Goal: Information Seeking & Learning: Learn about a topic

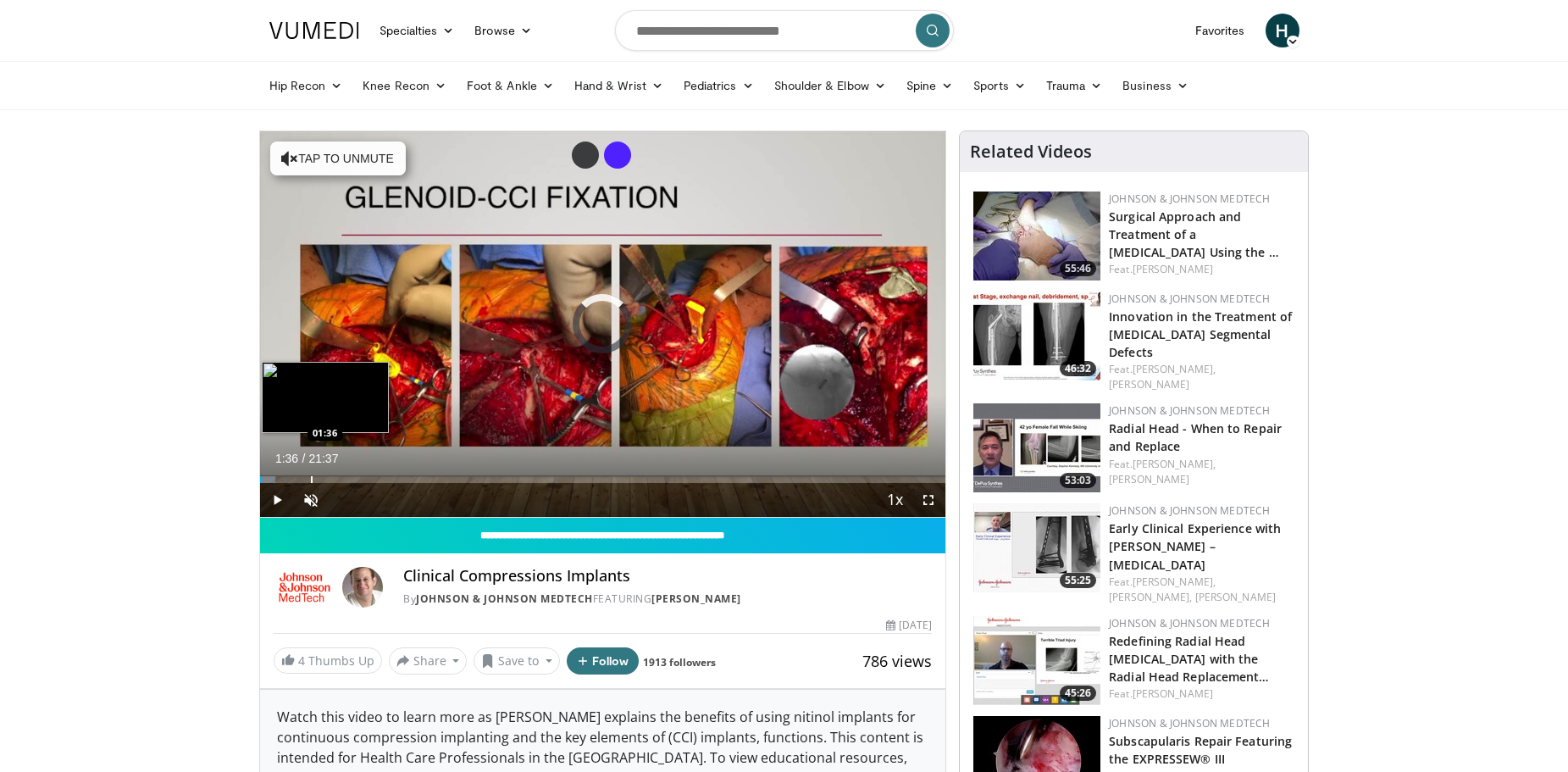
click at [310, 474] on div "Loaded : 2.31% 01:36 01:36" at bounding box center [603, 475] width 687 height 16
click at [280, 477] on div "Progress Bar" at bounding box center [281, 480] width 2 height 7
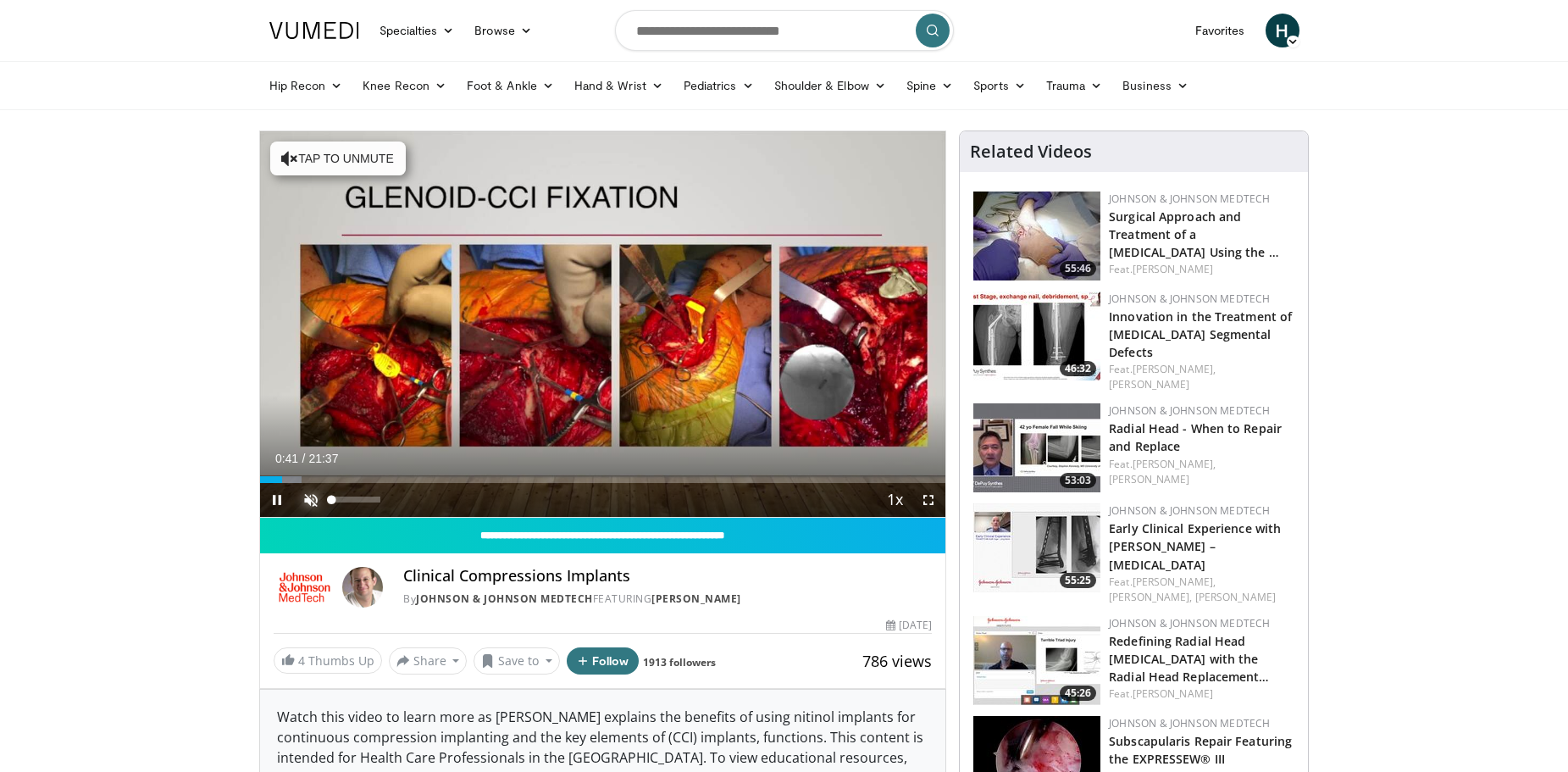
click at [308, 499] on span "Video Player" at bounding box center [310, 500] width 33 height 33
click at [930, 502] on span "Video Player" at bounding box center [927, 500] width 33 height 33
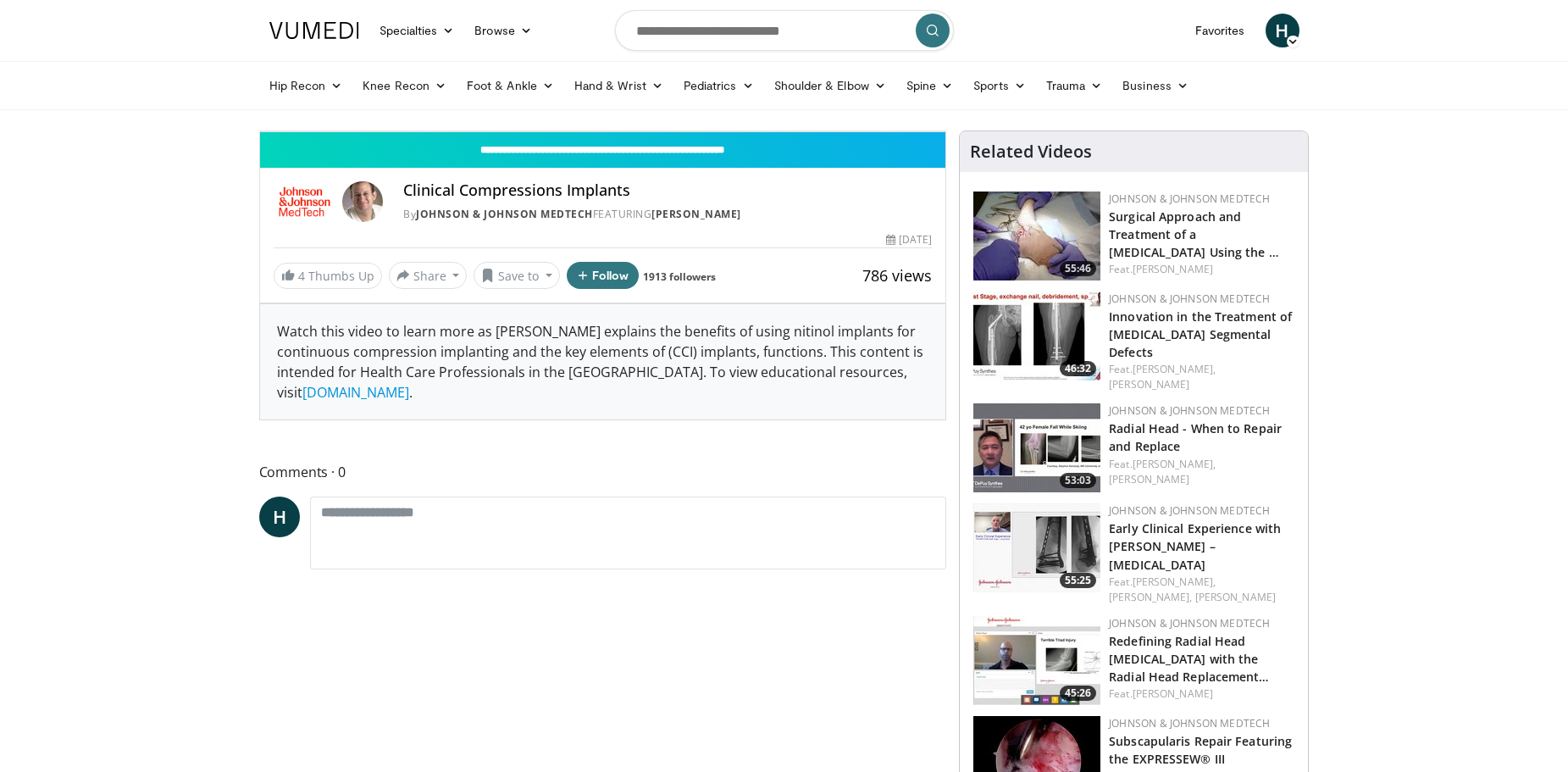
scroll to position [85, 0]
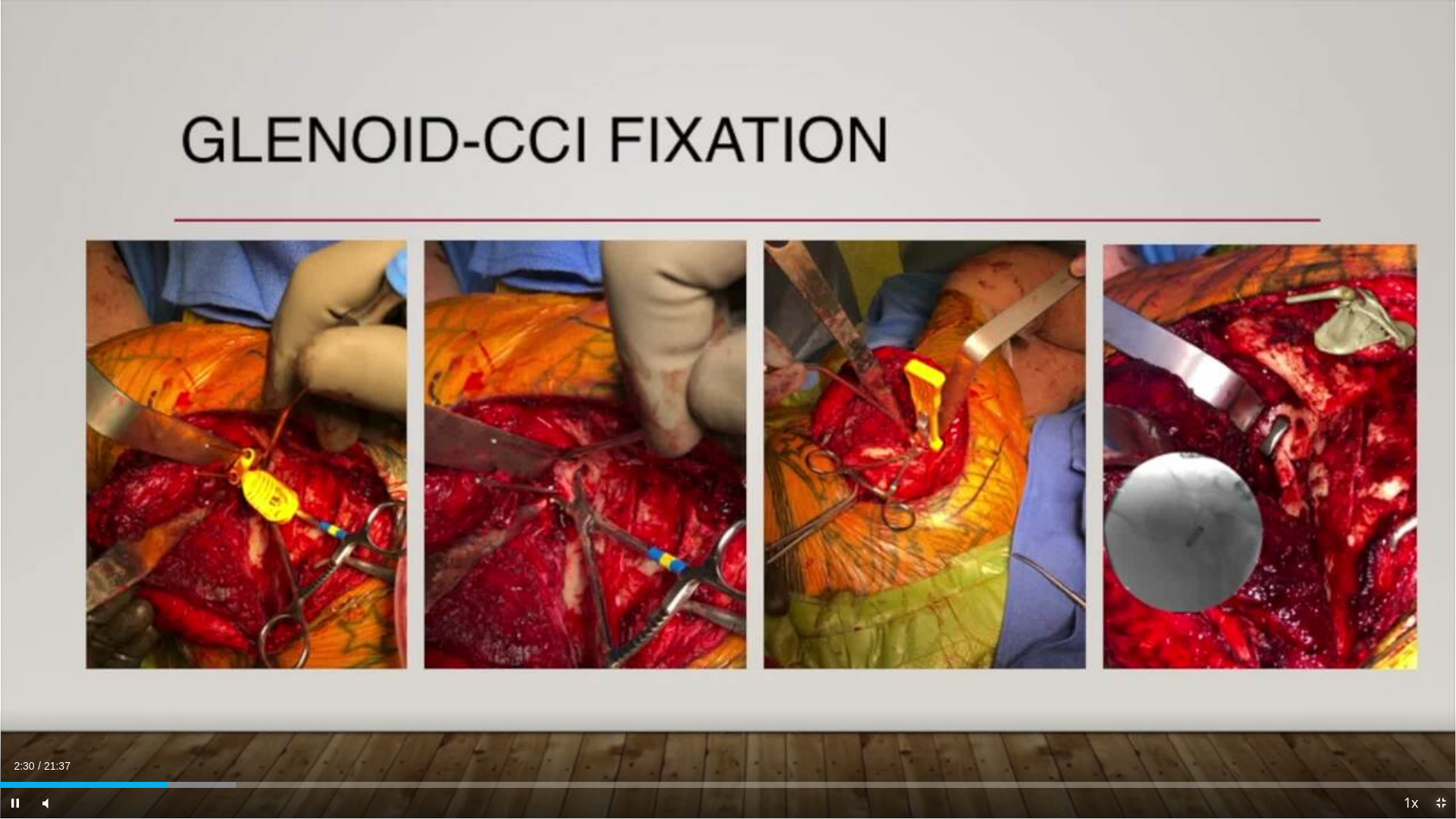
click at [1403, 690] on span "Video Player" at bounding box center [1441, 803] width 30 height 30
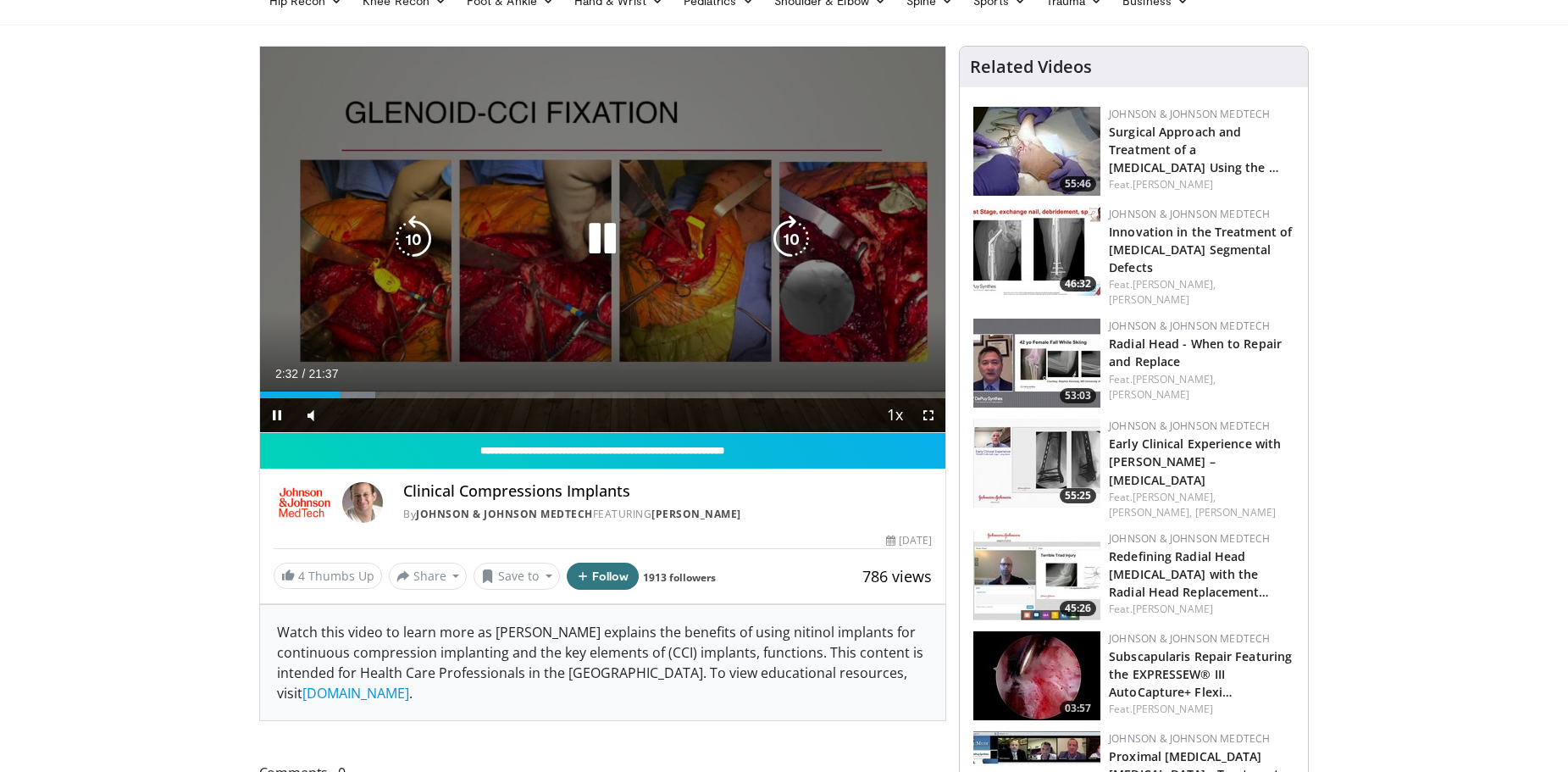
click at [608, 239] on icon "Video Player" at bounding box center [603, 239] width 48 height 48
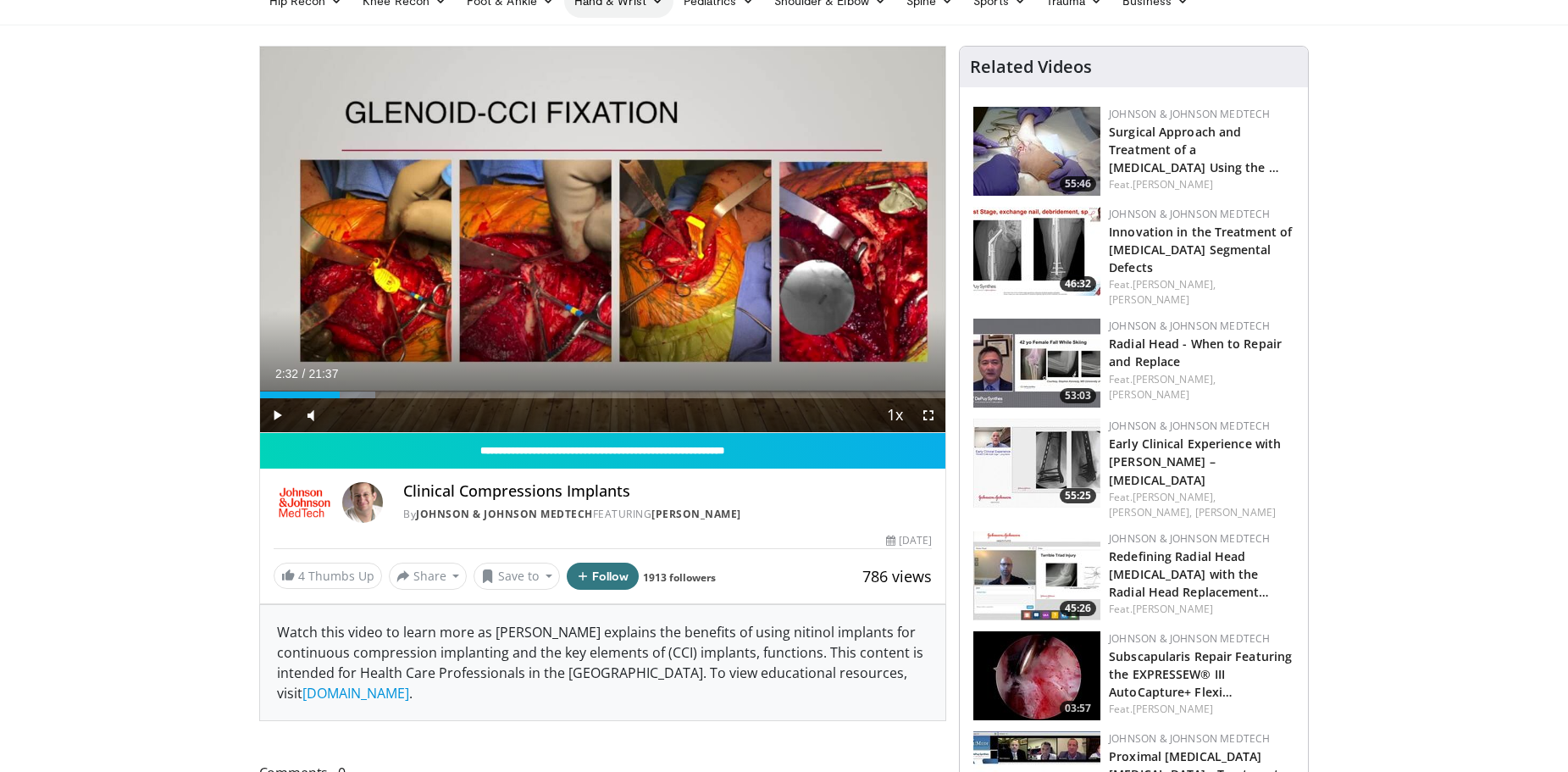
scroll to position [0, 0]
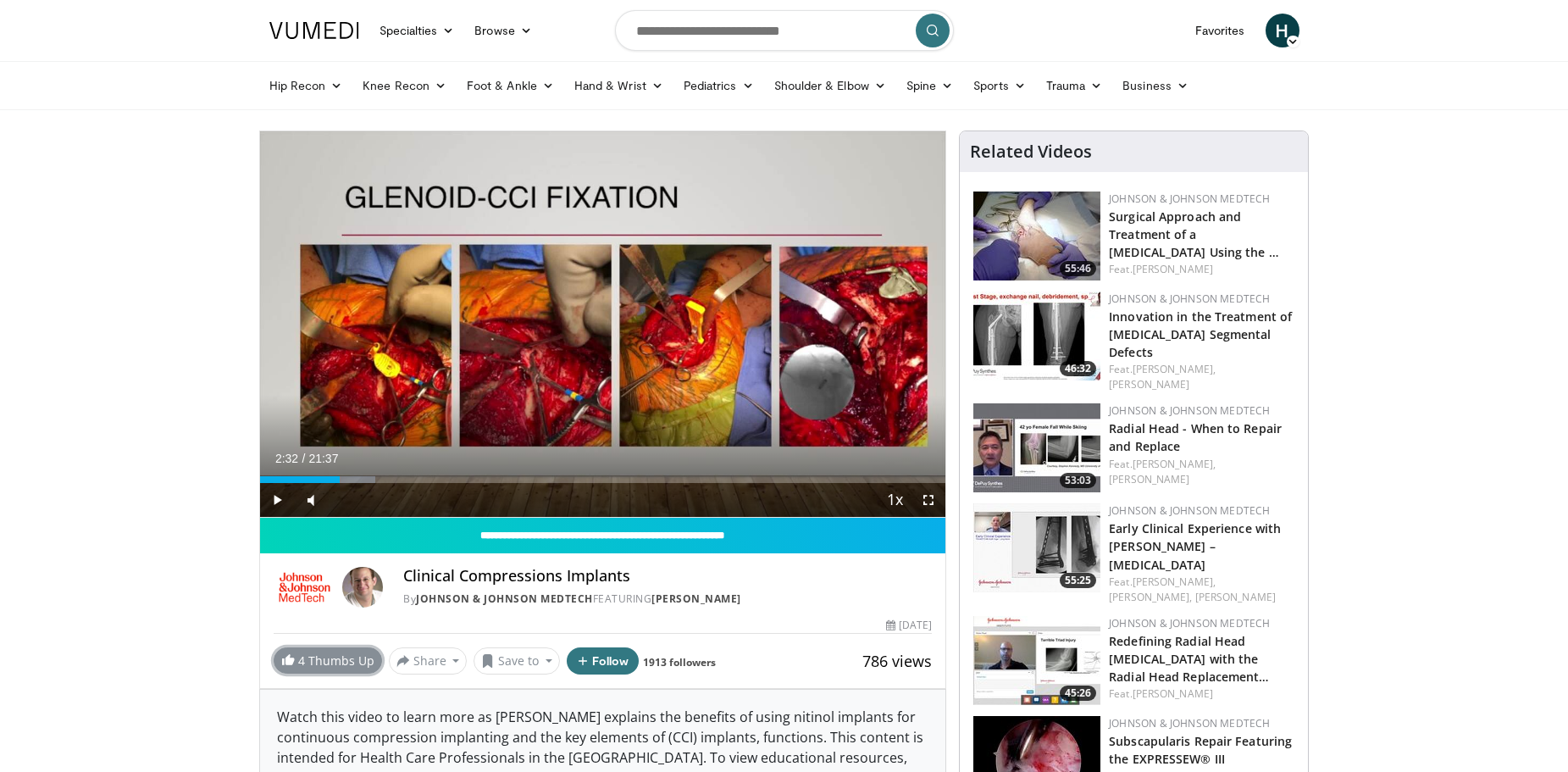
click at [334, 665] on link "4 Thumbs Up" at bounding box center [328, 660] width 109 height 26
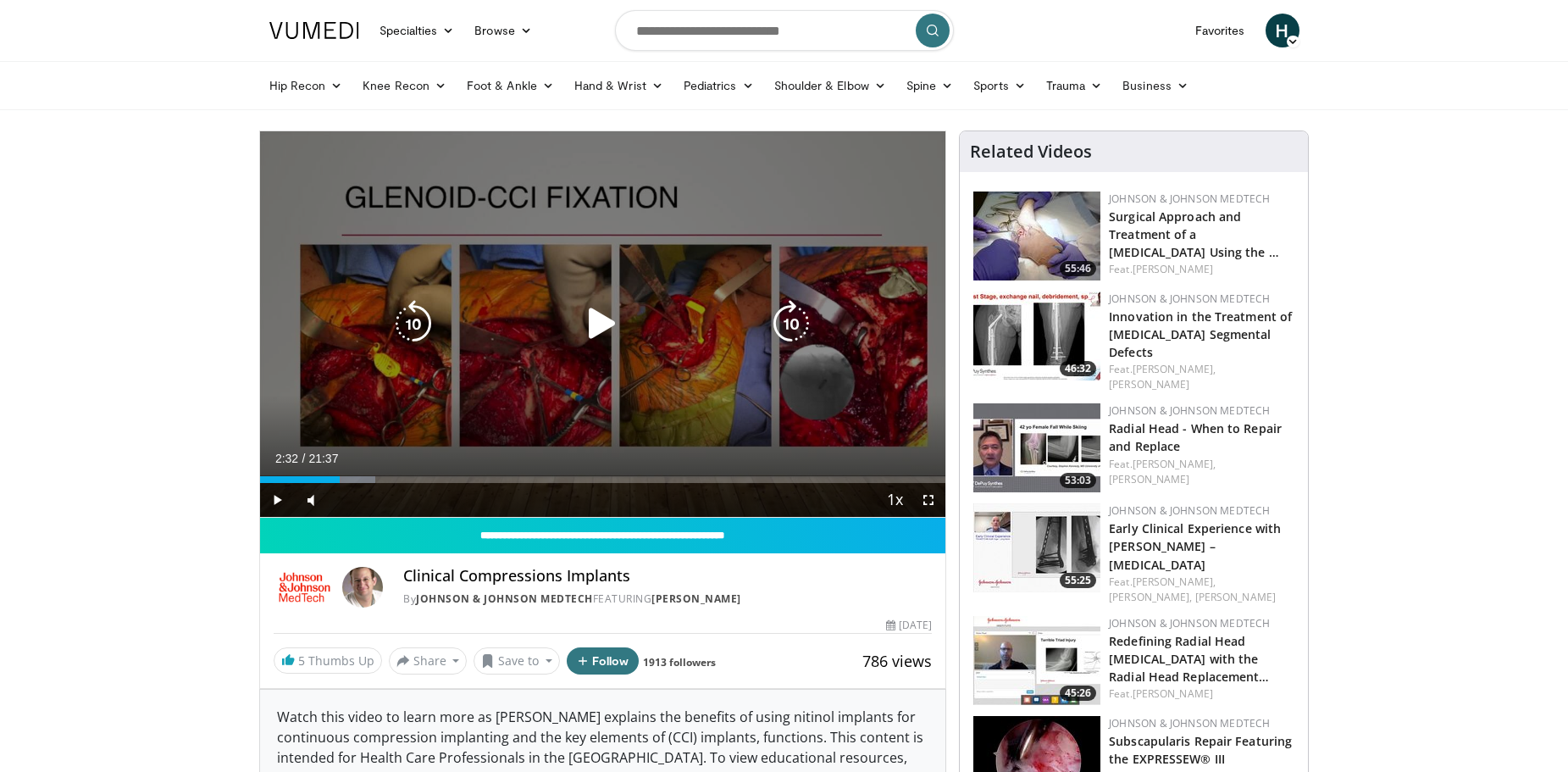
click at [596, 319] on icon "Video Player" at bounding box center [603, 324] width 48 height 48
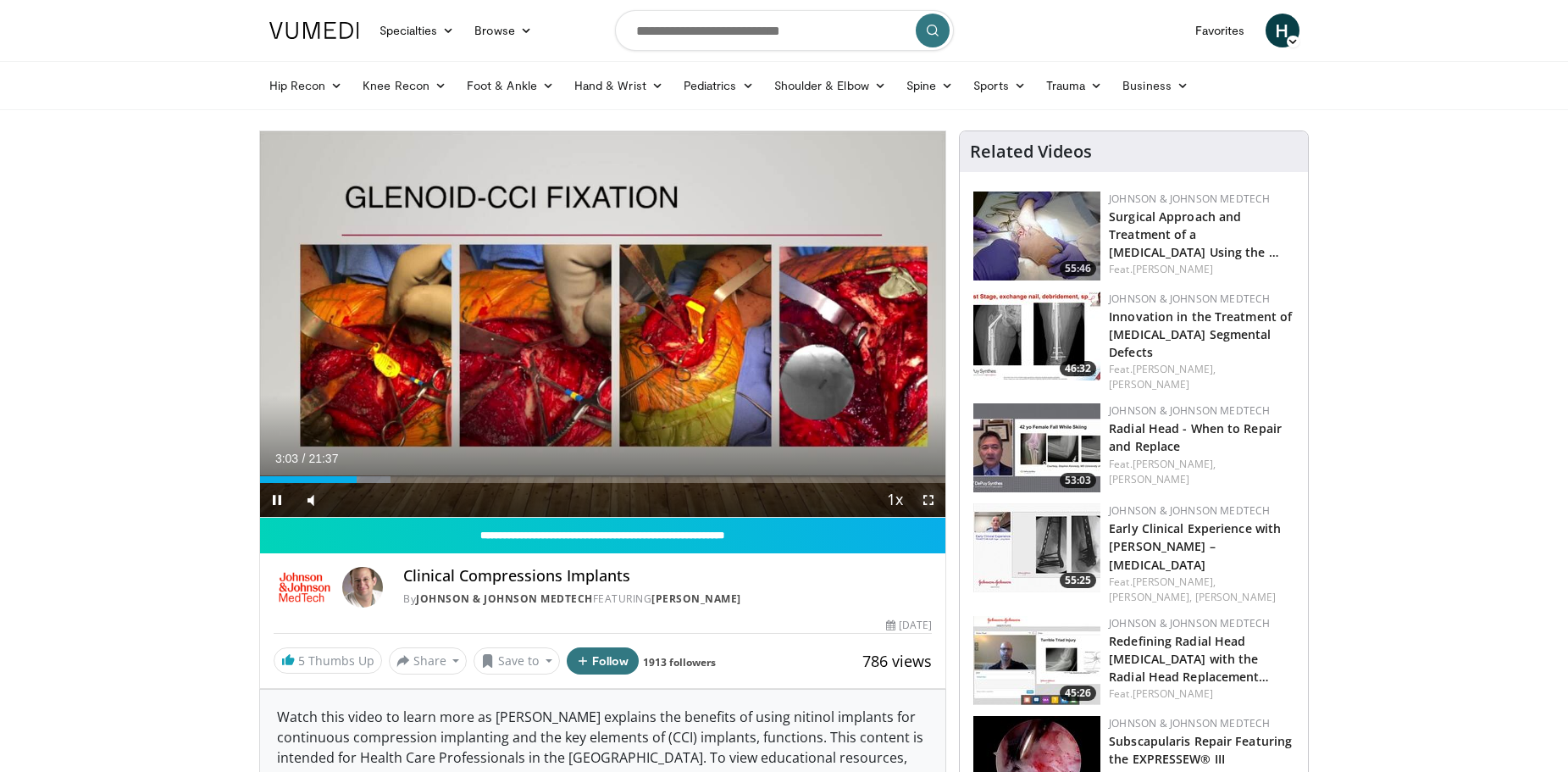
click at [931, 504] on span "Video Player" at bounding box center [927, 500] width 33 height 33
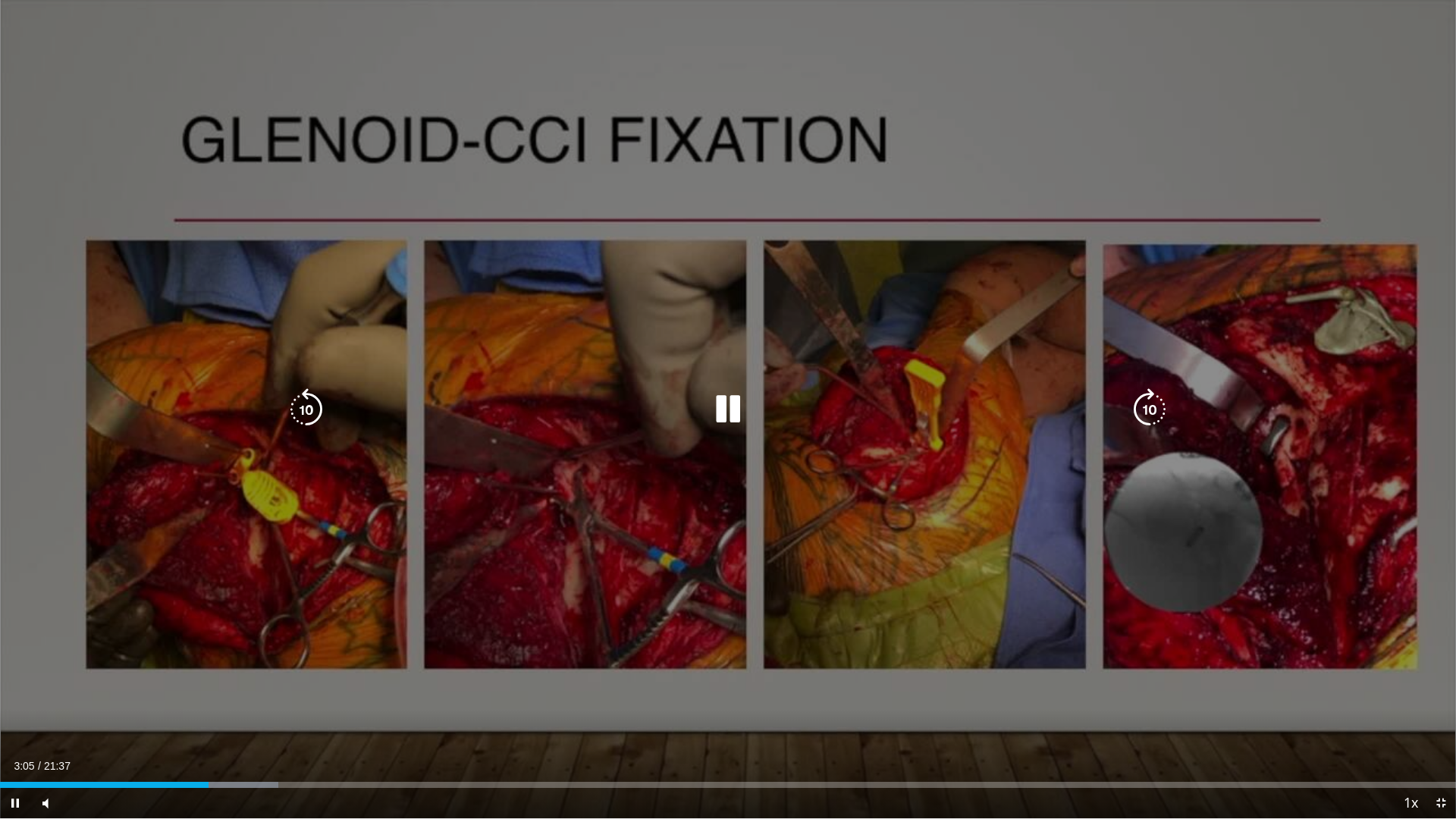
click at [923, 641] on div "10 seconds Tap to unmute" at bounding box center [728, 409] width 1456 height 818
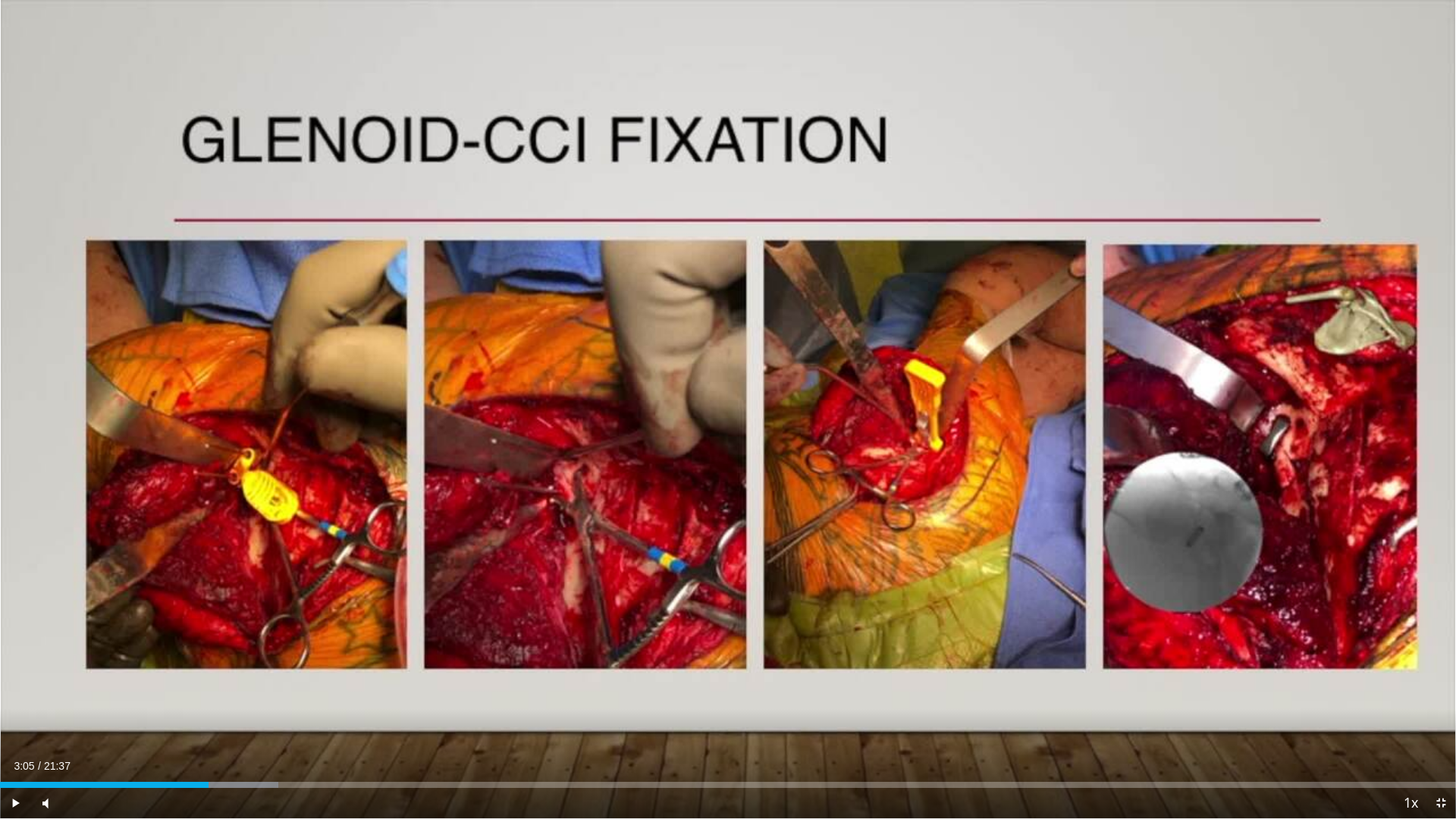
click at [923, 641] on div "10 seconds Tap to unmute" at bounding box center [728, 409] width 1456 height 818
click at [1403, 690] on span "Video Player" at bounding box center [1441, 803] width 30 height 30
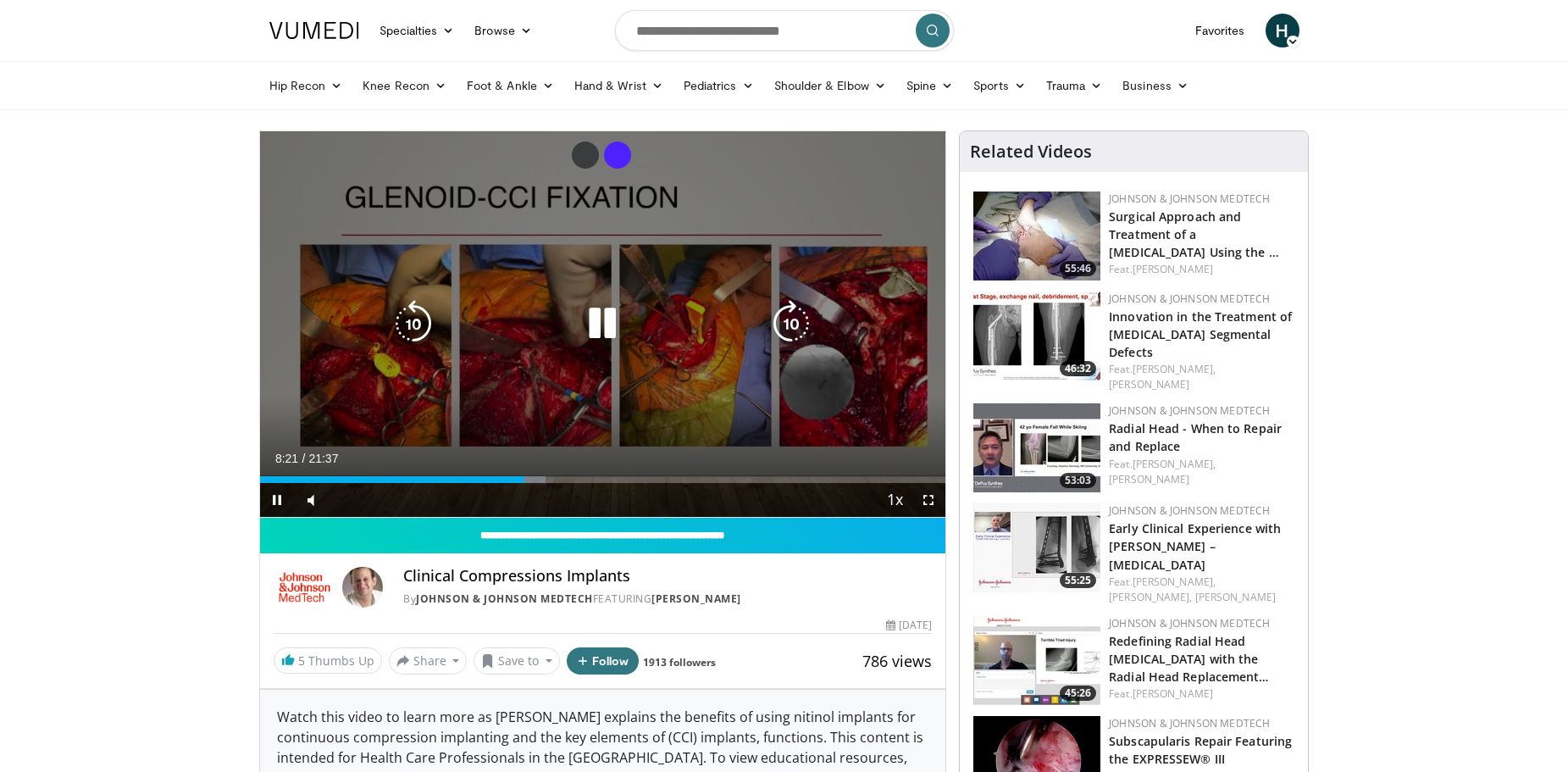
click at [622, 329] on icon "Video Player" at bounding box center [603, 324] width 48 height 48
click at [635, 213] on div "10 seconds Tap to unmute" at bounding box center [603, 324] width 687 height 386
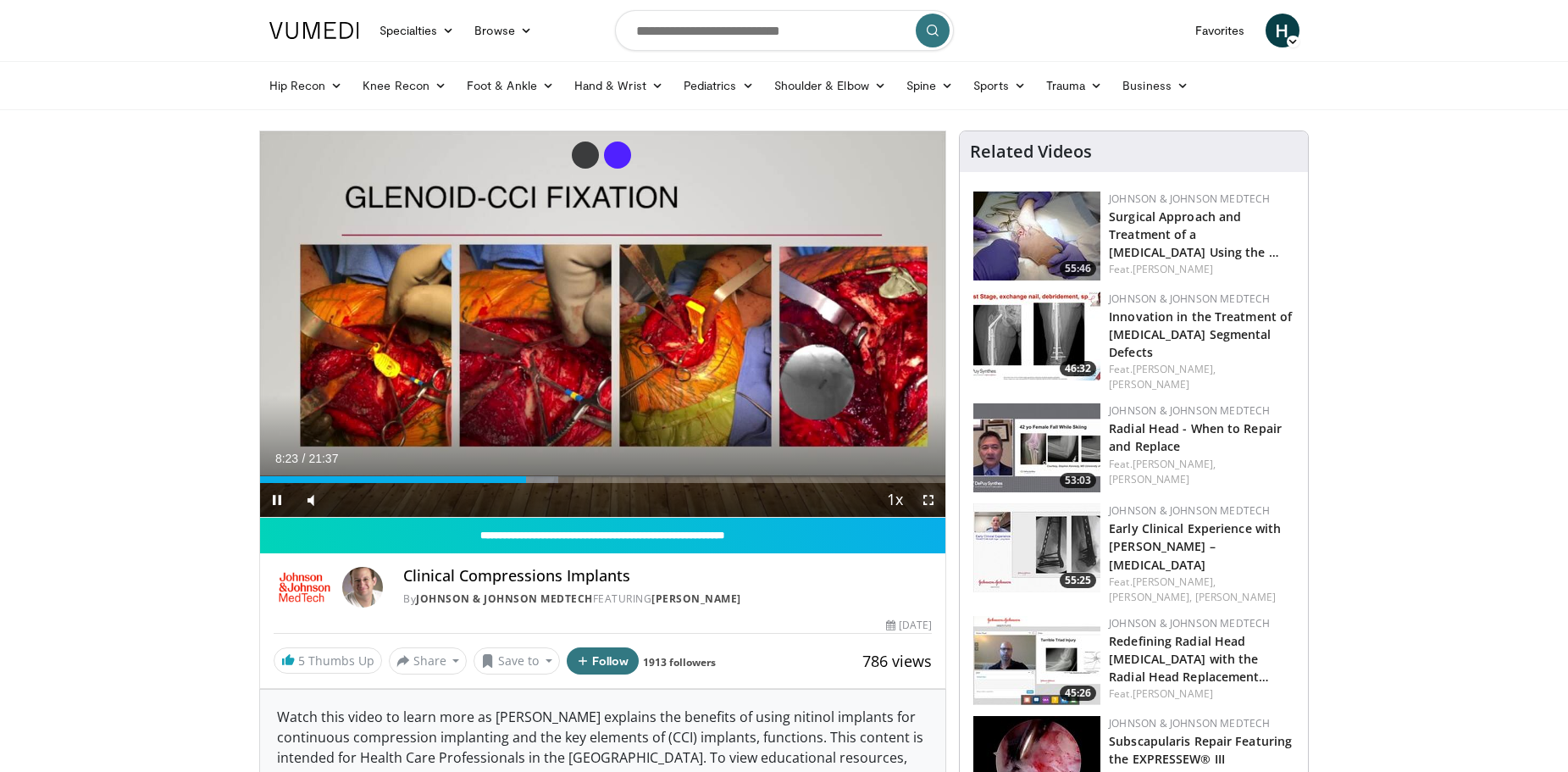
click at [939, 505] on span "Video Player" at bounding box center [927, 500] width 33 height 33
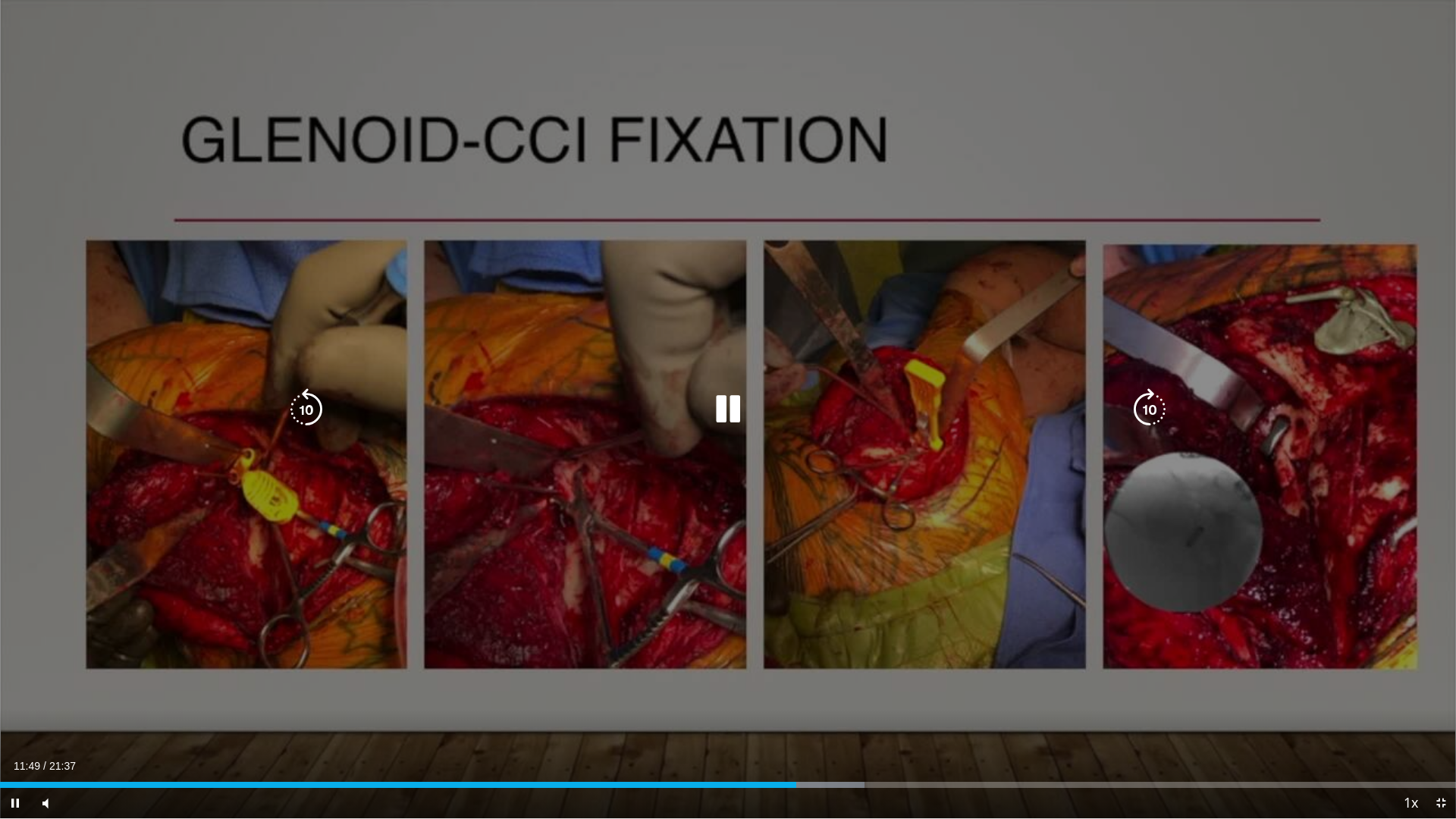
click at [863, 482] on div "10 seconds Tap to unmute" at bounding box center [728, 409] width 1456 height 818
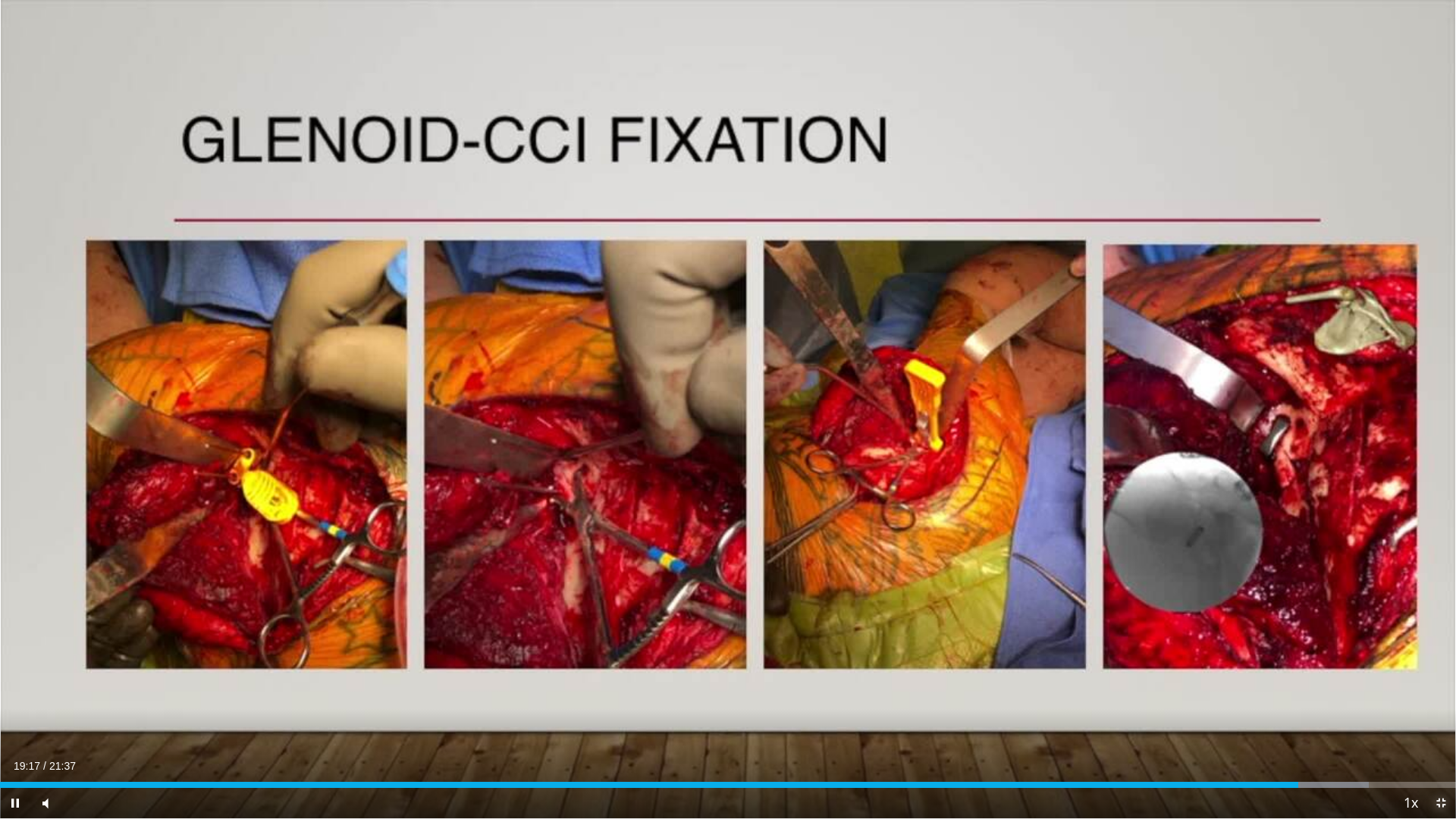
click at [1403, 690] on span "Video Player" at bounding box center [1441, 803] width 30 height 30
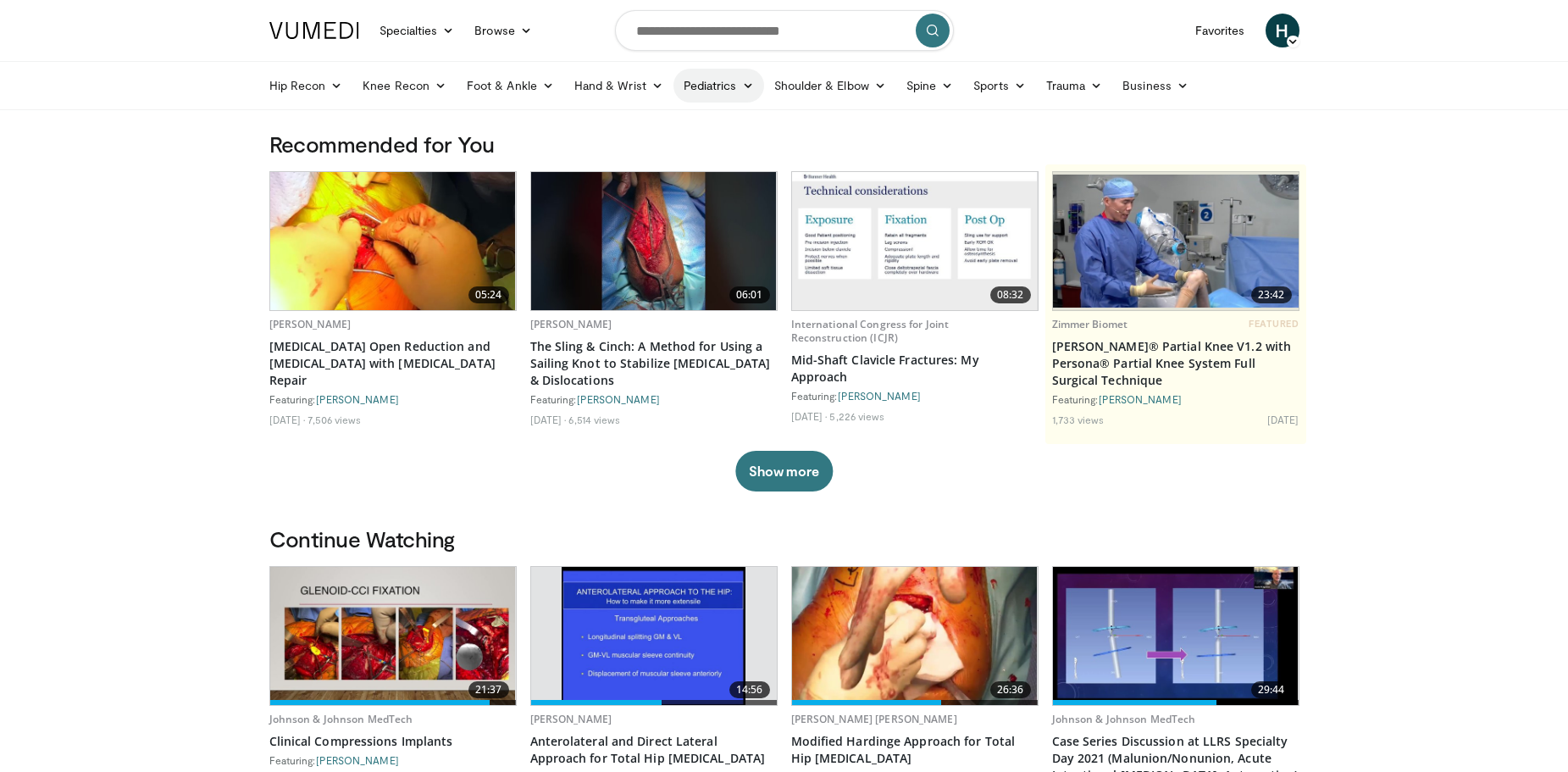
click at [690, 87] on link "Pediatrics" at bounding box center [718, 85] width 91 height 33
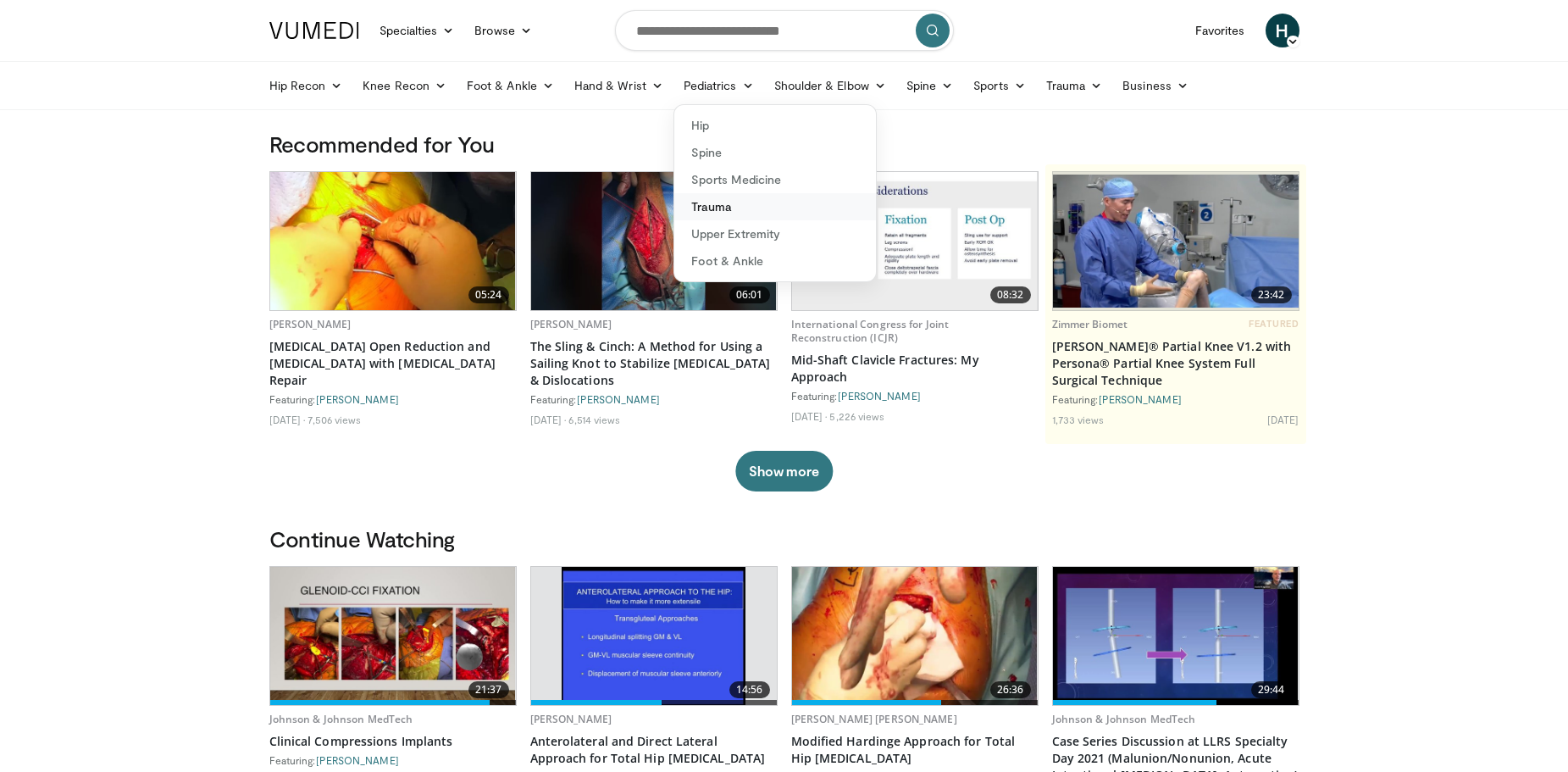
click at [714, 207] on link "Trauma" at bounding box center [774, 206] width 201 height 27
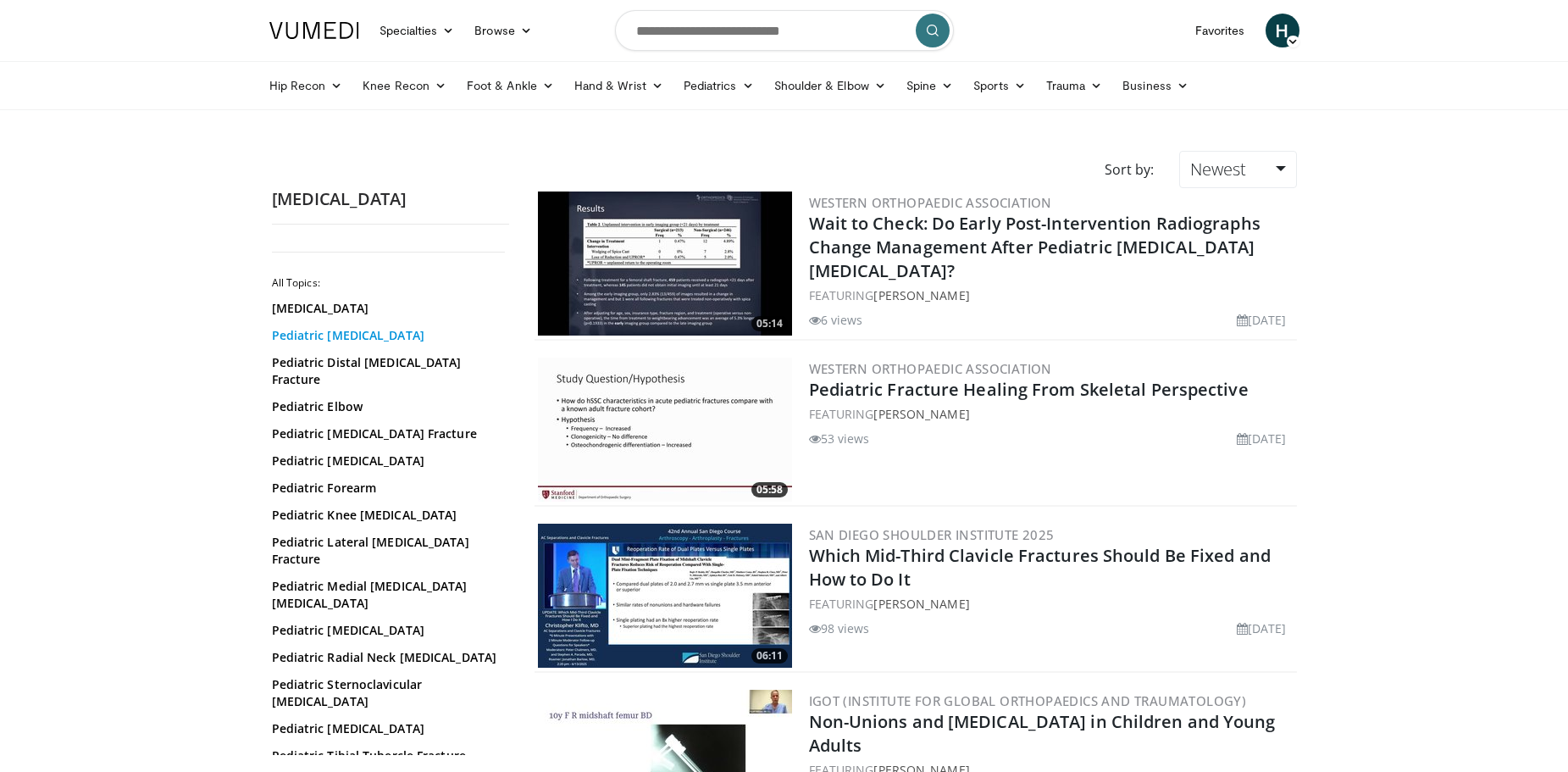
click at [361, 333] on link "Pediatric Clavicle Fracture" at bounding box center [387, 335] width 229 height 17
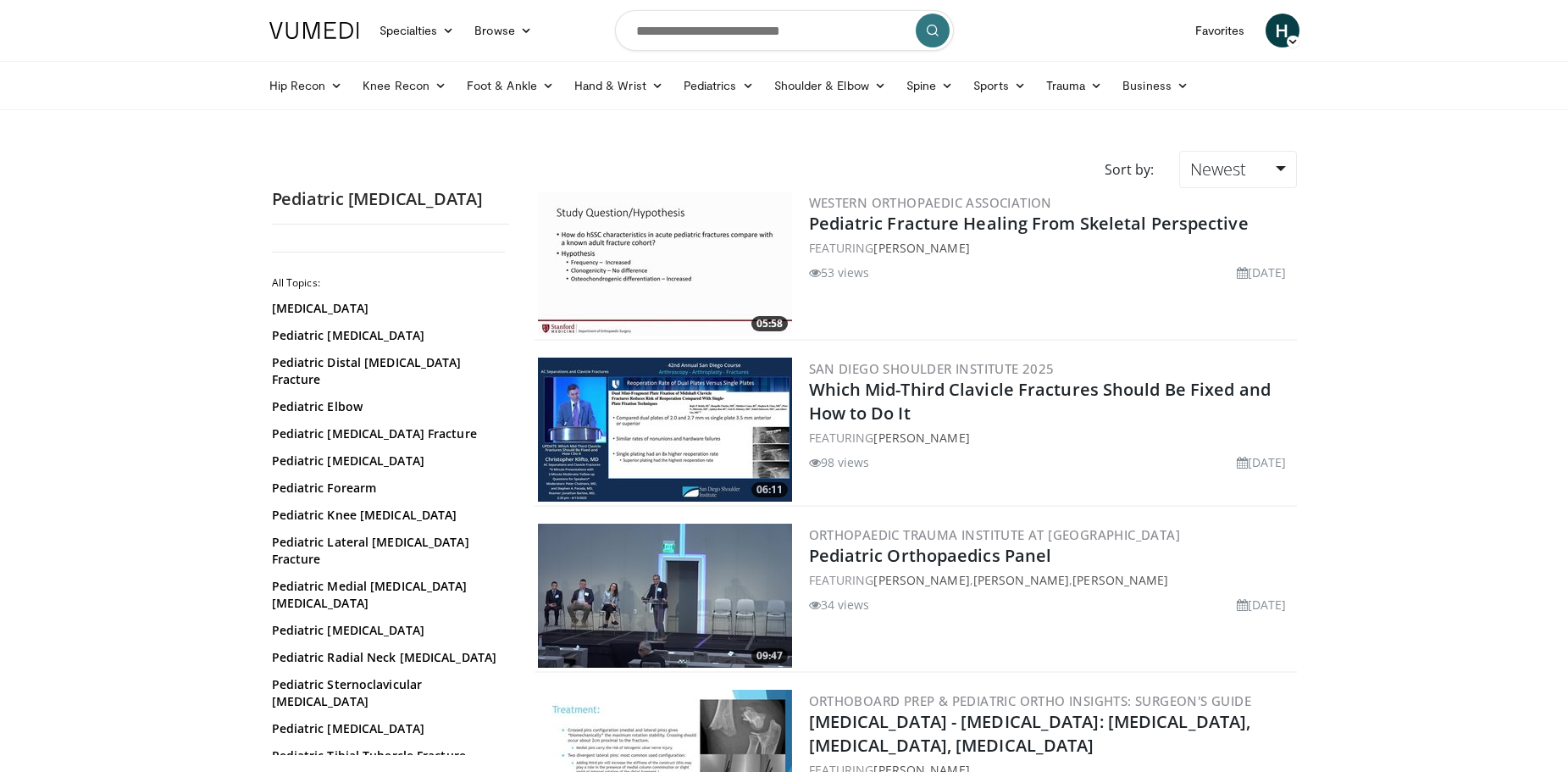
click at [334, 25] on img at bounding box center [314, 31] width 90 height 17
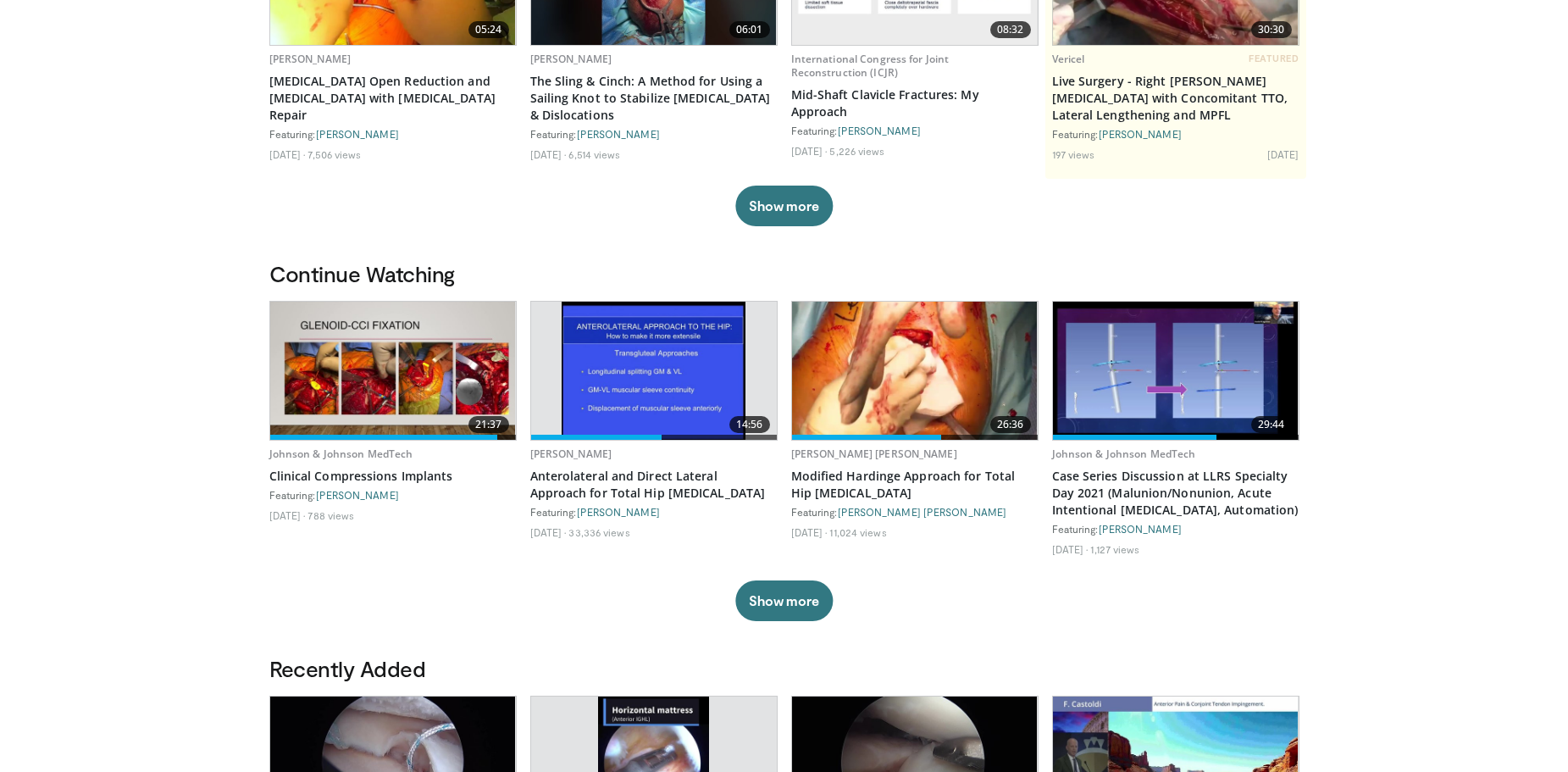
scroll to position [762, 0]
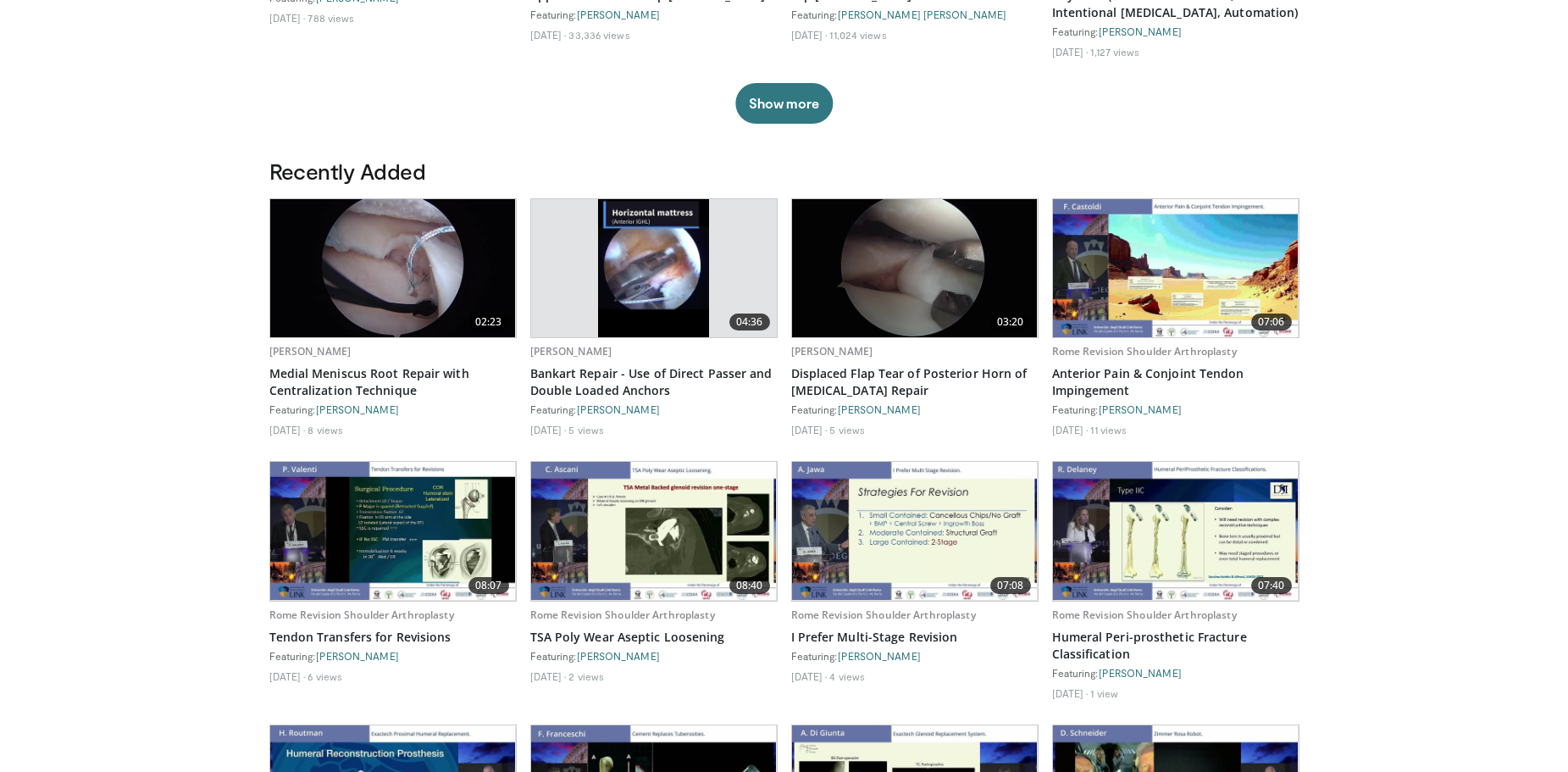
click at [204, 400] on body "Specialties Adult & Family Medicine Allergy, [MEDICAL_DATA], Immunology Anesthe…" at bounding box center [784, 256] width 1568 height 2038
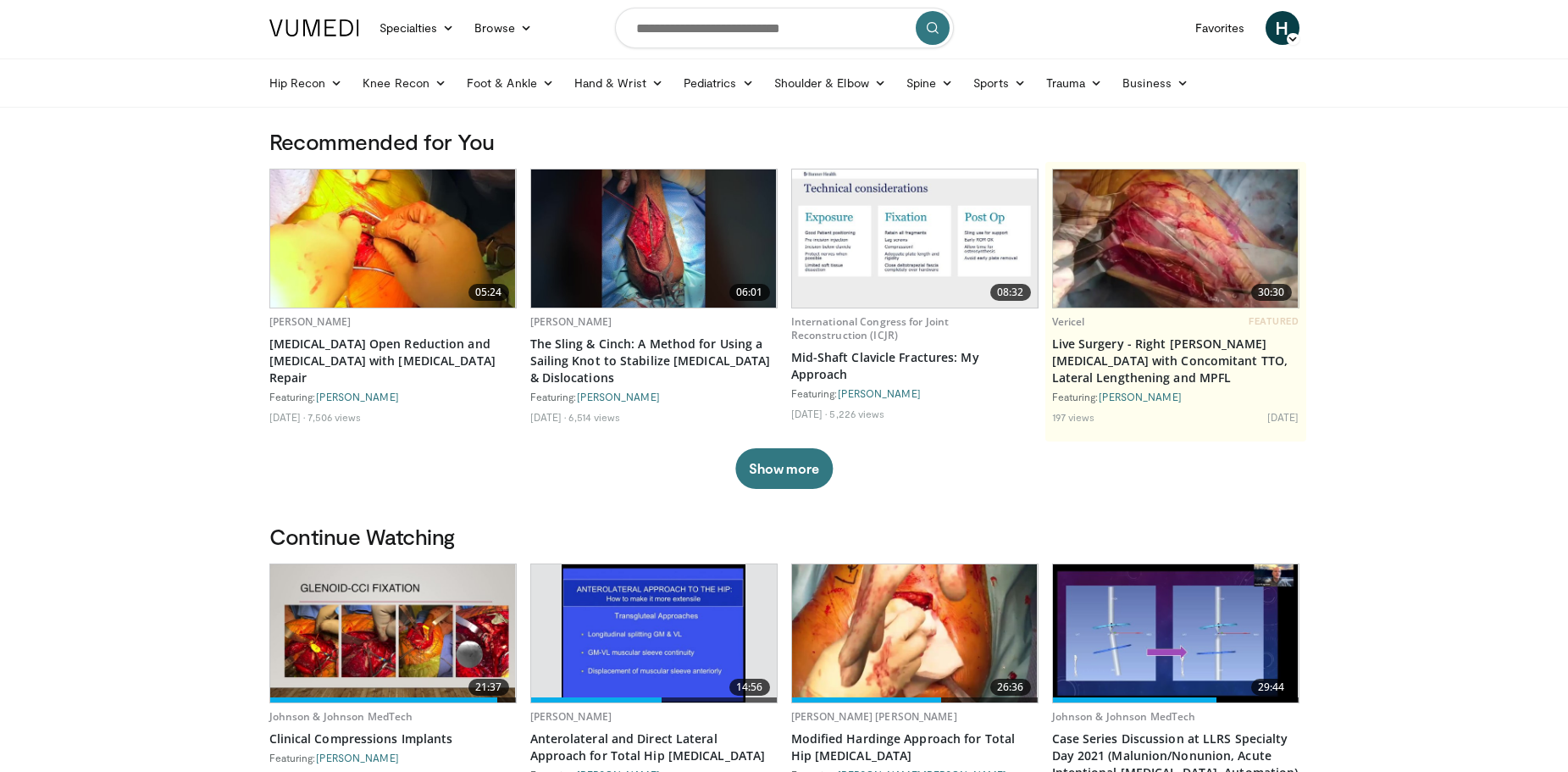
scroll to position [0, 0]
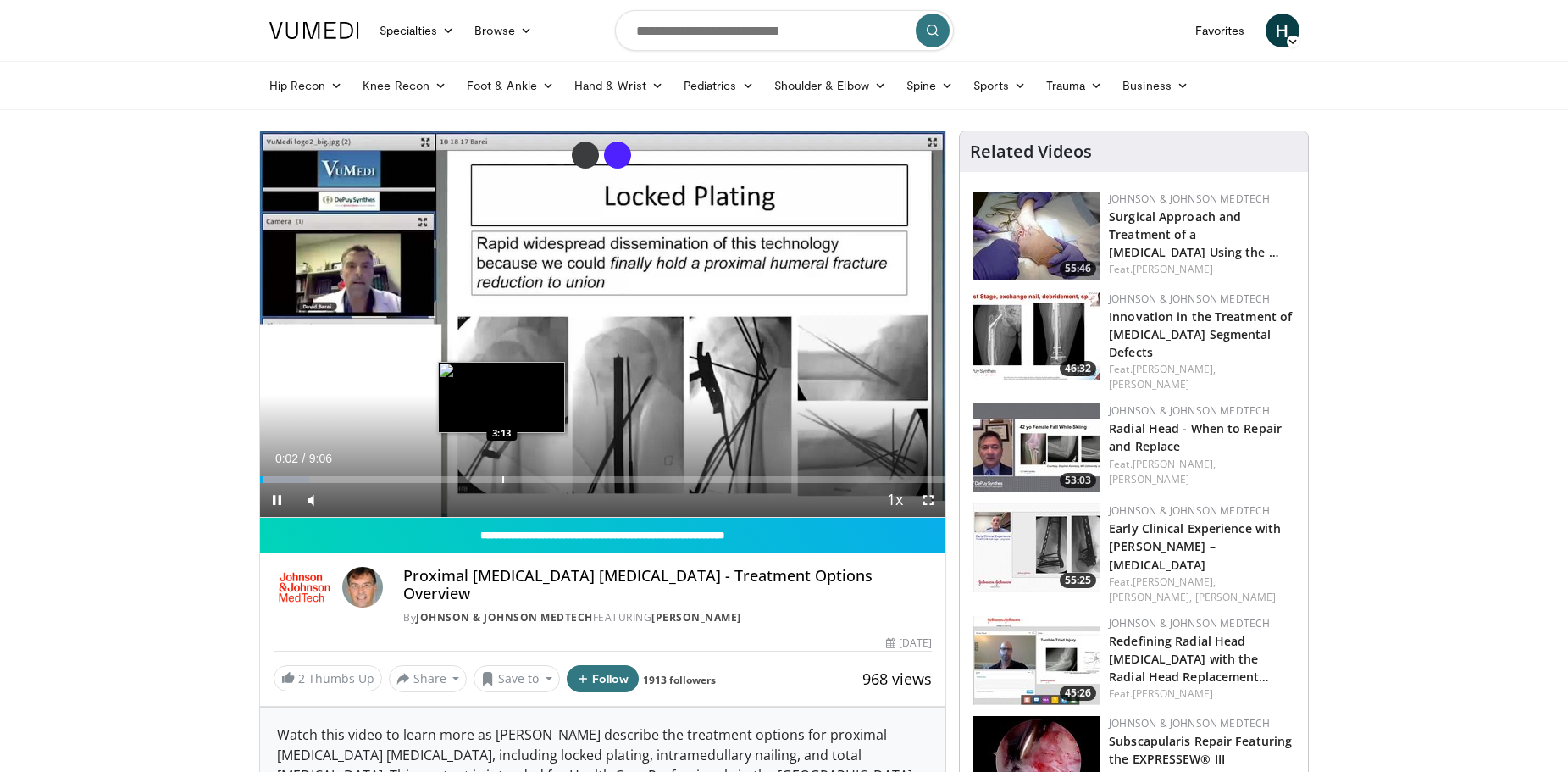
click at [500, 473] on div "Loaded : 7.24% 0:02 3:13" at bounding box center [603, 475] width 687 height 16
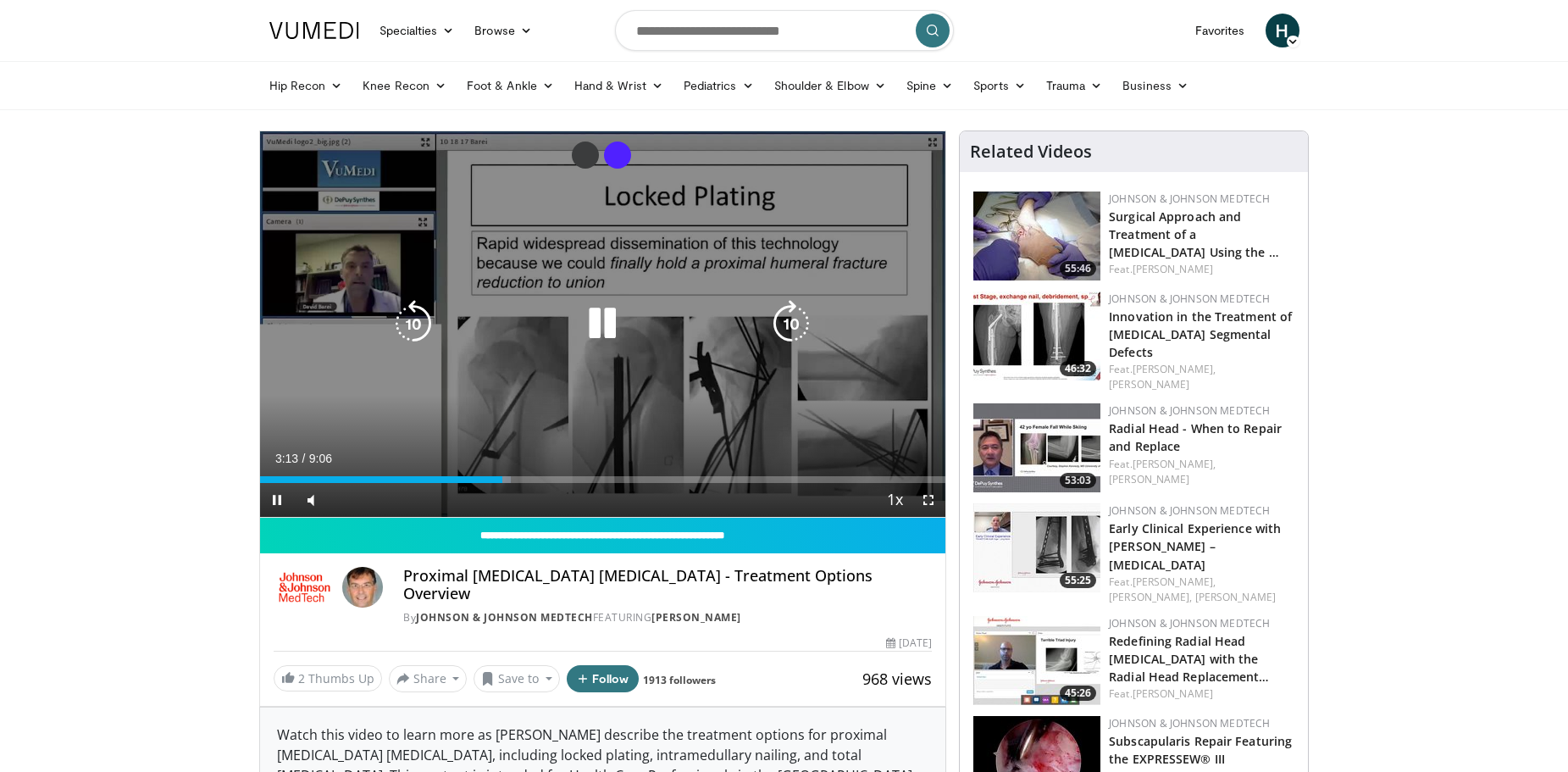
click at [715, 394] on div "10 seconds Tap to unmute" at bounding box center [603, 324] width 687 height 386
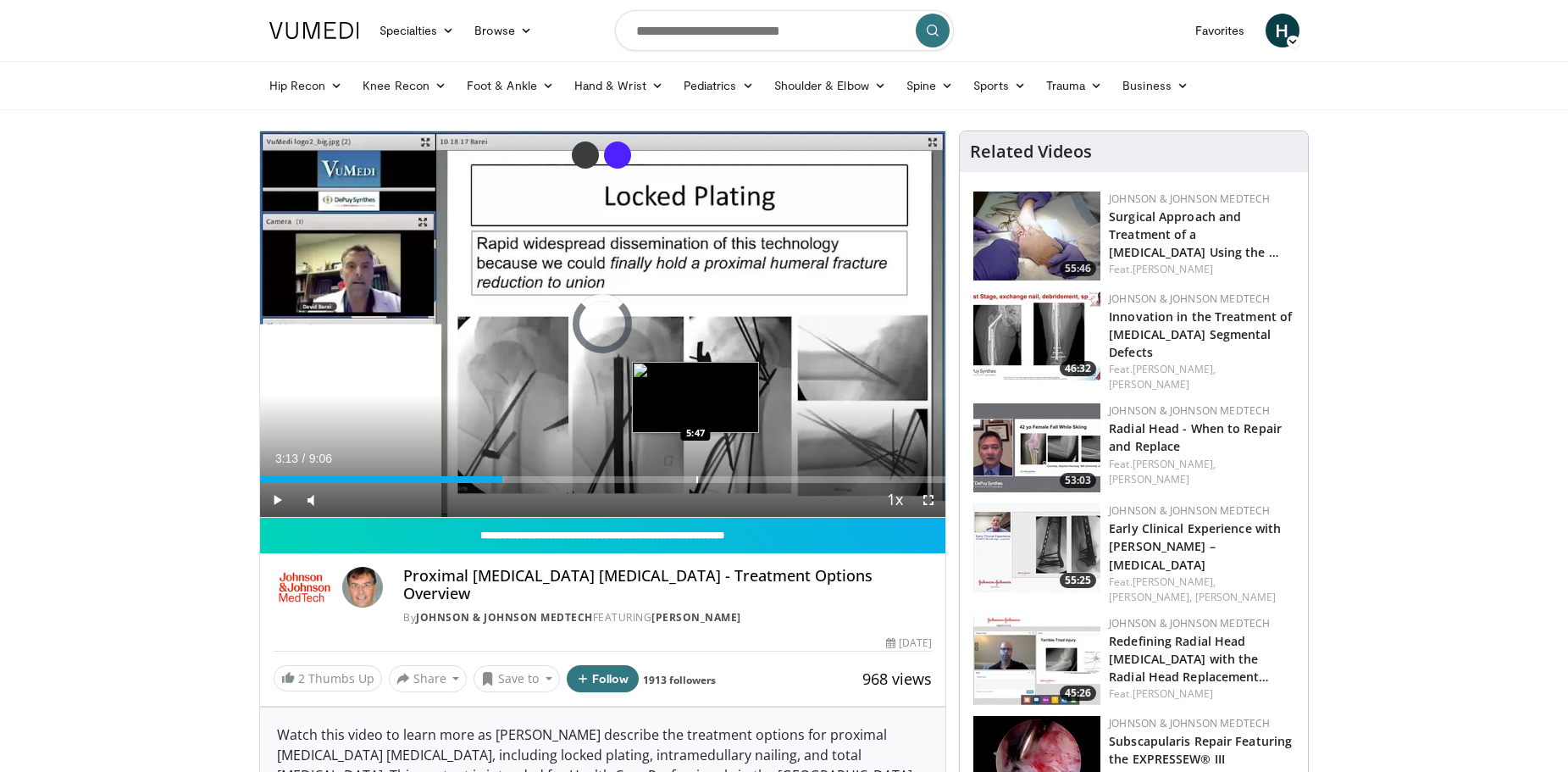
click at [695, 469] on div "Loaded : 0.00% 3:13 5:47" at bounding box center [603, 475] width 687 height 16
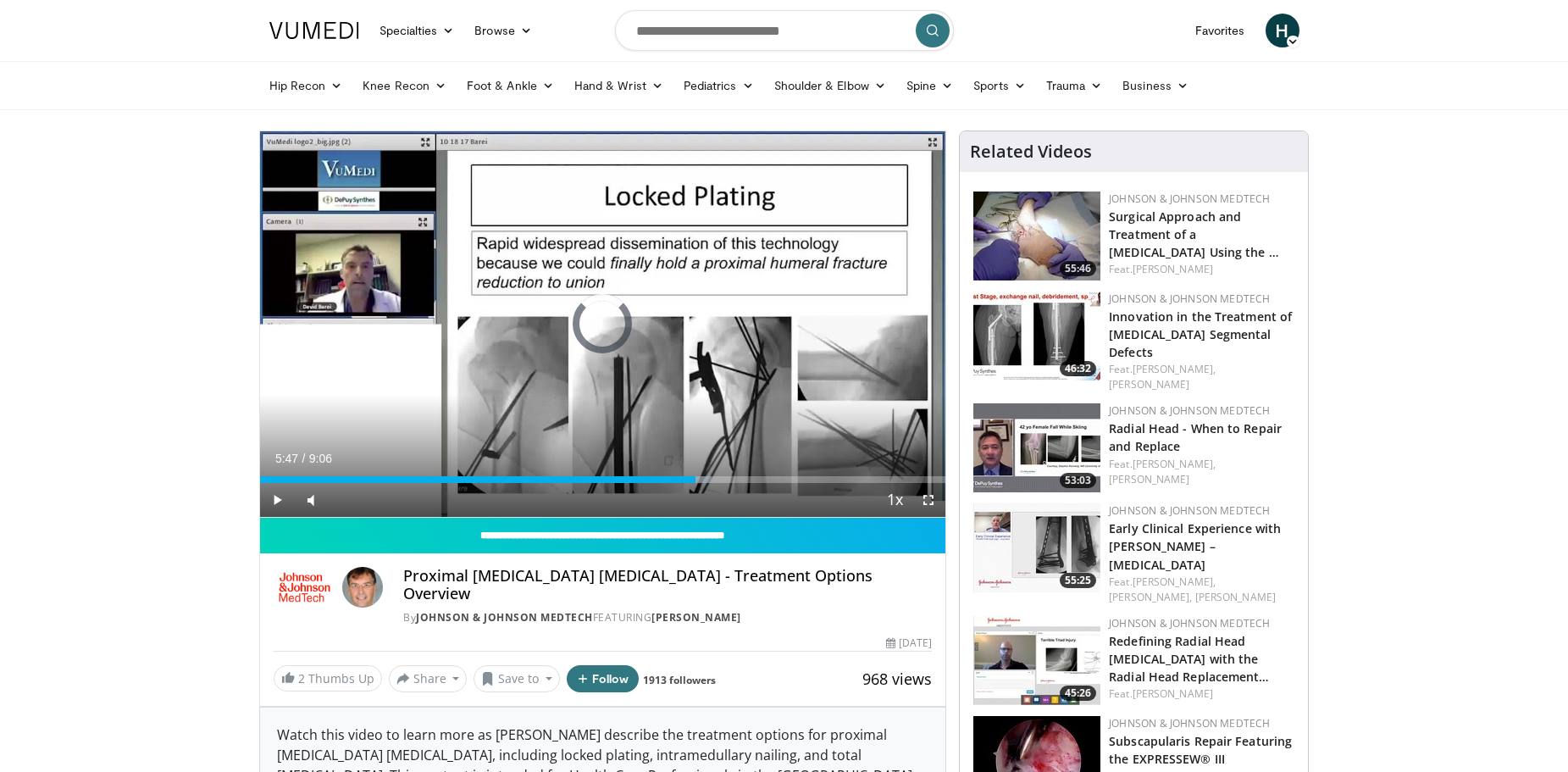
click at [759, 475] on div "Loaded : 65.90% 5:47 6:37" at bounding box center [603, 475] width 687 height 16
click at [742, 79] on icon at bounding box center [748, 85] width 11 height 11
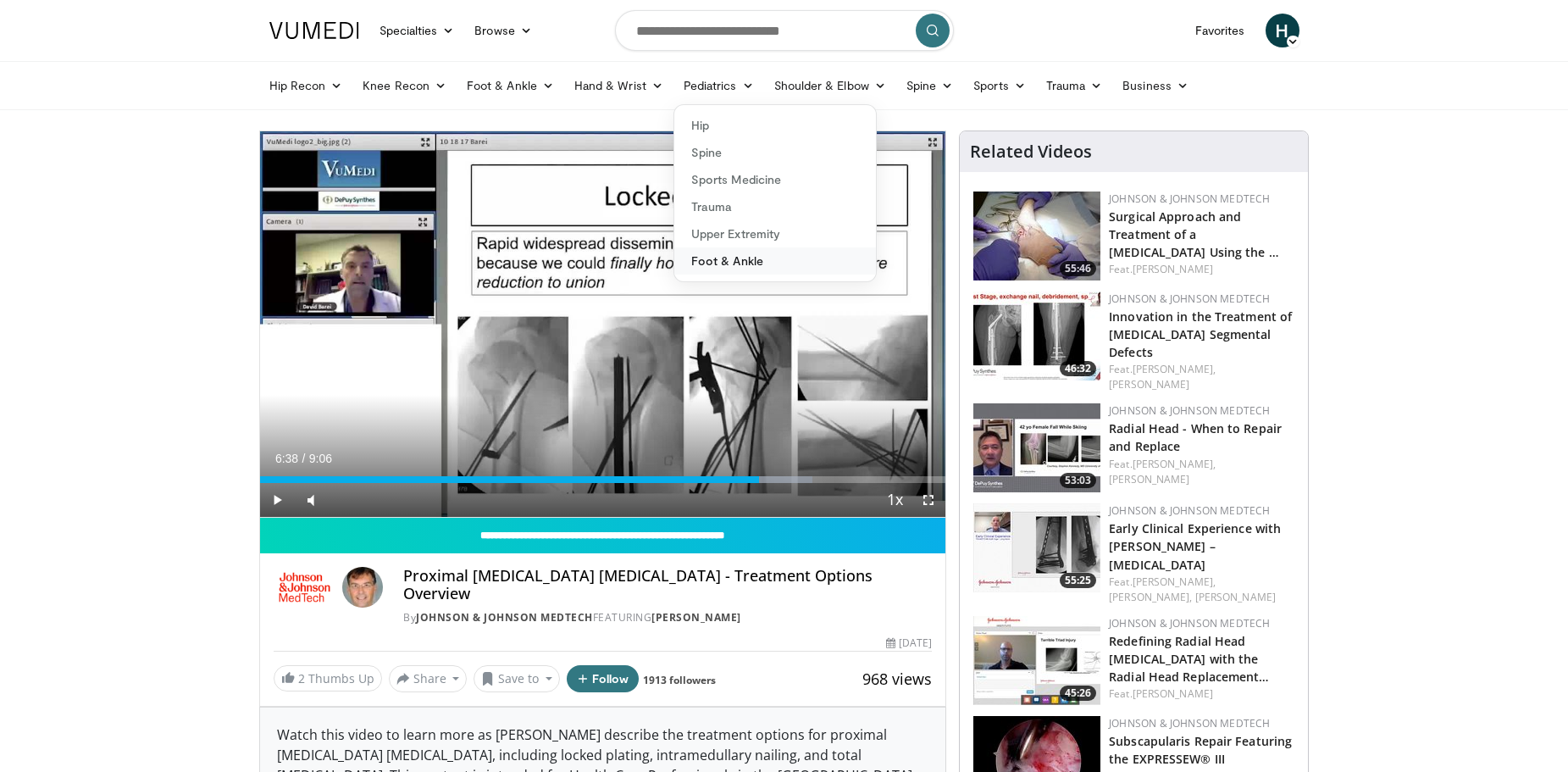
click at [738, 261] on link "Foot & Ankle" at bounding box center [774, 261] width 201 height 27
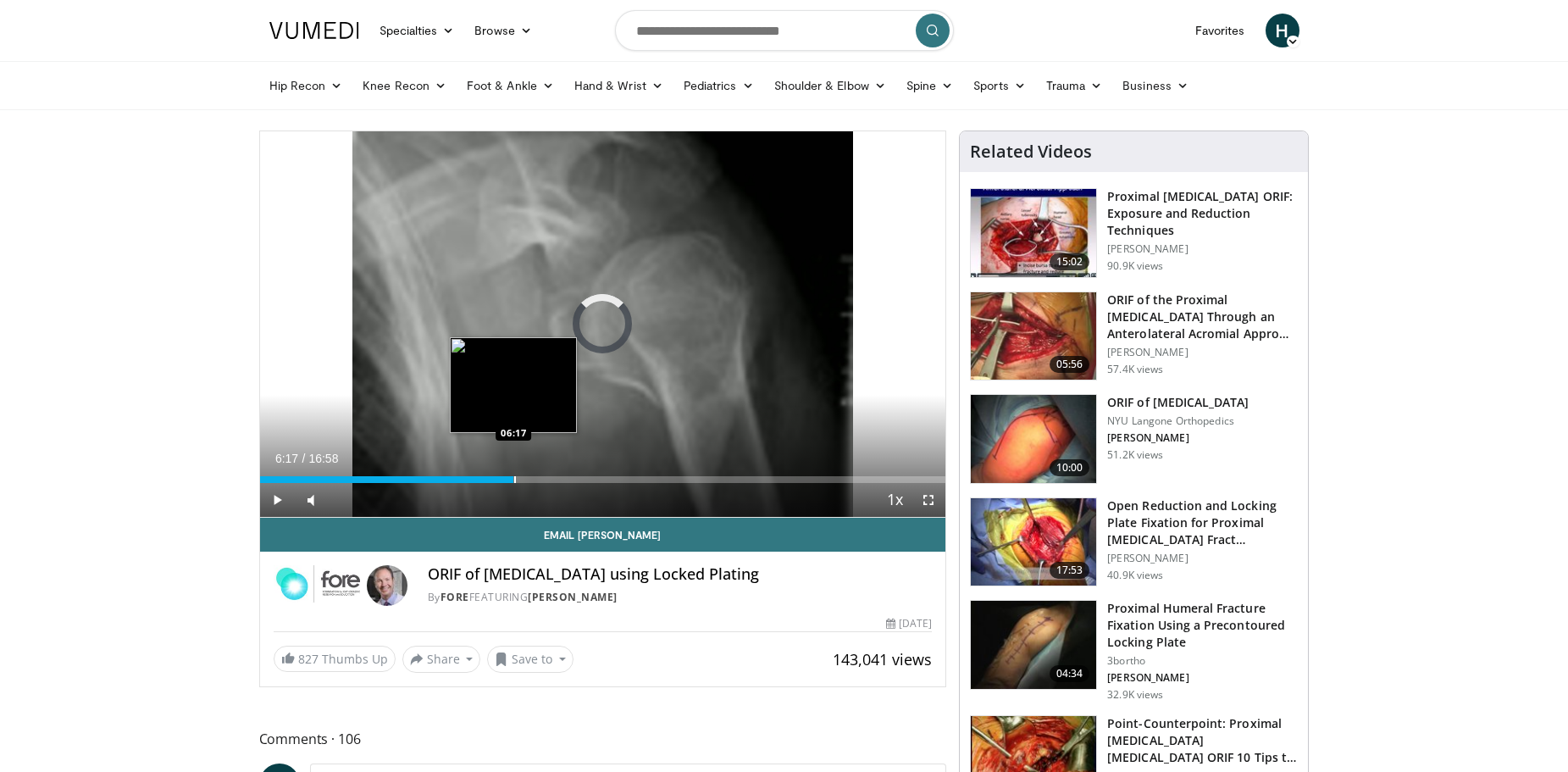
click at [514, 474] on div "Loaded : 6.81% 06:17 06:17" at bounding box center [603, 475] width 687 height 16
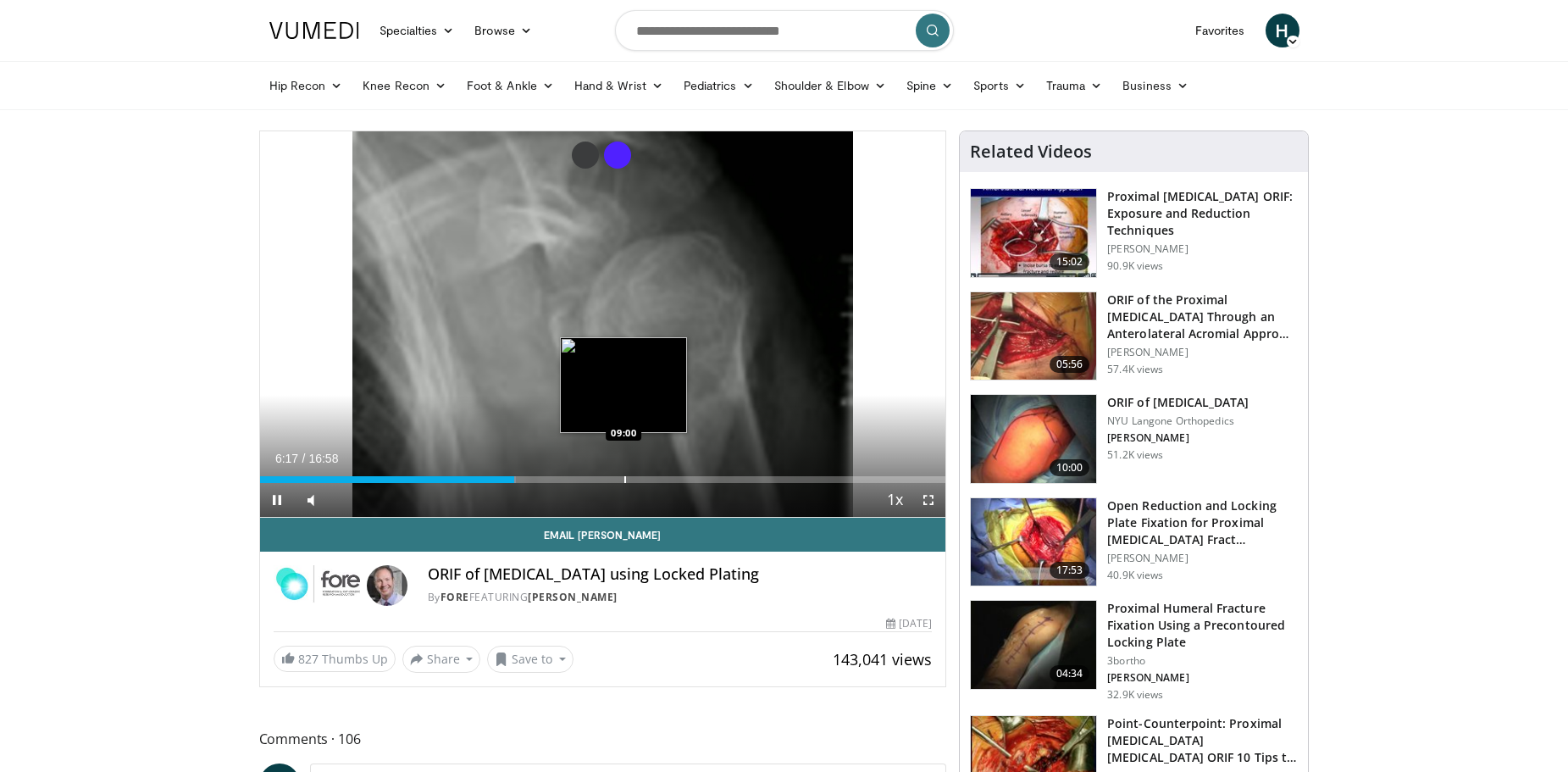
click at [625, 477] on div "Progress Bar" at bounding box center [625, 480] width 2 height 7
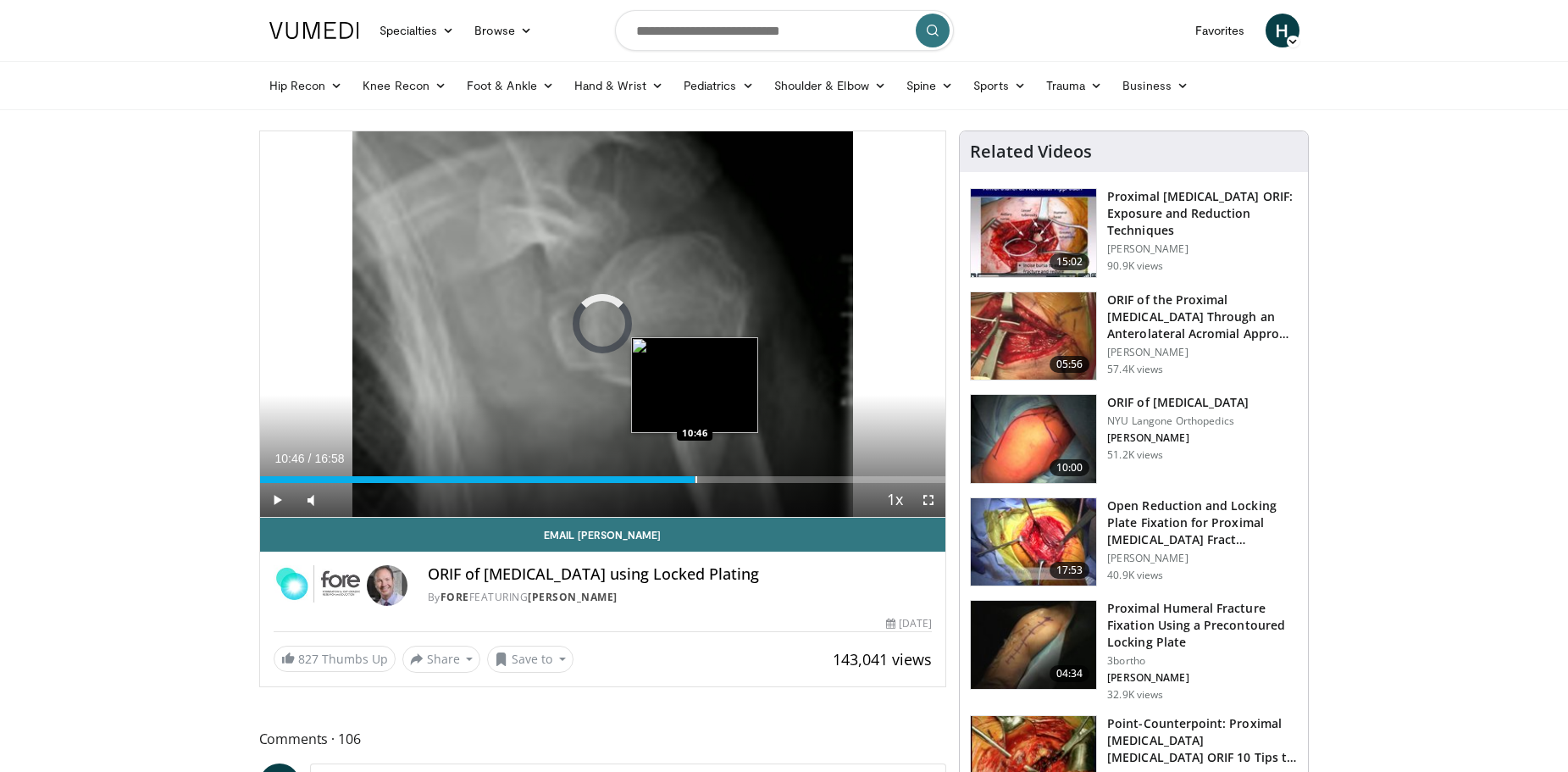
click at [694, 472] on div "Loaded : 56.01% 09:04 10:46" at bounding box center [603, 475] width 687 height 16
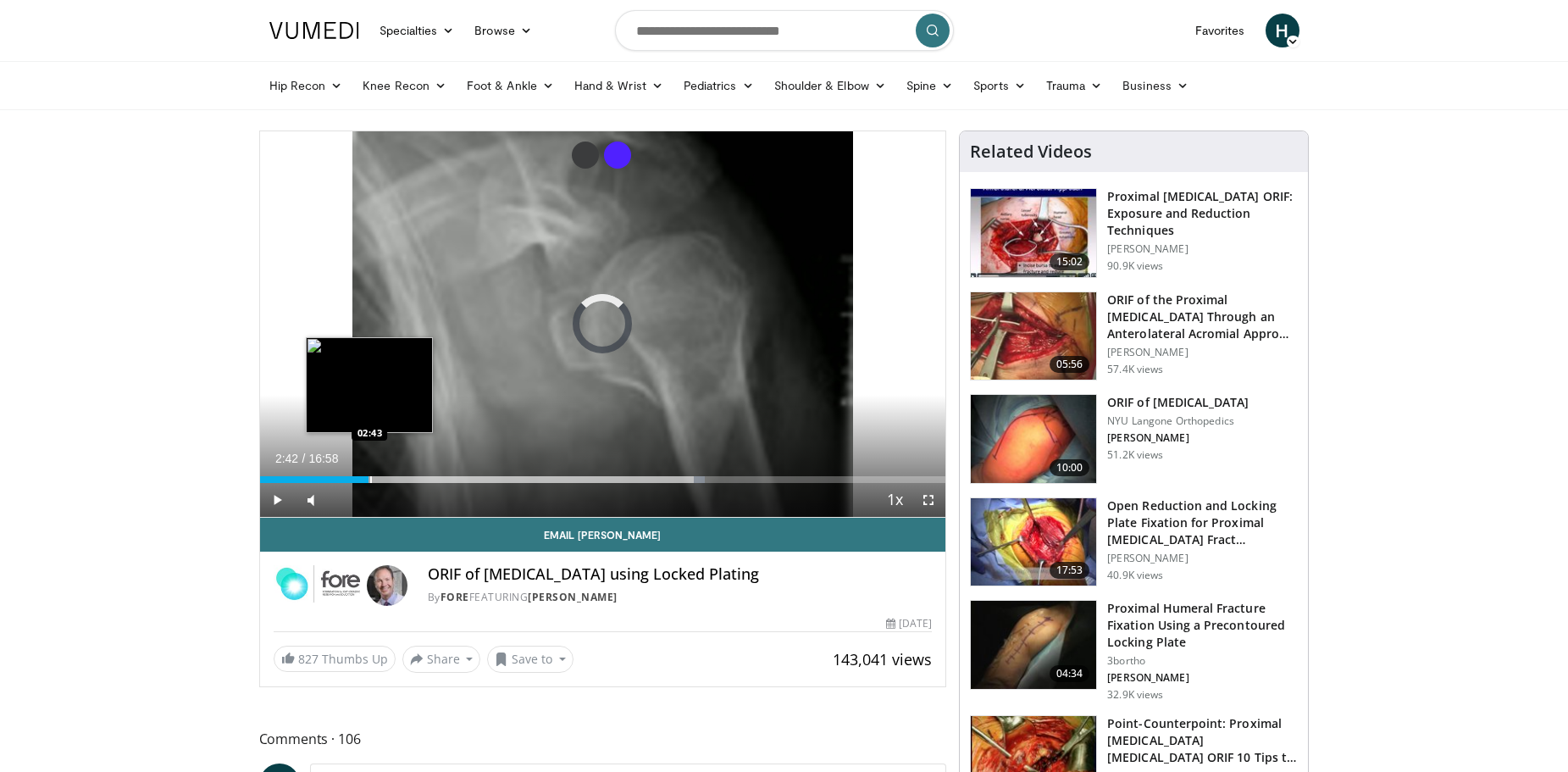
click at [369, 477] on div "02:42" at bounding box center [314, 480] width 109 height 7
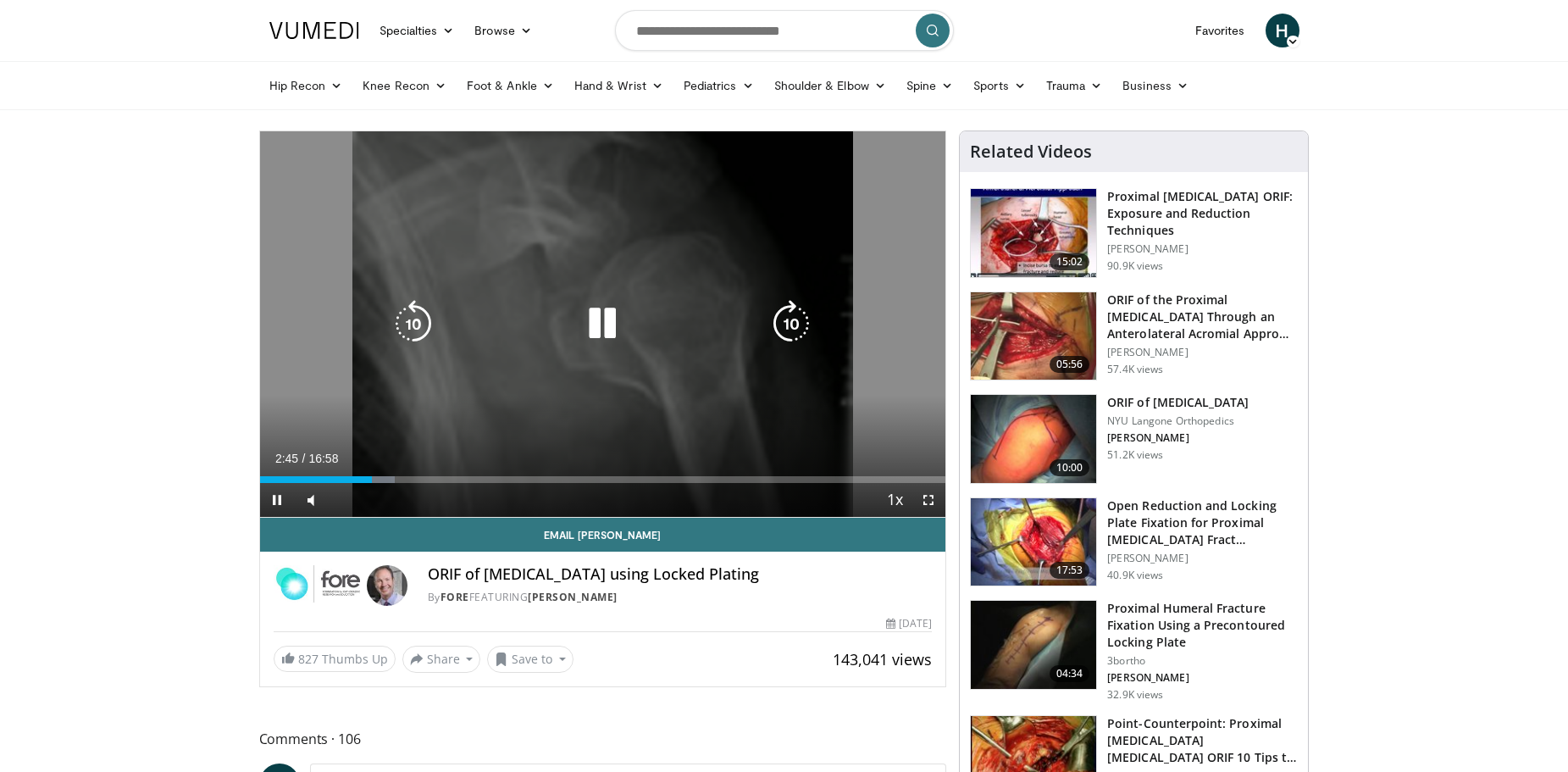
click at [599, 328] on icon "Video Player" at bounding box center [603, 324] width 48 height 48
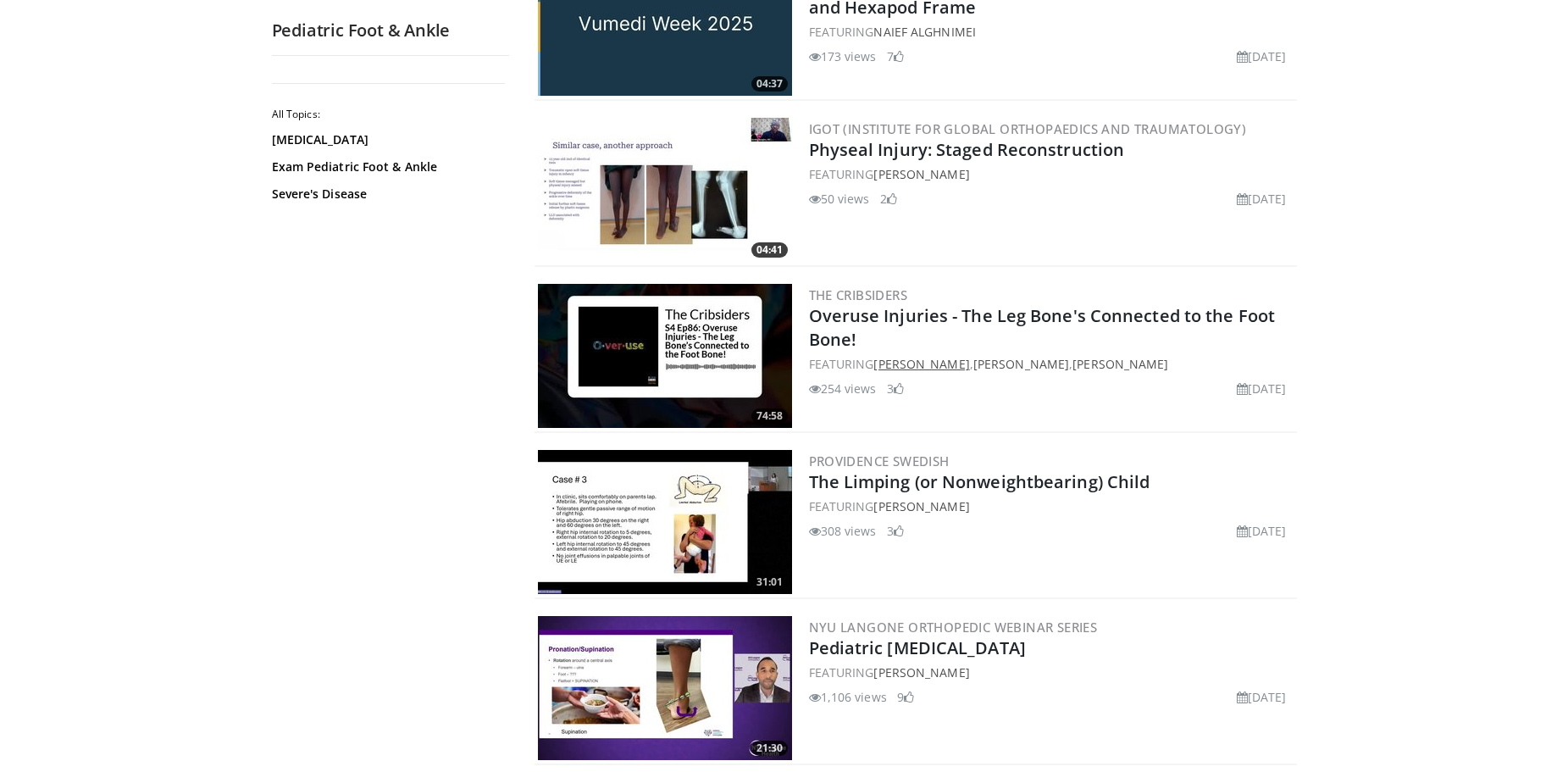
scroll to position [339, 0]
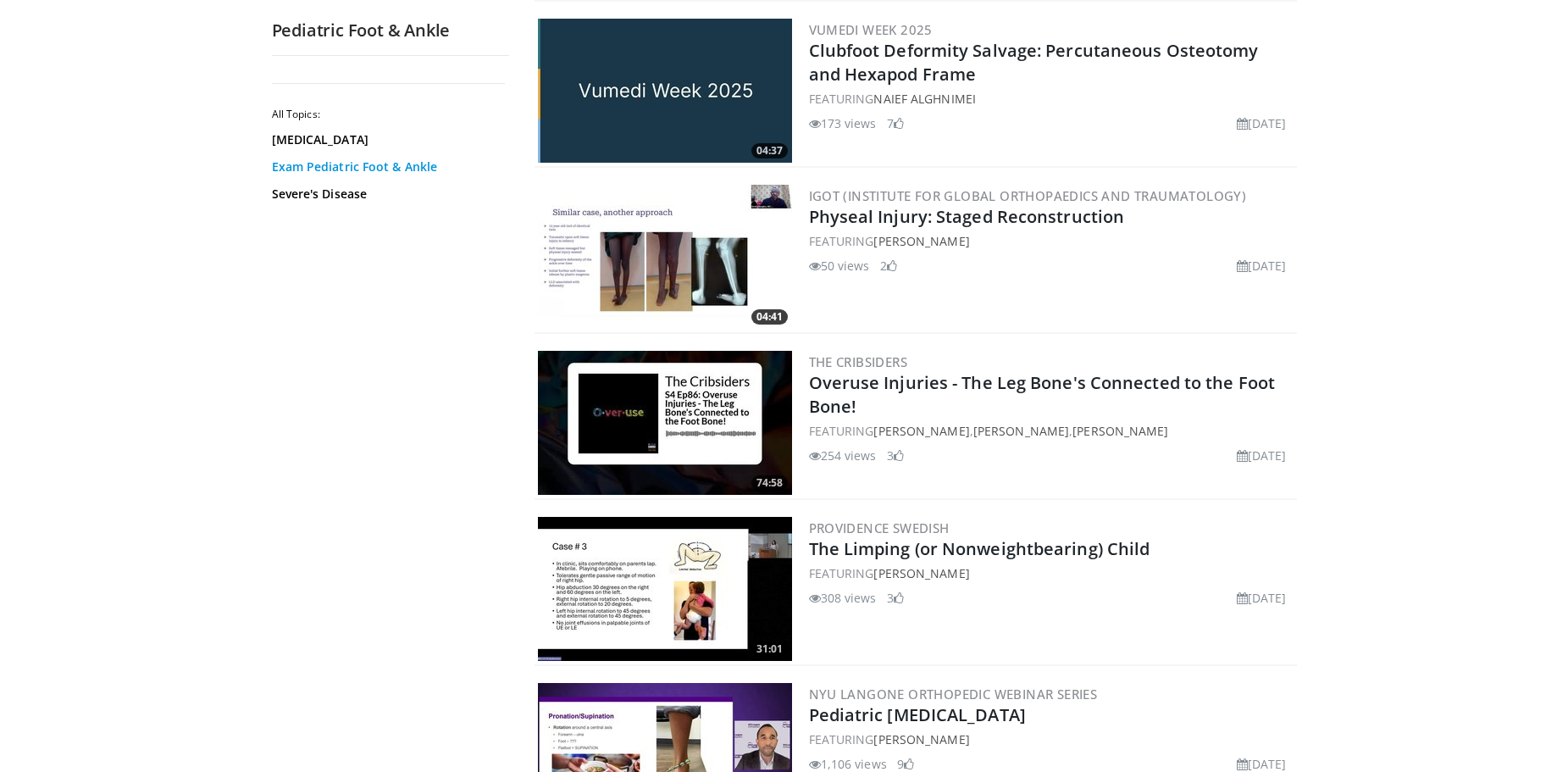
click at [362, 161] on link "Exam Pediatric Foot & Ankle" at bounding box center [387, 167] width 229 height 17
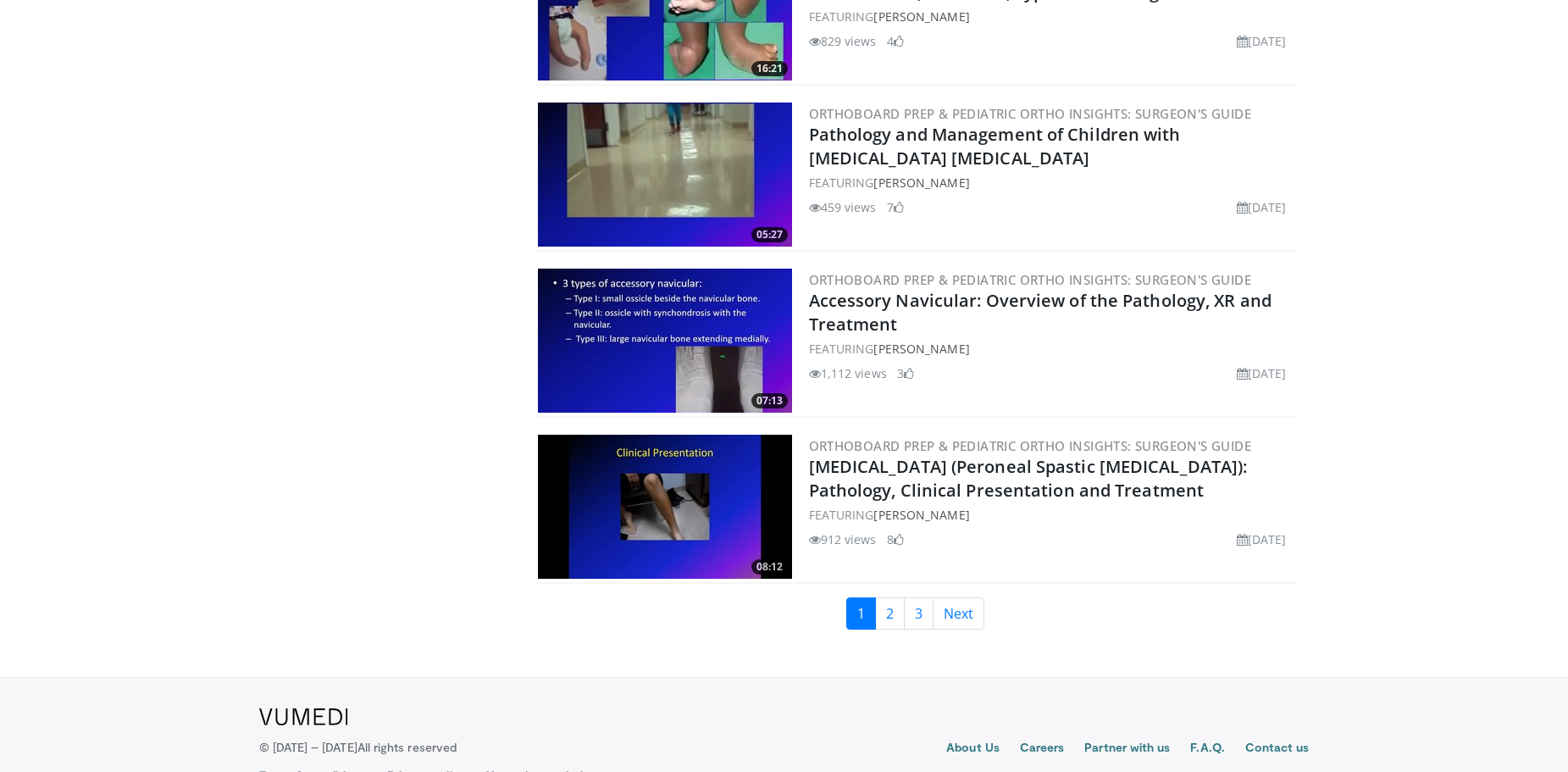
scroll to position [3783, 0]
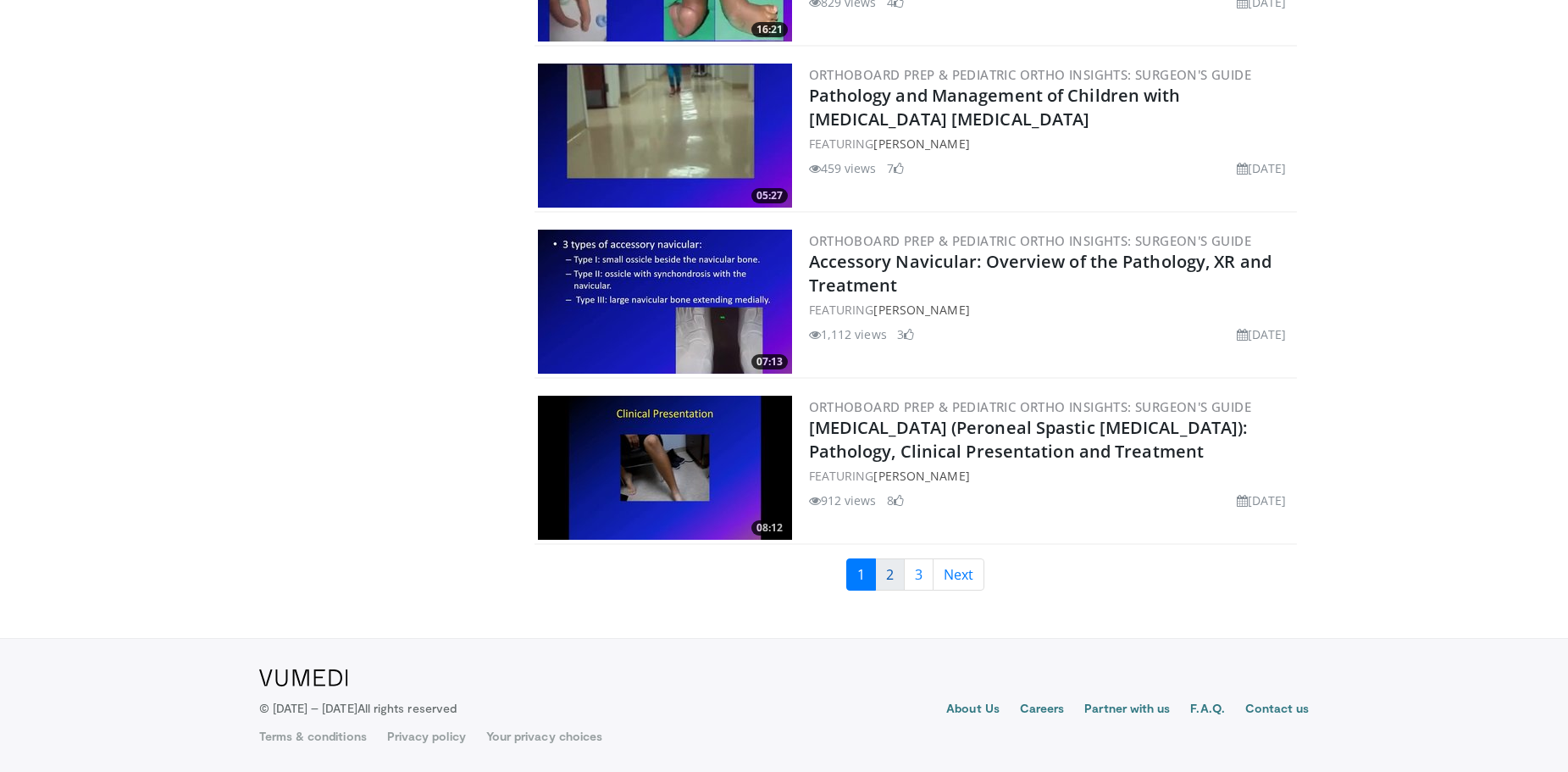
click at [892, 572] on link "2" at bounding box center [889, 575] width 30 height 32
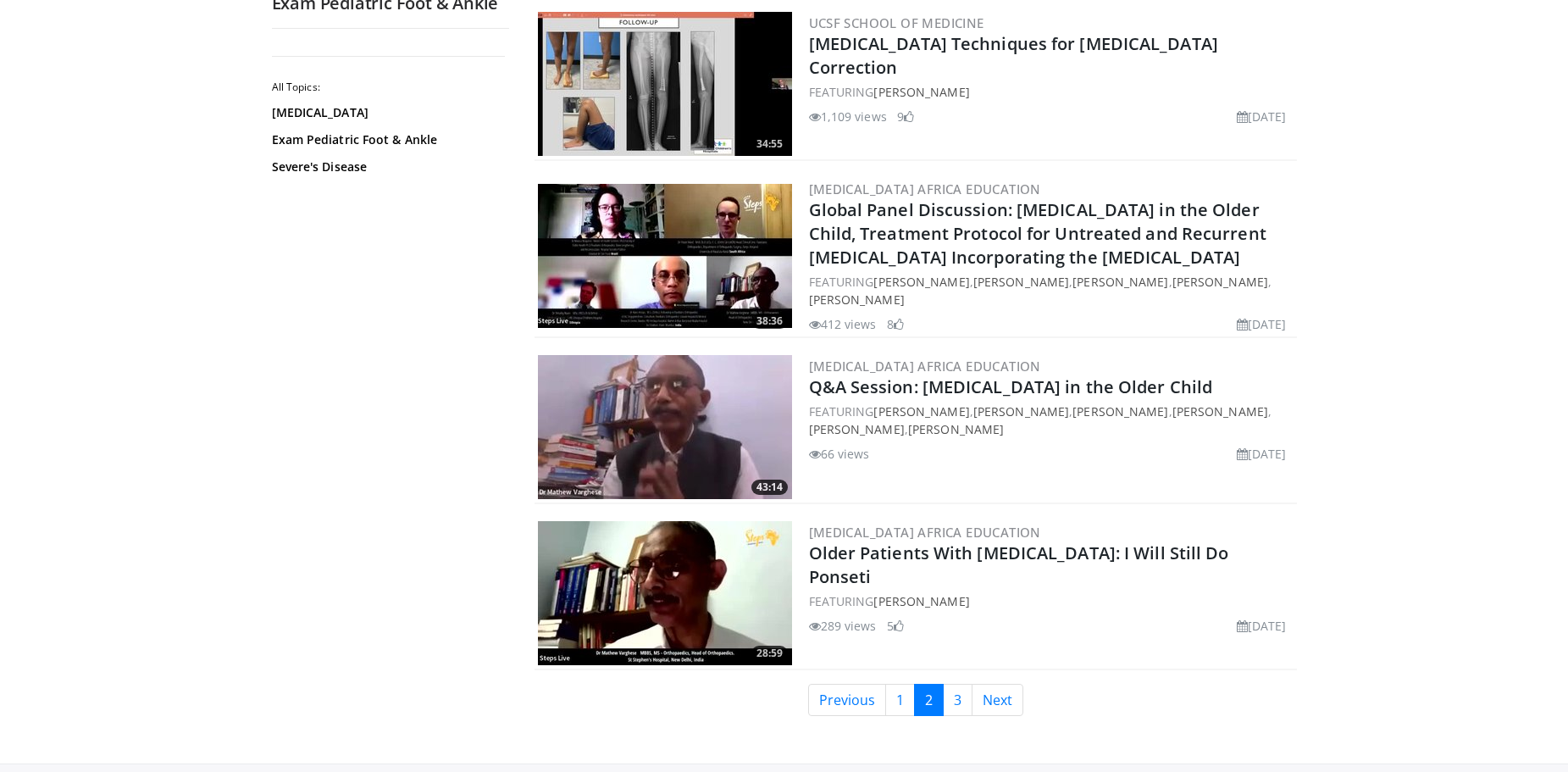
scroll to position [3793, 0]
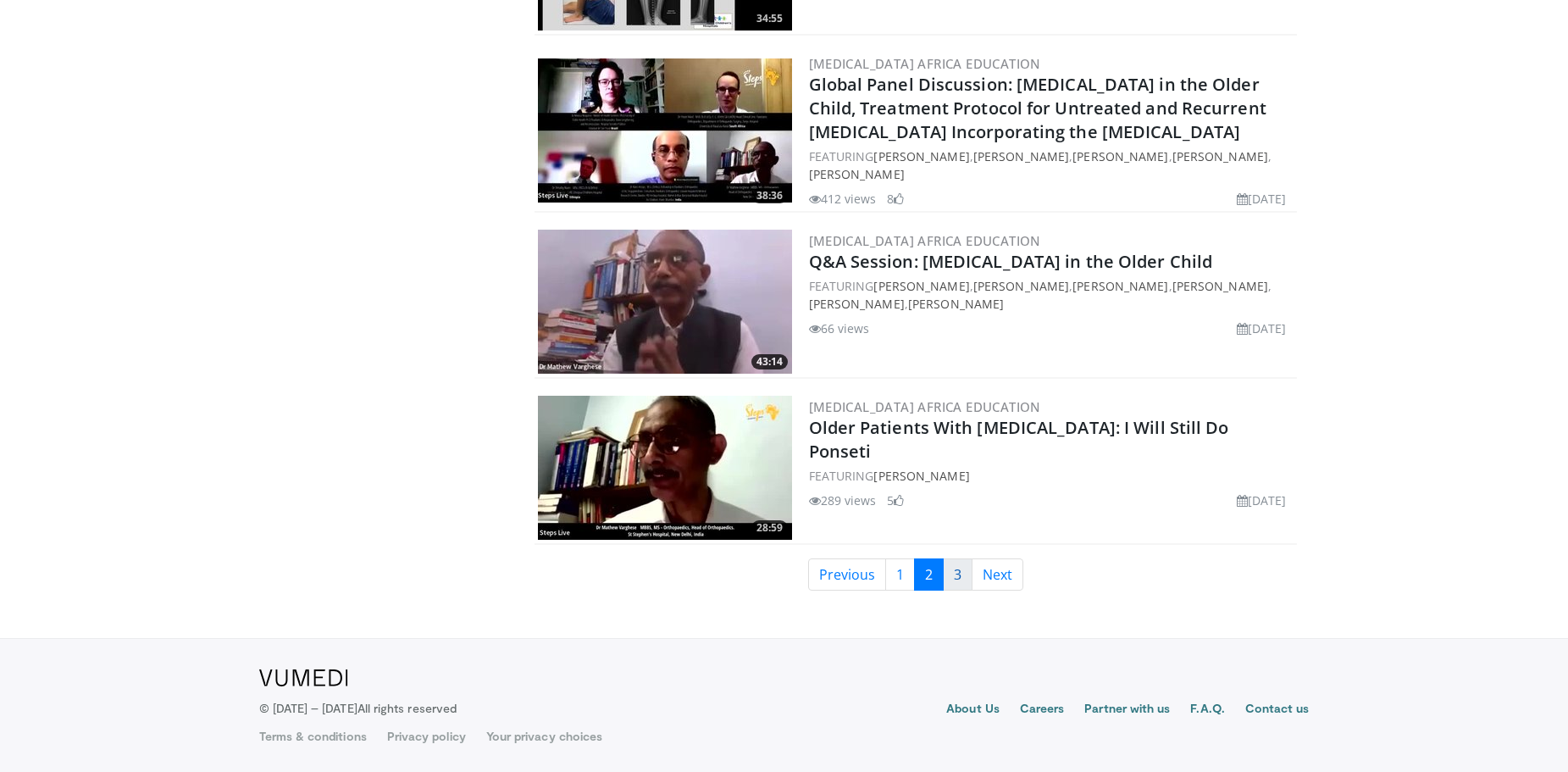
click at [955, 577] on link "3" at bounding box center [957, 575] width 30 height 32
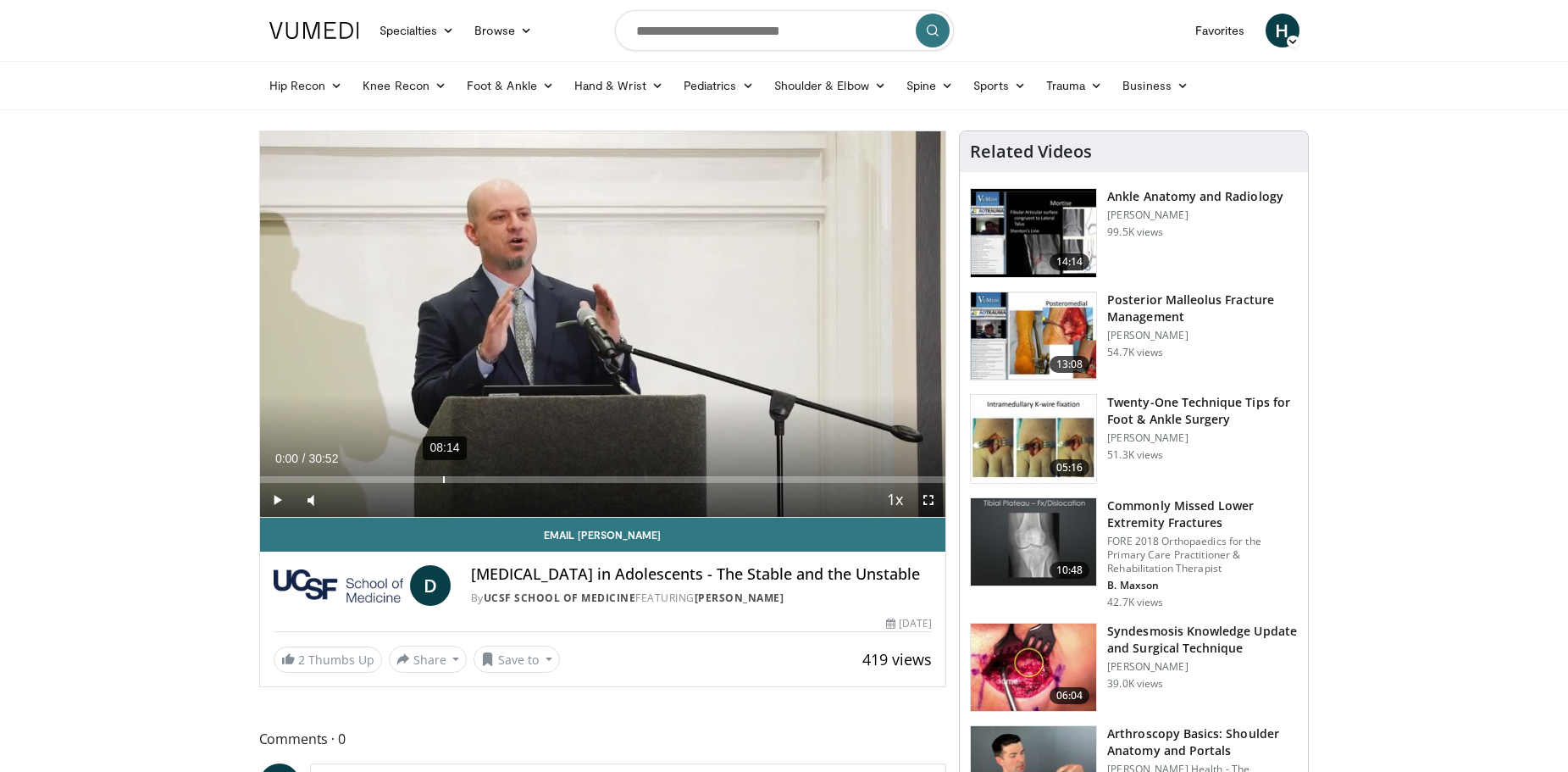
click at [443, 478] on div "08:14" at bounding box center [444, 480] width 2 height 7
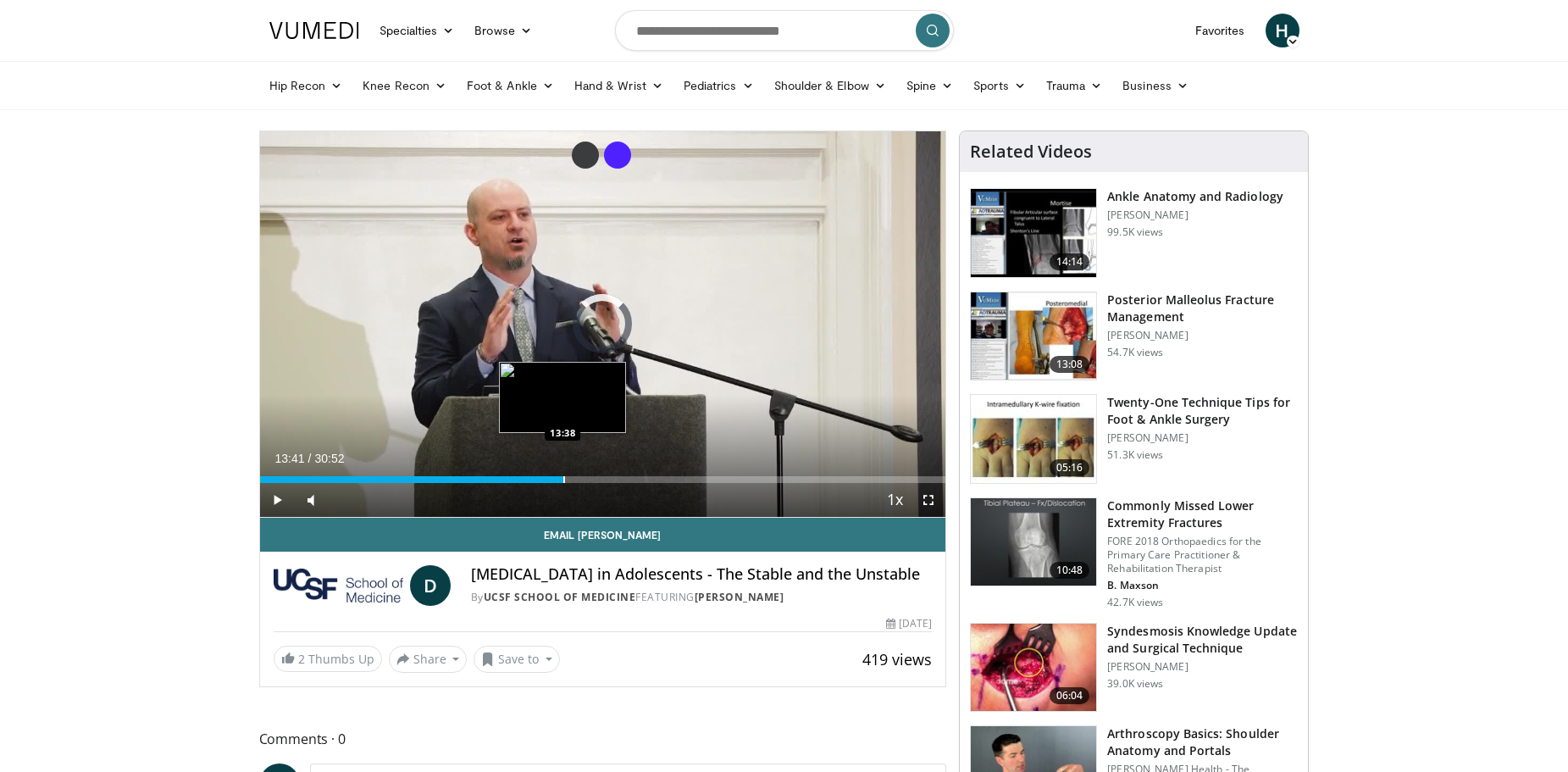
click at [563, 477] on div "Progress Bar" at bounding box center [564, 480] width 2 height 7
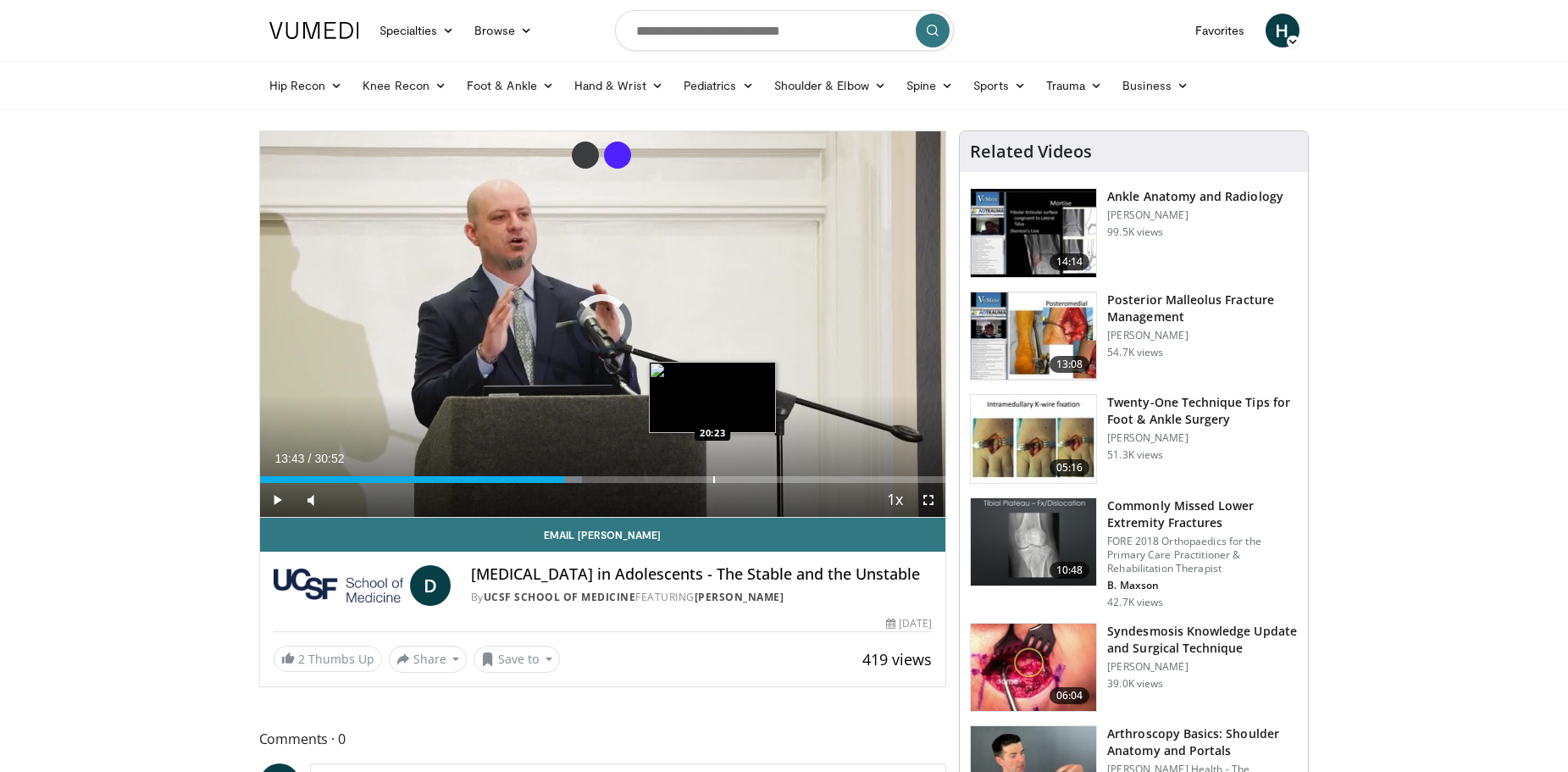
click at [713, 479] on div "Progress Bar" at bounding box center [714, 480] width 2 height 7
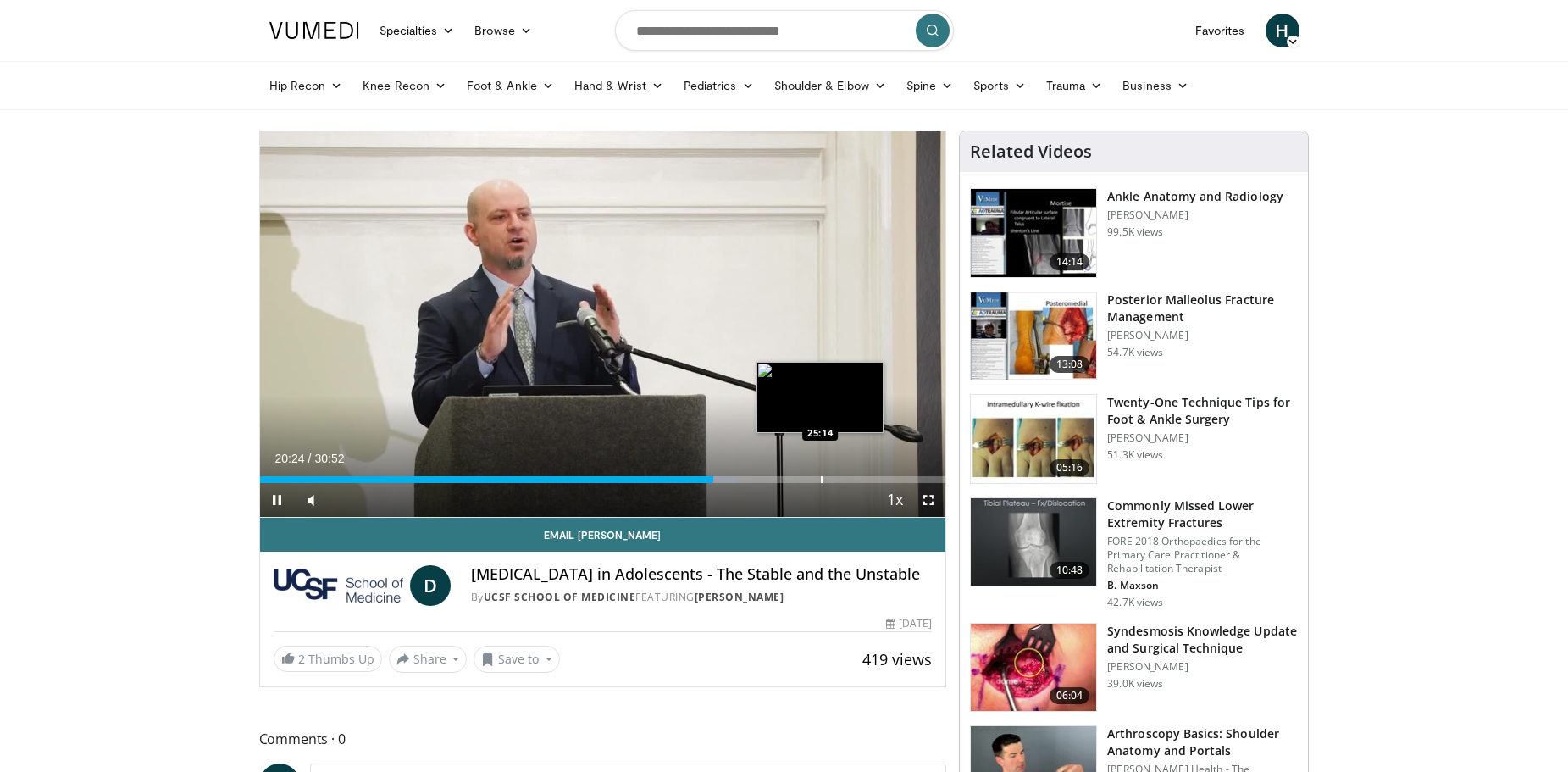
click at [819, 472] on div "Loaded : 69.51% 20:24 25:14" at bounding box center [603, 475] width 687 height 16
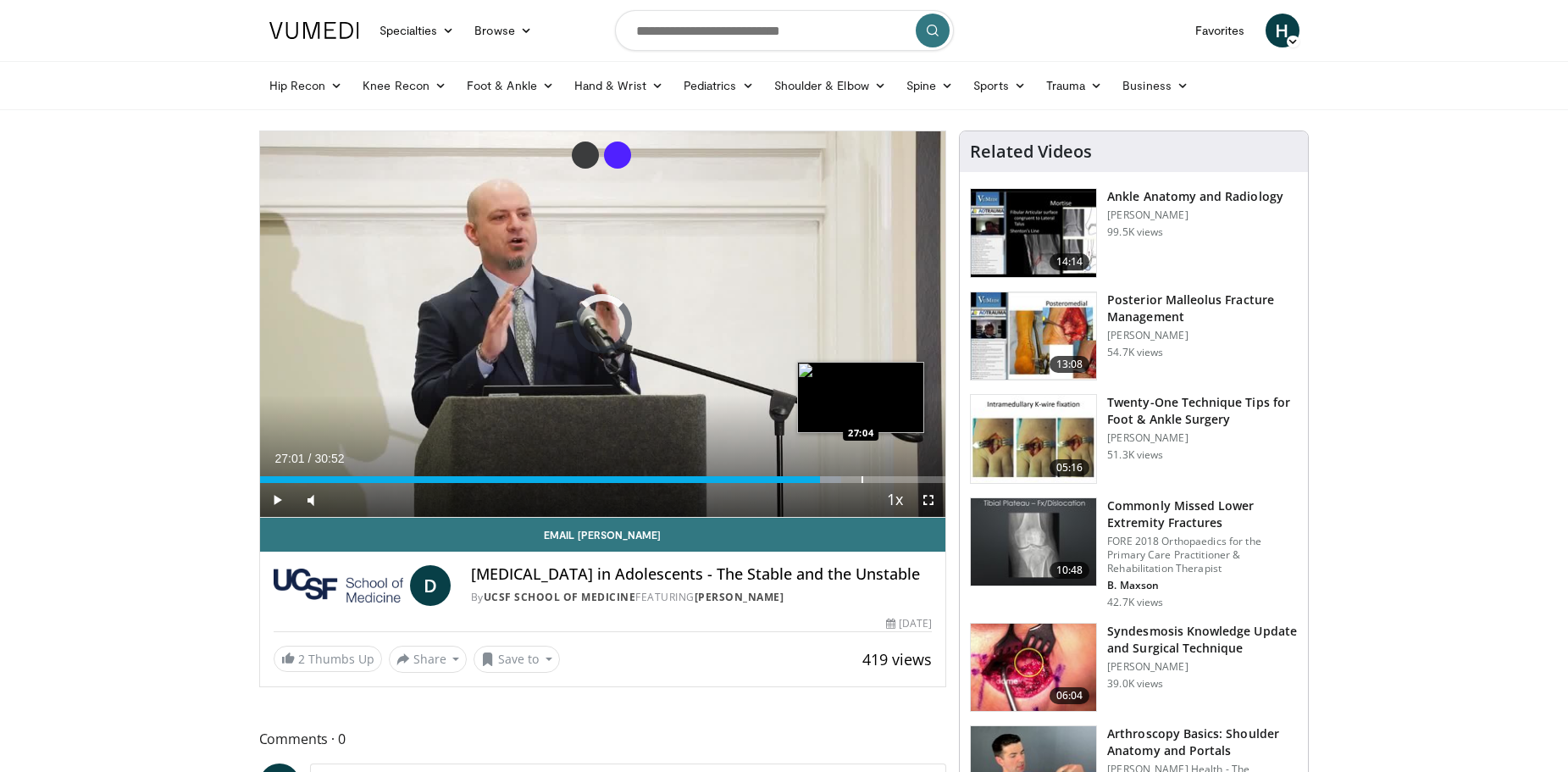
click at [861, 477] on div "Progress Bar" at bounding box center [862, 480] width 2 height 7
click at [831, 477] on div "Progress Bar" at bounding box center [832, 480] width 2 height 7
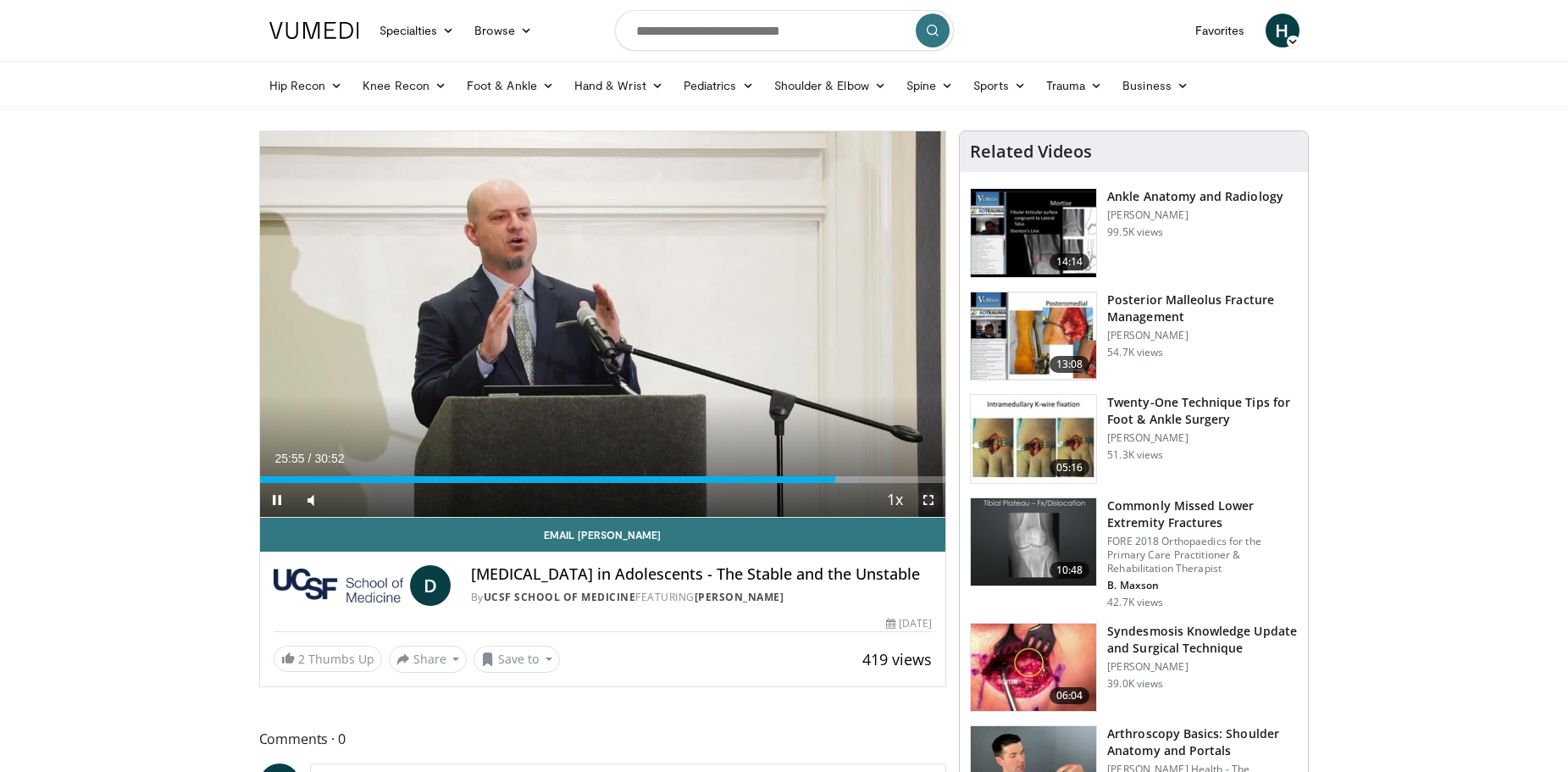
click at [925, 501] on span "Video Player" at bounding box center [927, 500] width 33 height 33
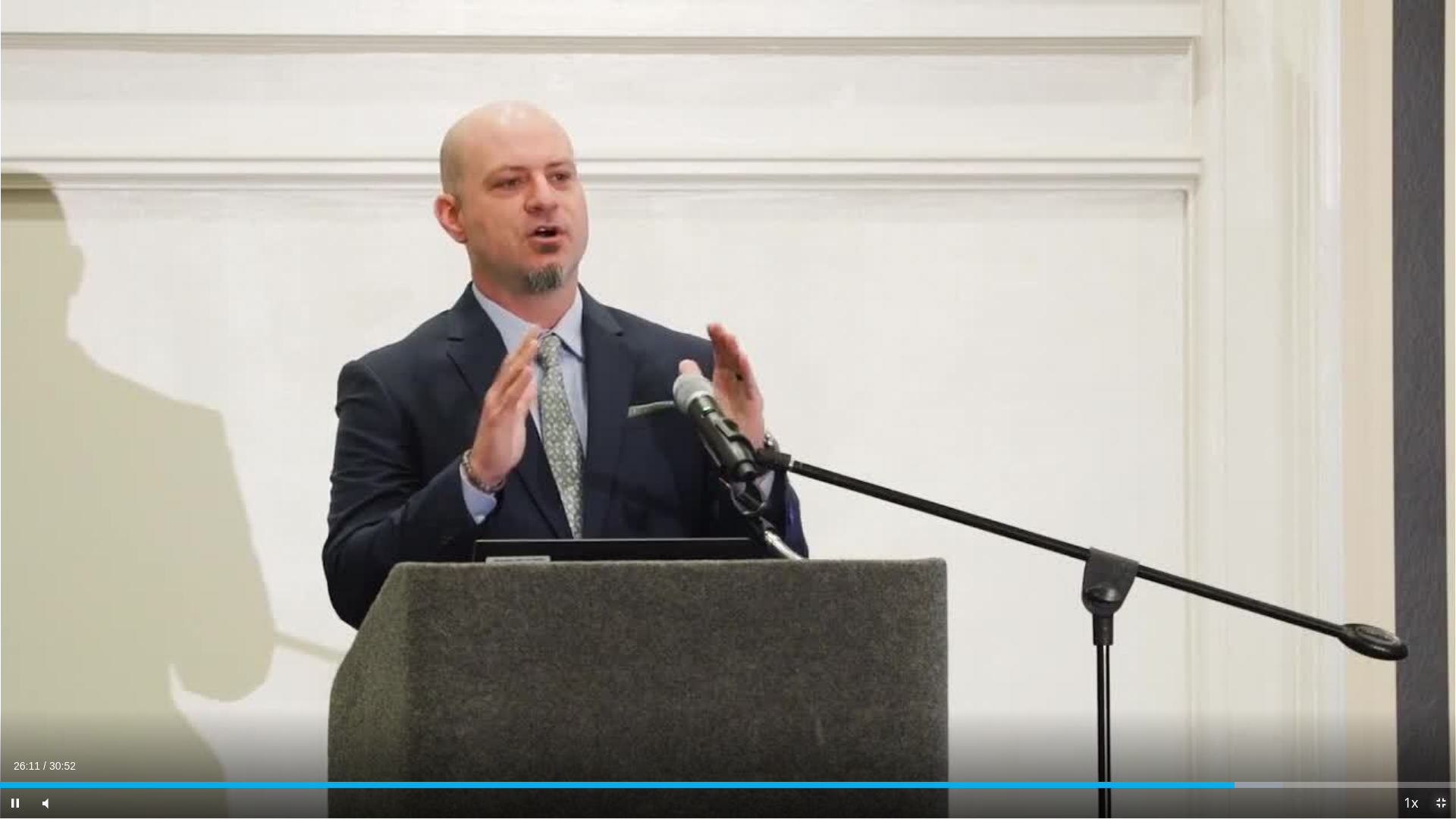
click at [1403, 690] on span "Video Player" at bounding box center [1441, 803] width 30 height 30
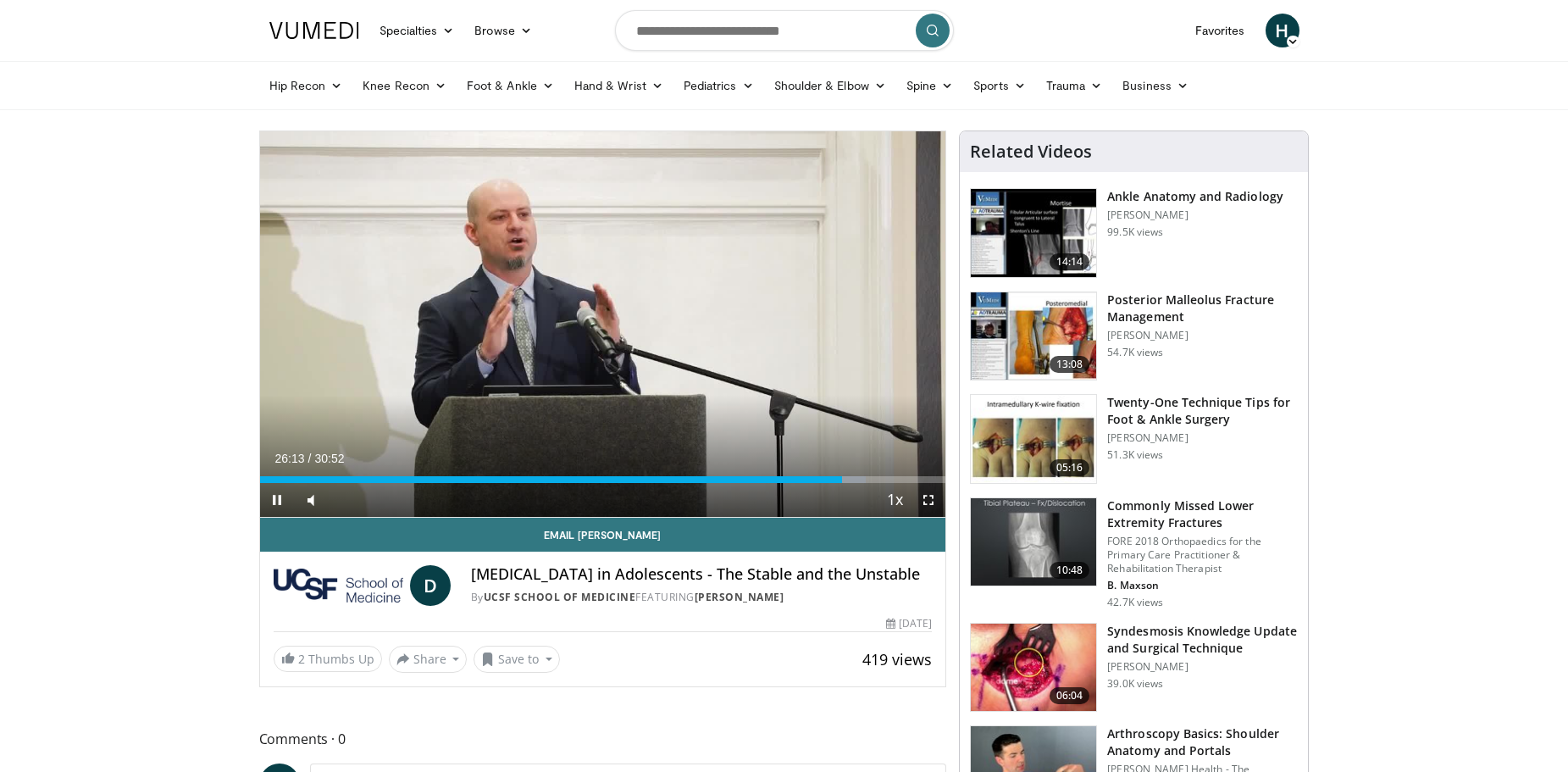
click at [855, 483] on div "Current Time 26:13 / Duration 30:52 Pause Skip Backward Skip Forward Mute Loade…" at bounding box center [603, 500] width 687 height 33
click at [857, 478] on div "Progress Bar" at bounding box center [858, 480] width 2 height 7
click at [874, 482] on div "Progress Bar" at bounding box center [875, 480] width 2 height 7
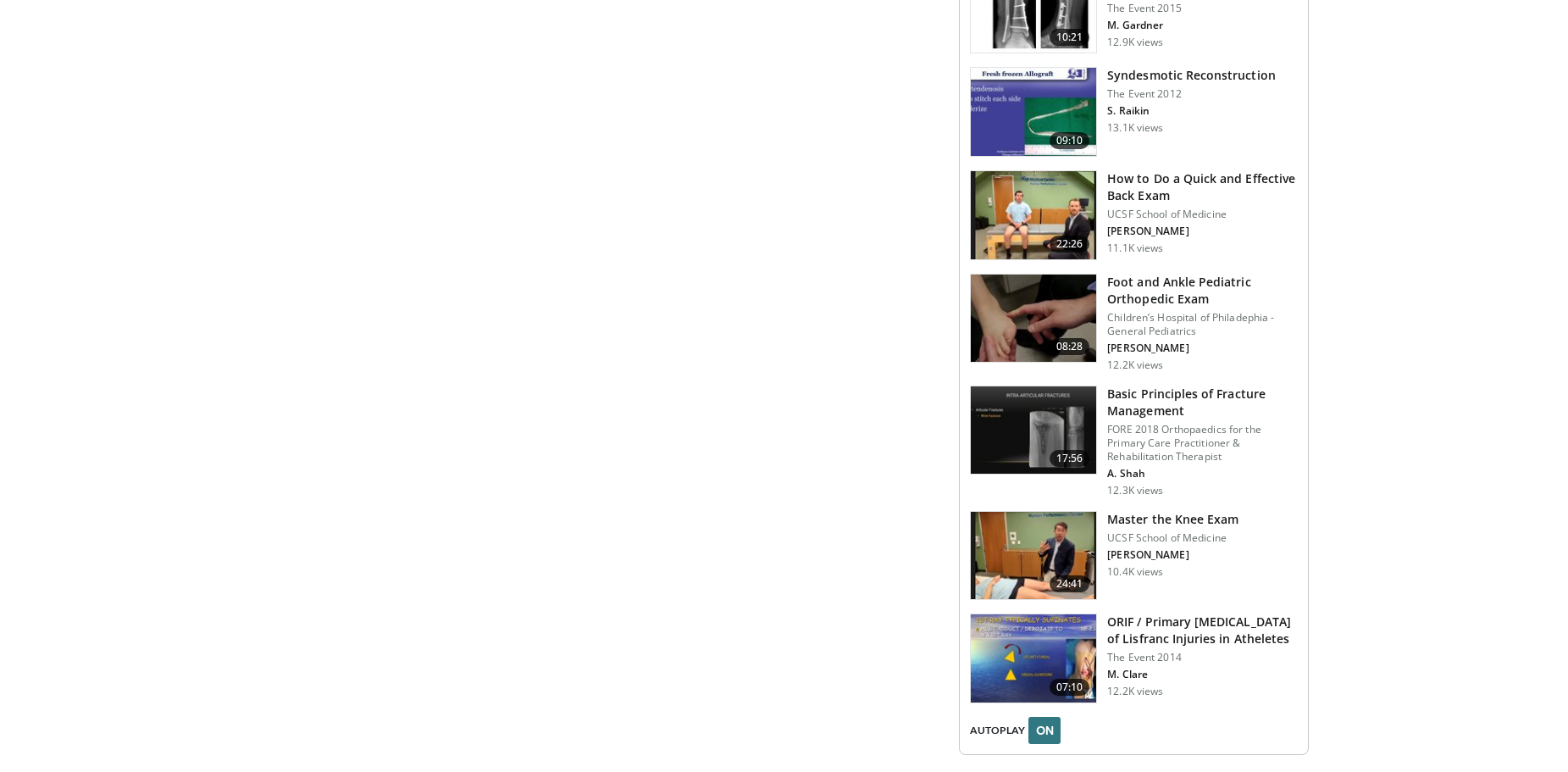
scroll to position [1659, 0]
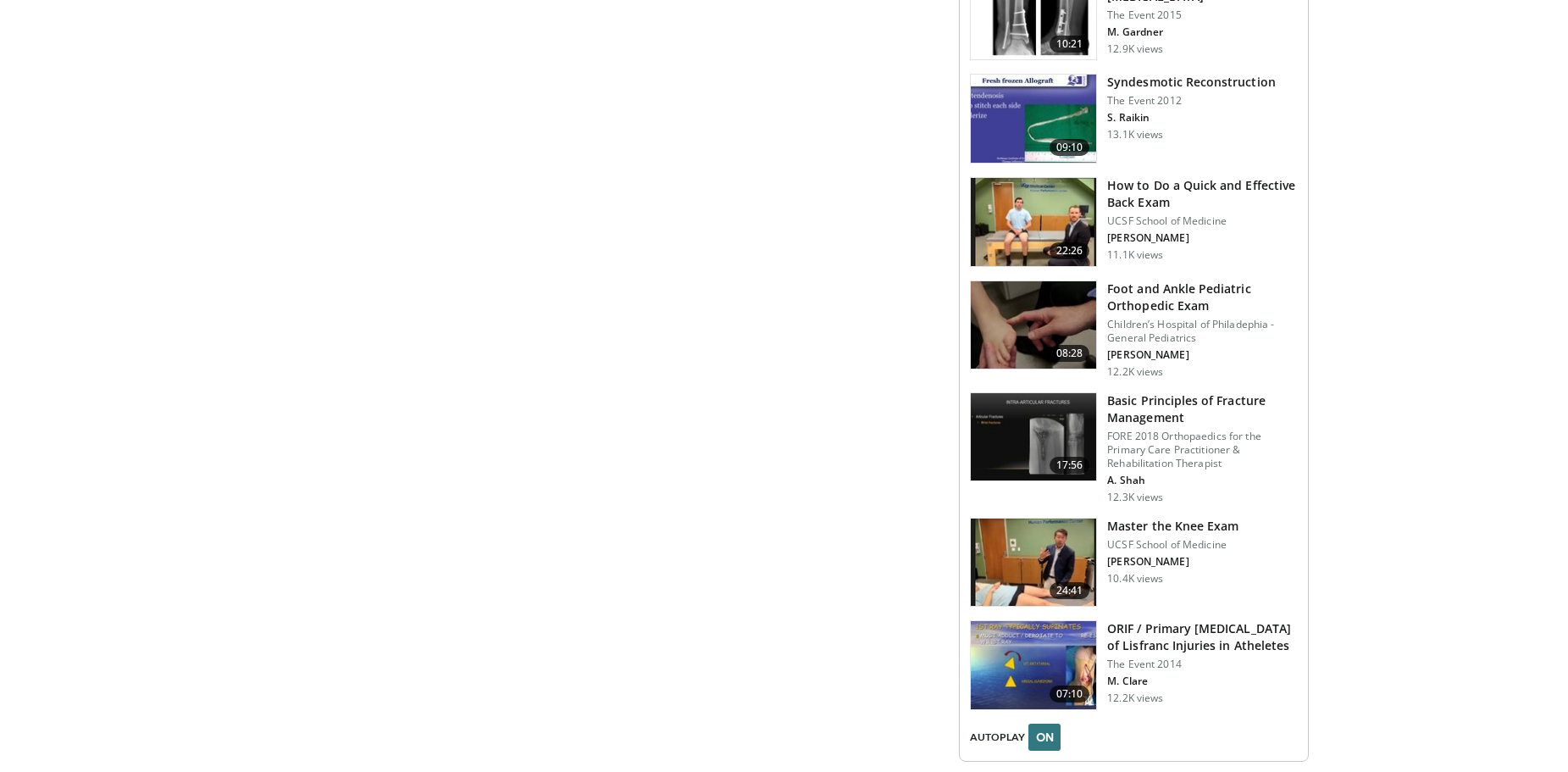
click at [1008, 468] on img at bounding box center [1033, 438] width 125 height 88
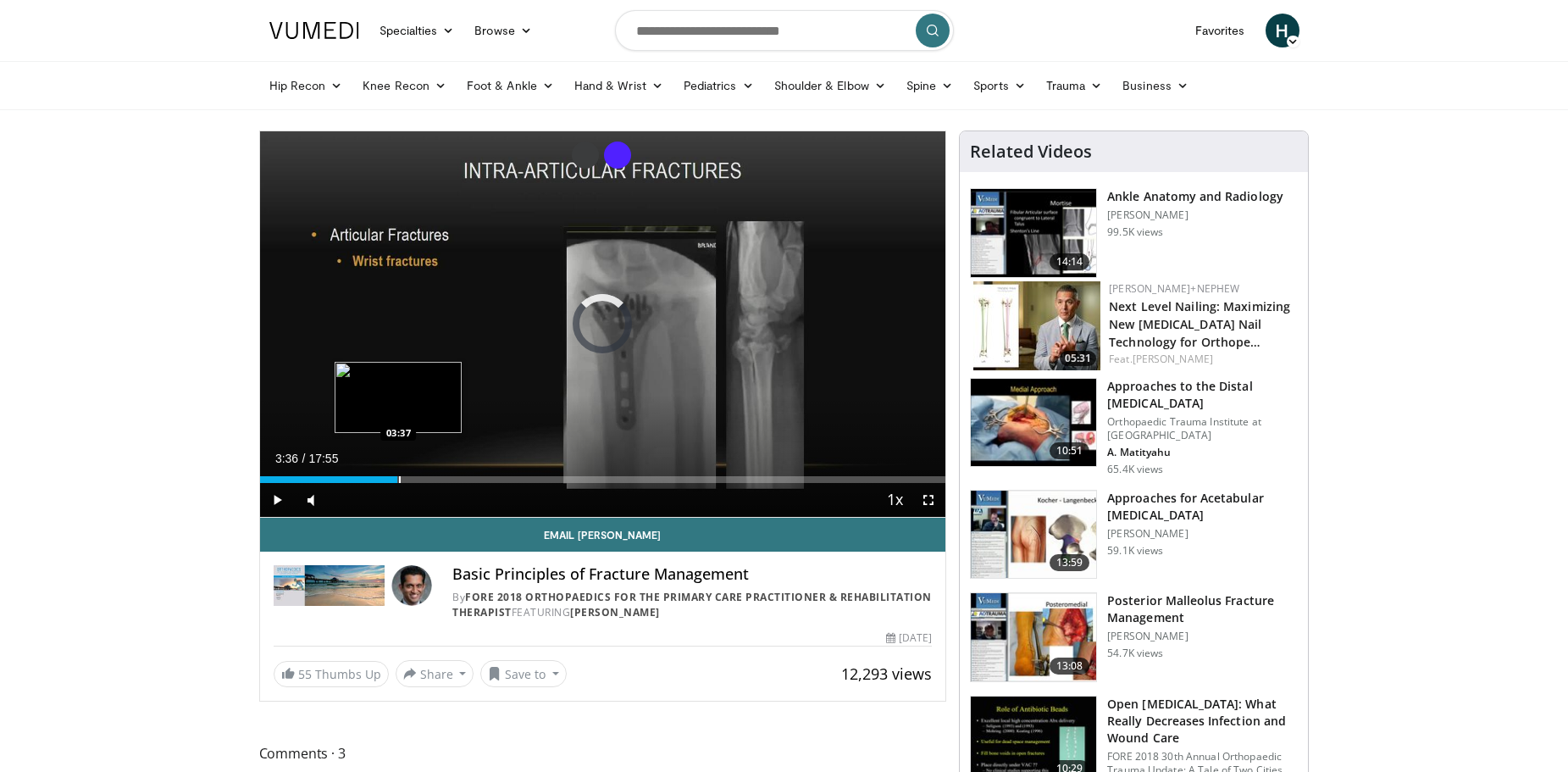
click at [399, 477] on div "Progress Bar" at bounding box center [400, 480] width 2 height 7
click at [491, 477] on div "Progress Bar" at bounding box center [492, 480] width 2 height 7
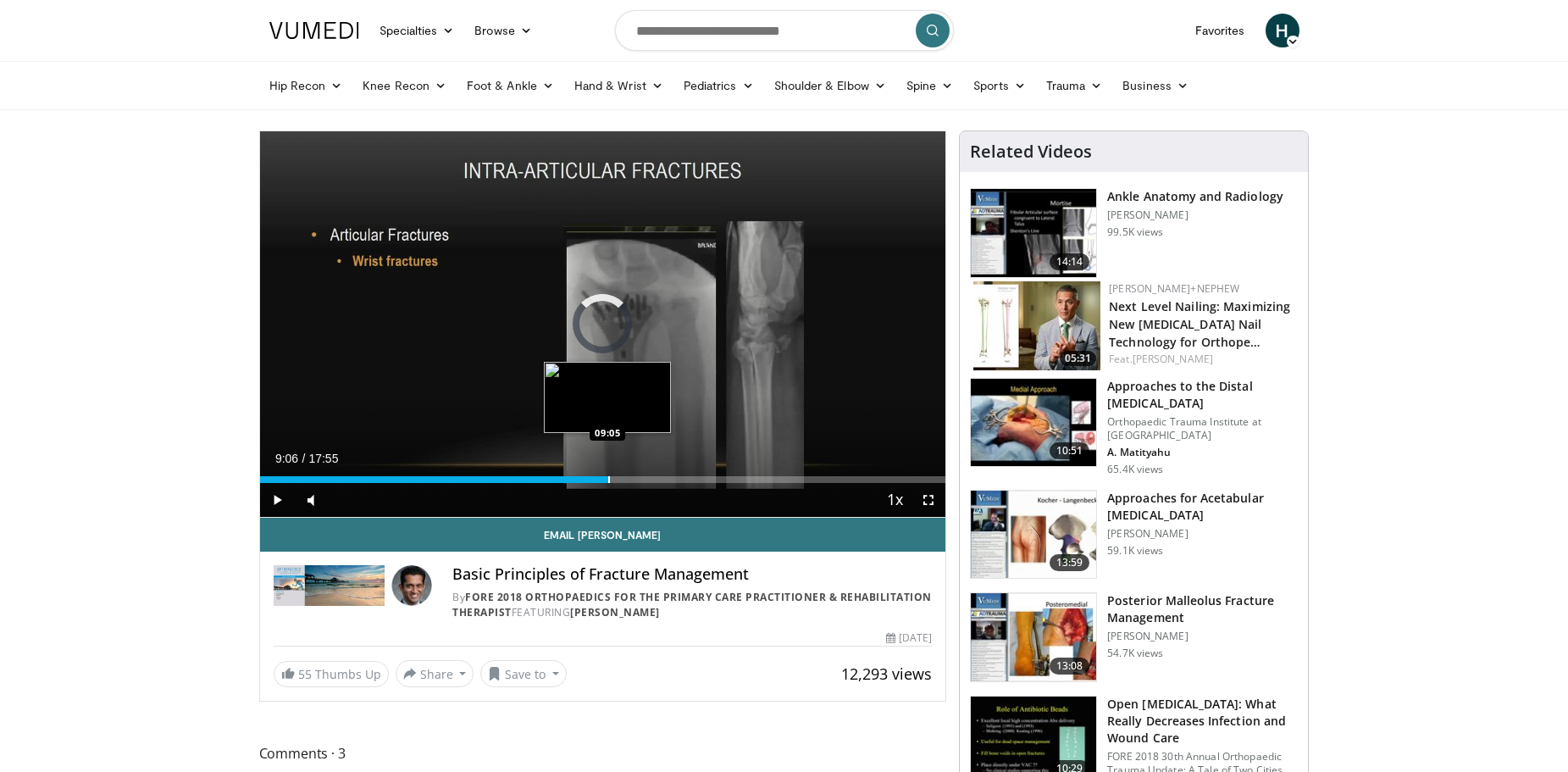
click at [608, 477] on div "Progress Bar" at bounding box center [609, 480] width 2 height 7
click at [695, 484] on div "Current Time 9:08 / Duration 17:55 Pause Skip Backward Skip Forward Mute Loaded…" at bounding box center [603, 500] width 687 height 33
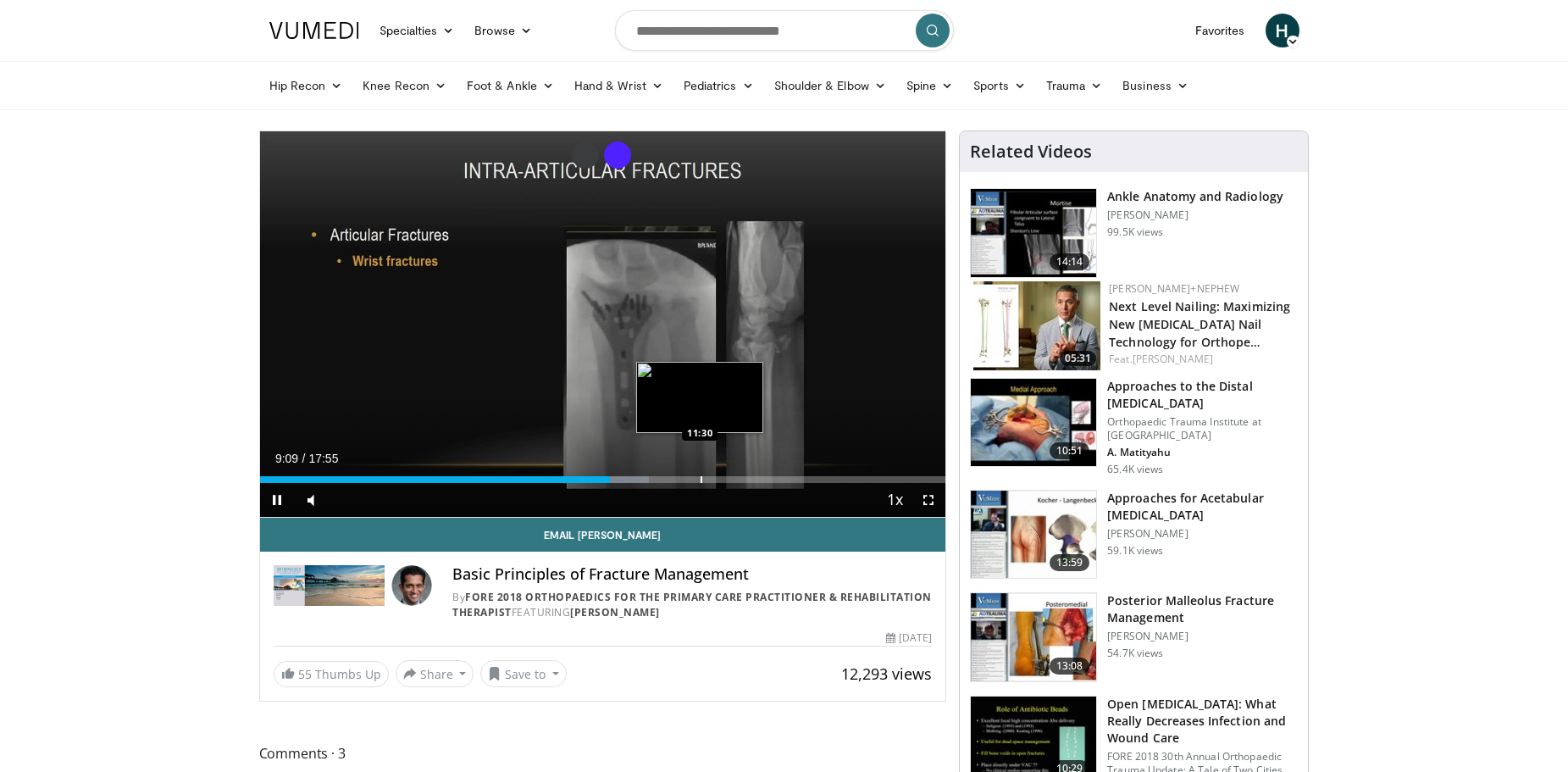
click at [701, 481] on div "Progress Bar" at bounding box center [702, 480] width 2 height 7
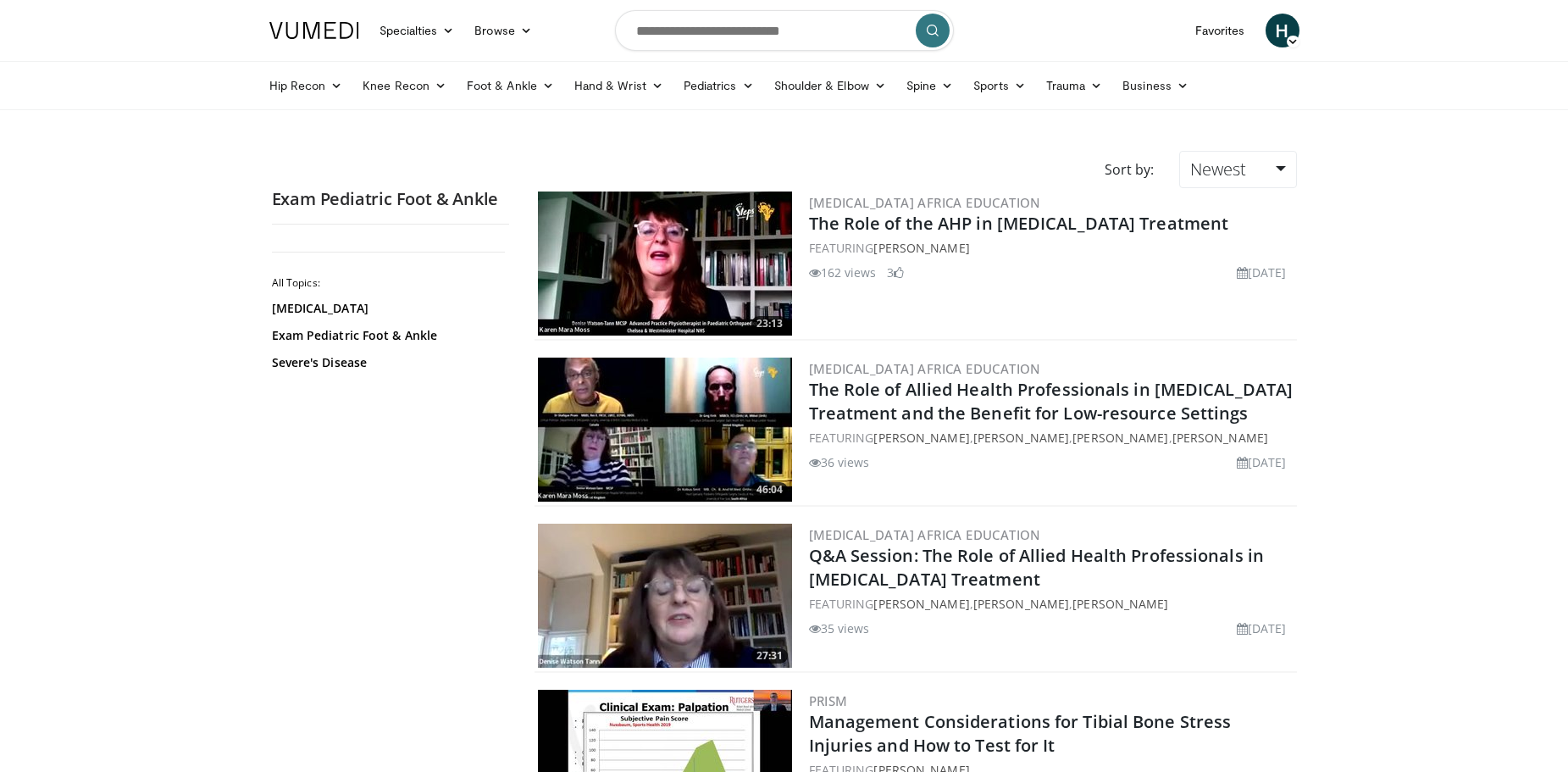
click at [300, 29] on img at bounding box center [314, 31] width 90 height 17
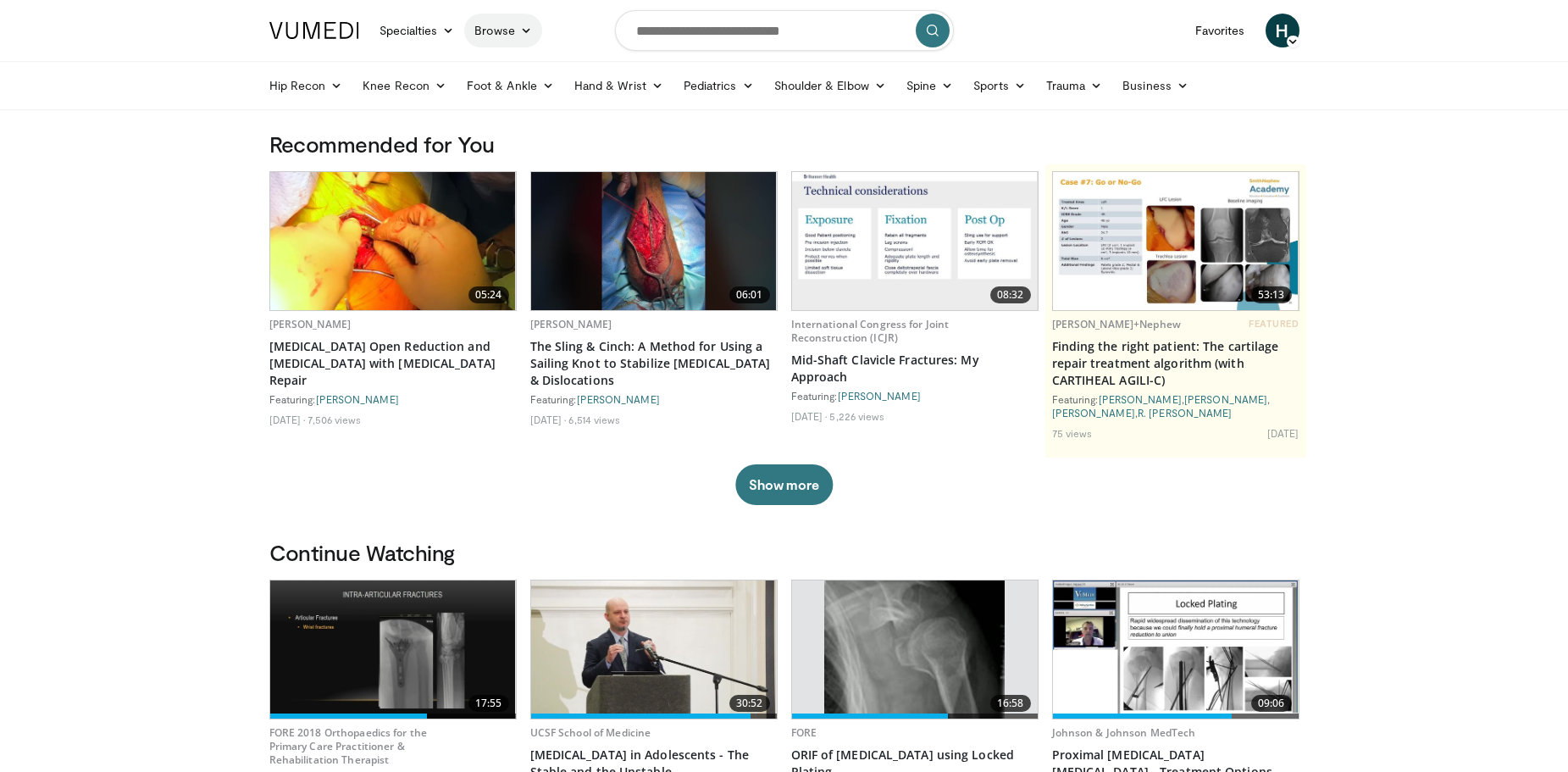
click at [530, 29] on icon at bounding box center [526, 31] width 11 height 11
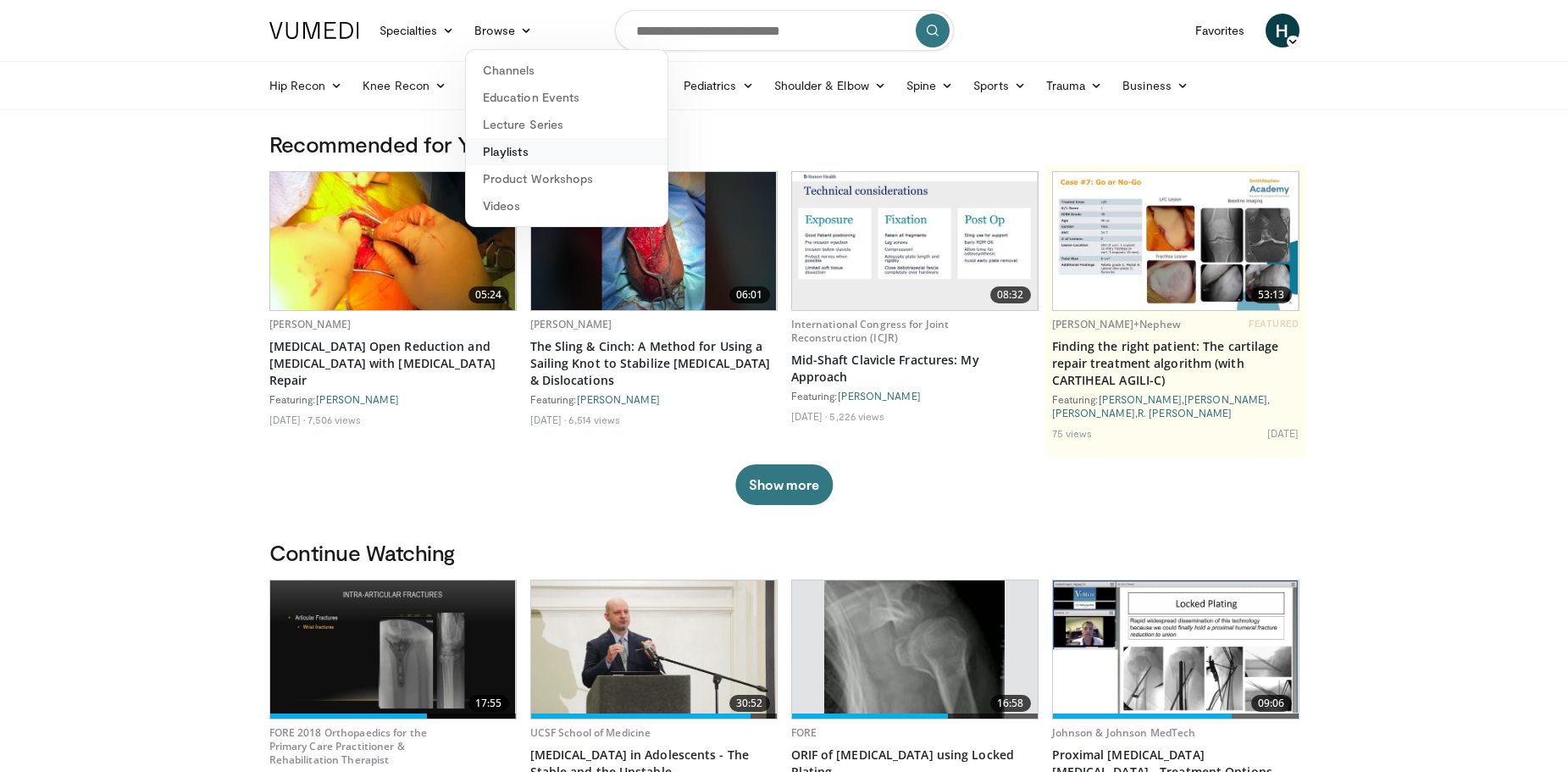
click at [516, 150] on link "Playlists" at bounding box center [566, 152] width 201 height 27
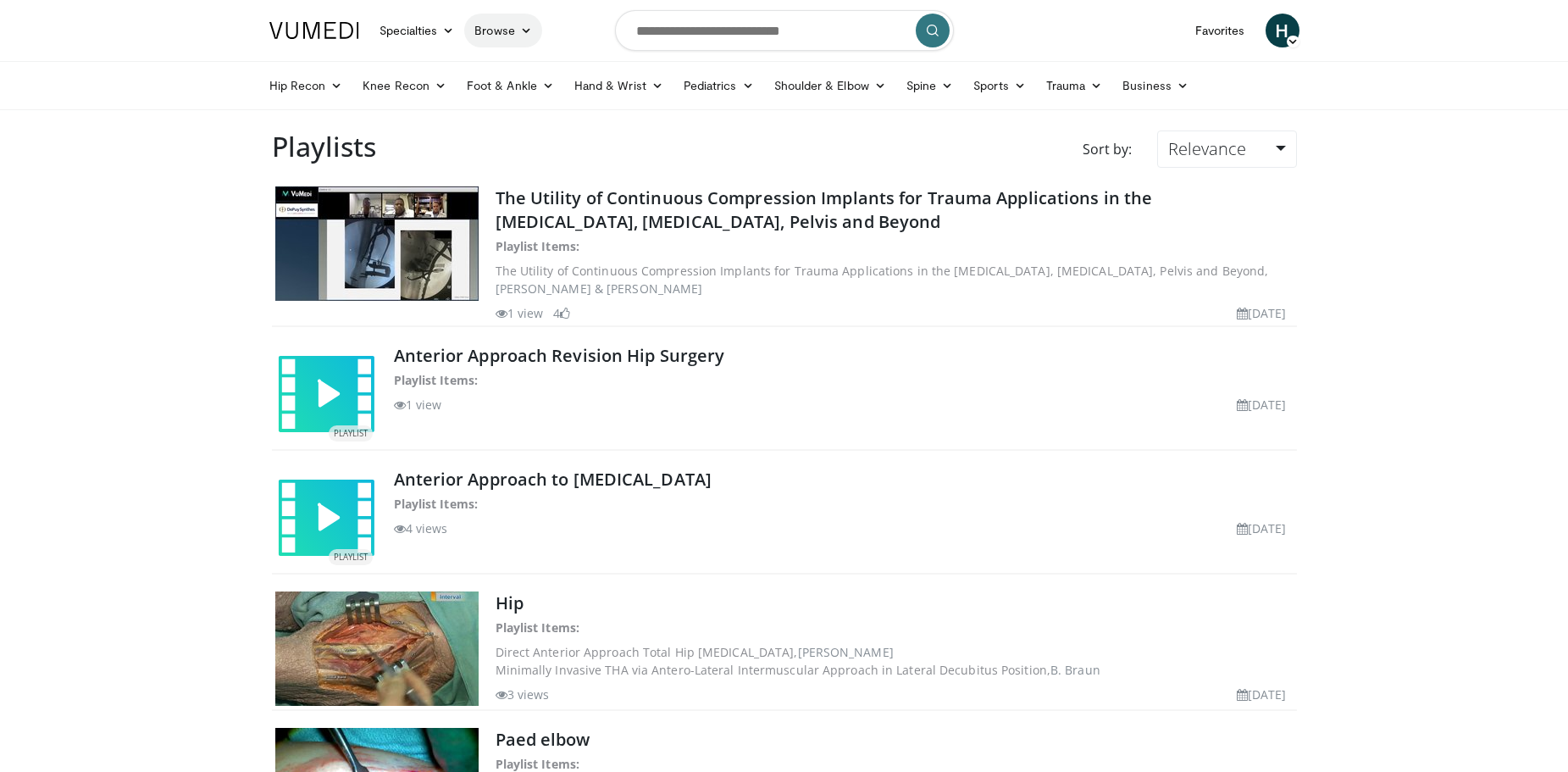
click at [535, 33] on link "Browse" at bounding box center [503, 30] width 78 height 33
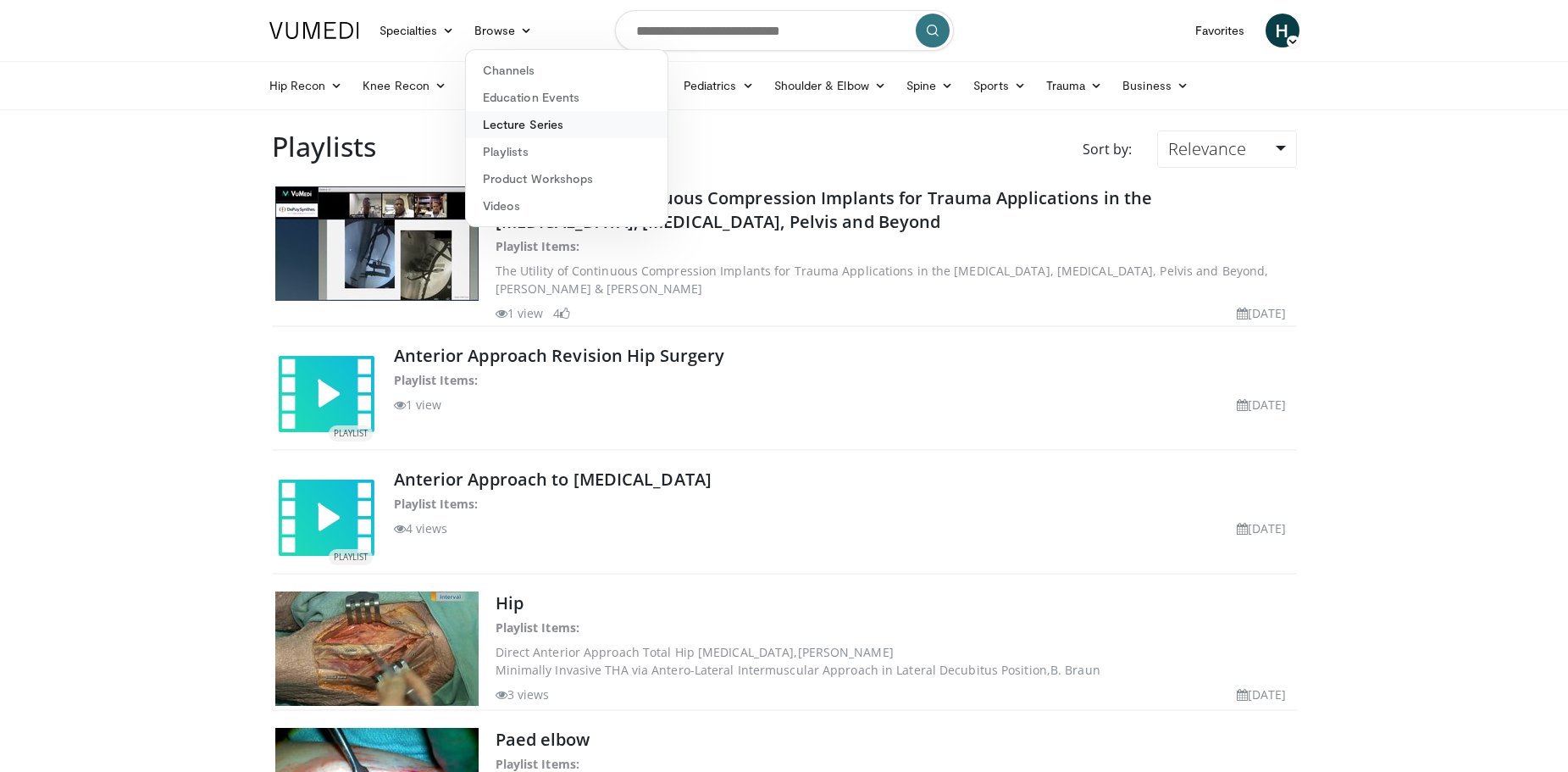
click at [551, 120] on link "Lecture Series" at bounding box center [566, 124] width 201 height 27
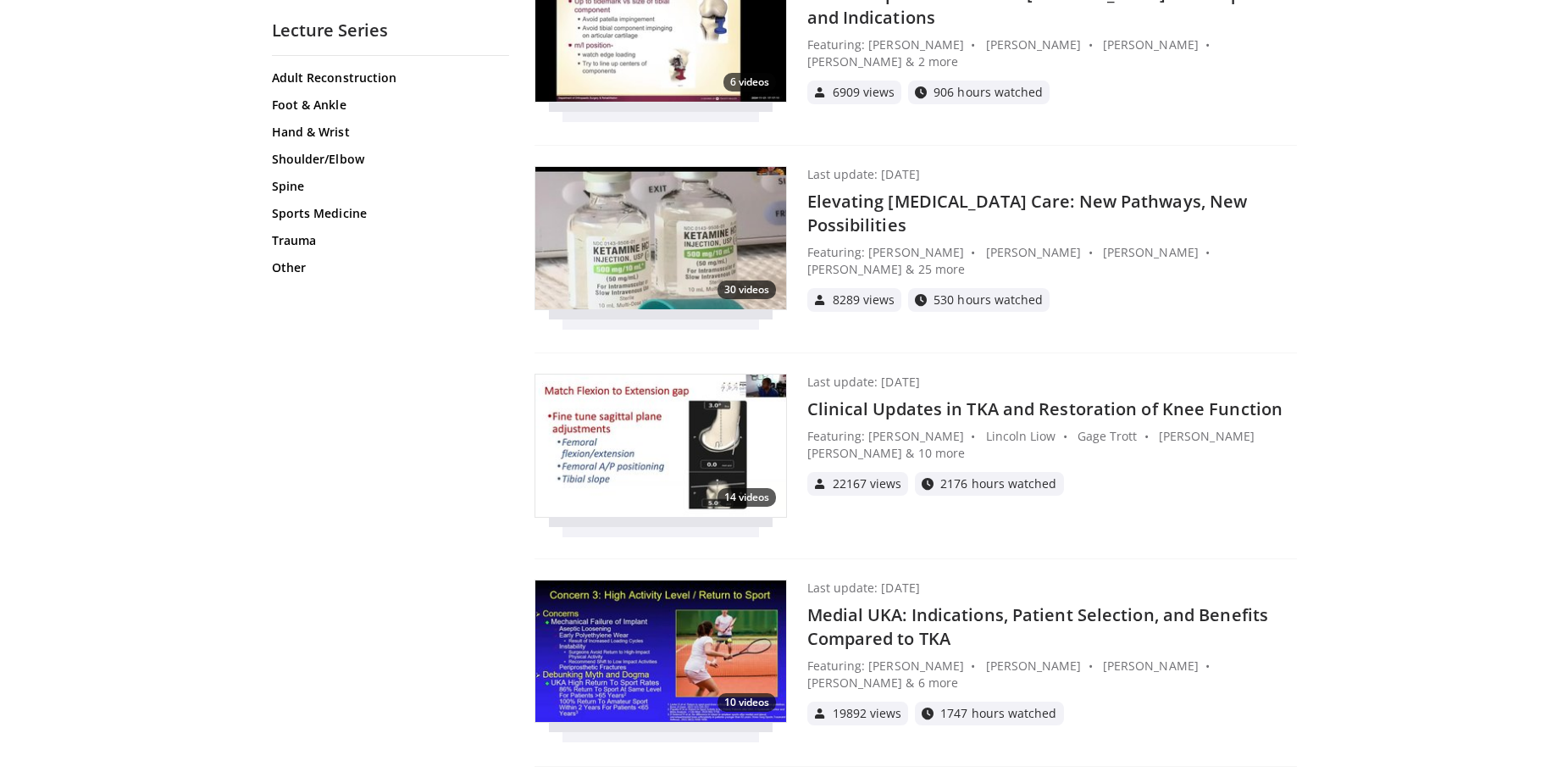
scroll to position [1187, 0]
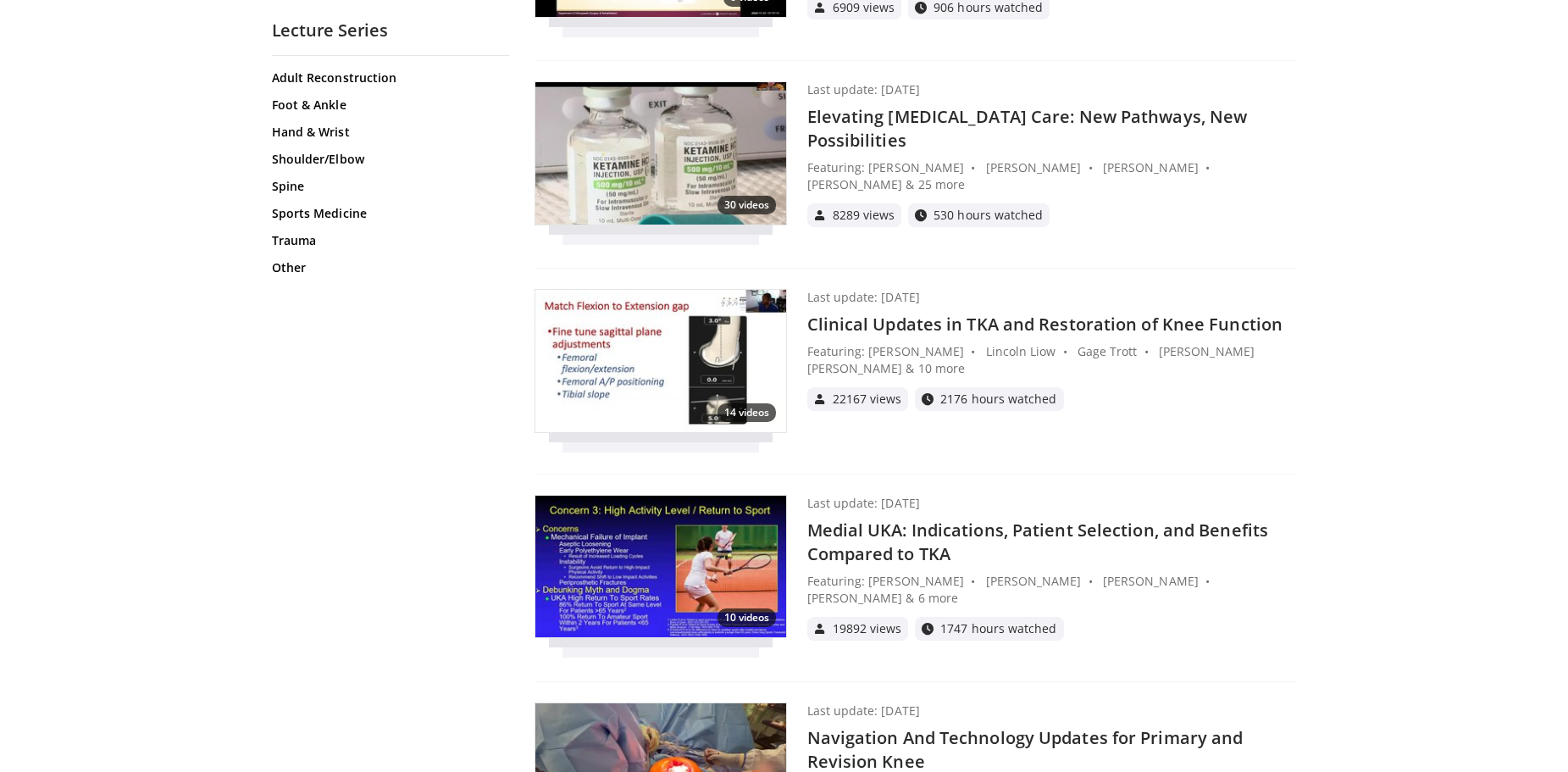
click at [1043, 312] on h4 "Clinical Updates in TKA and Restoration of Knee Function" at bounding box center [1051, 324] width 490 height 24
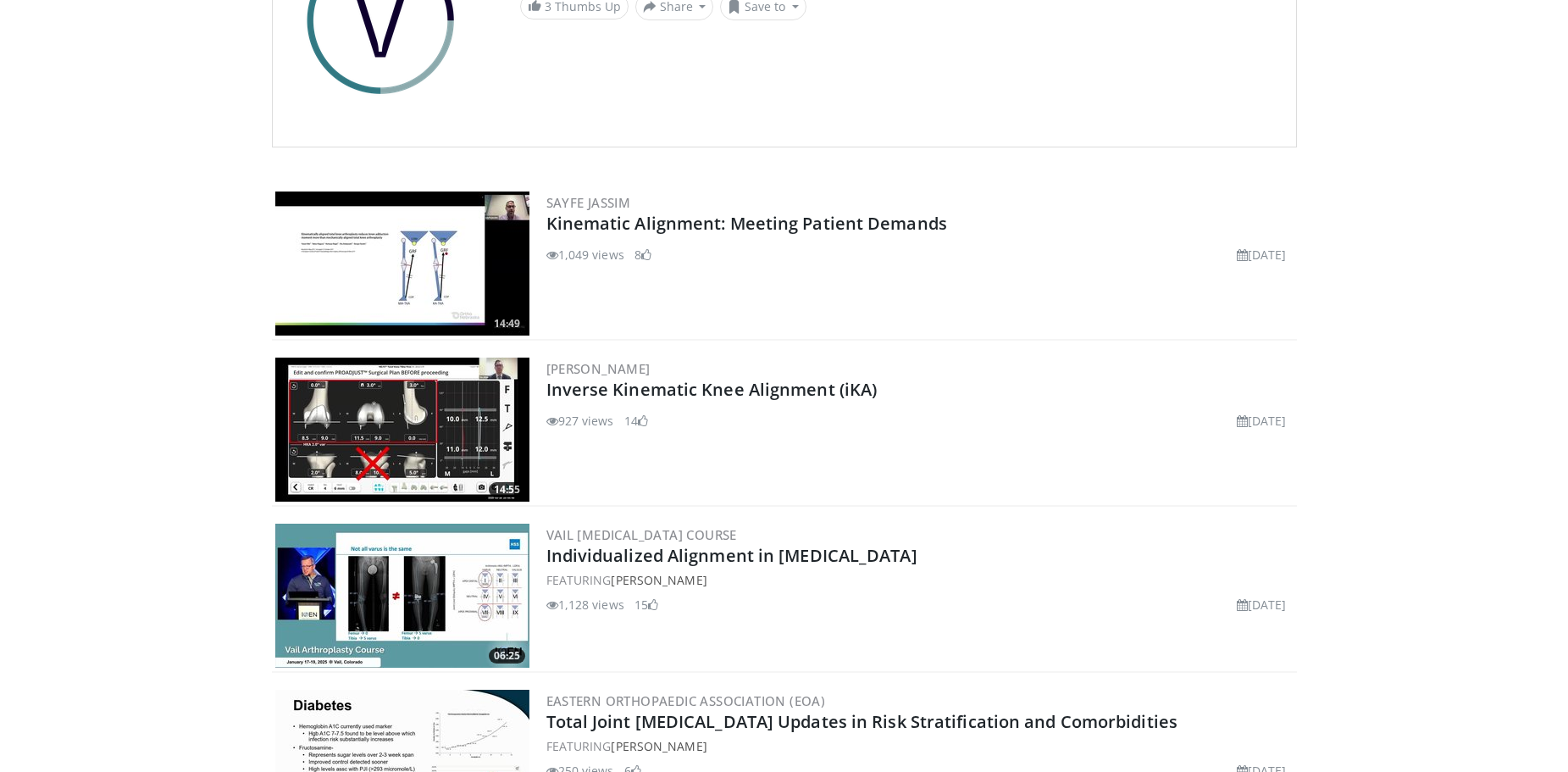
scroll to position [169, 0]
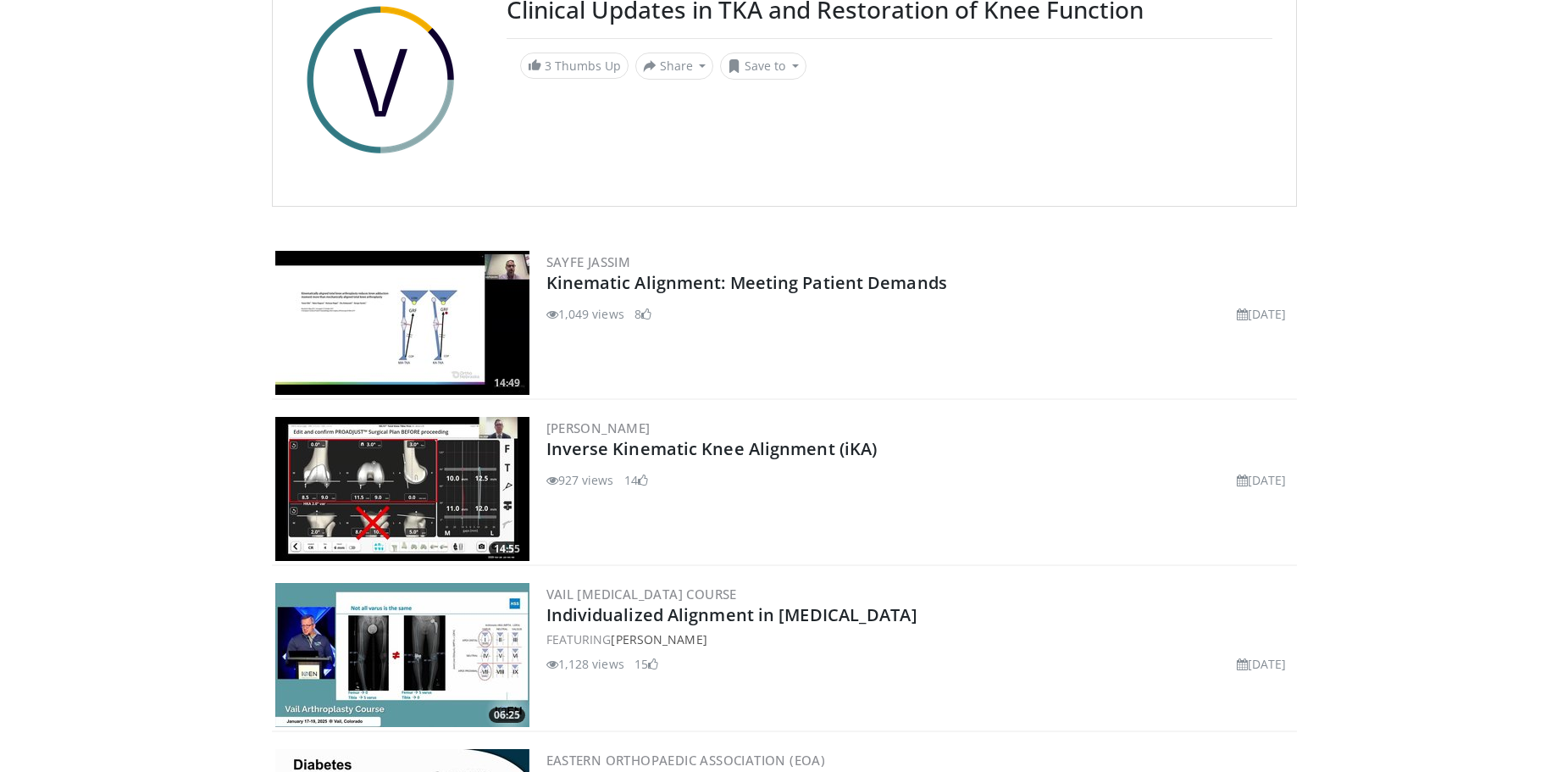
click at [410, 328] on img at bounding box center [402, 323] width 254 height 144
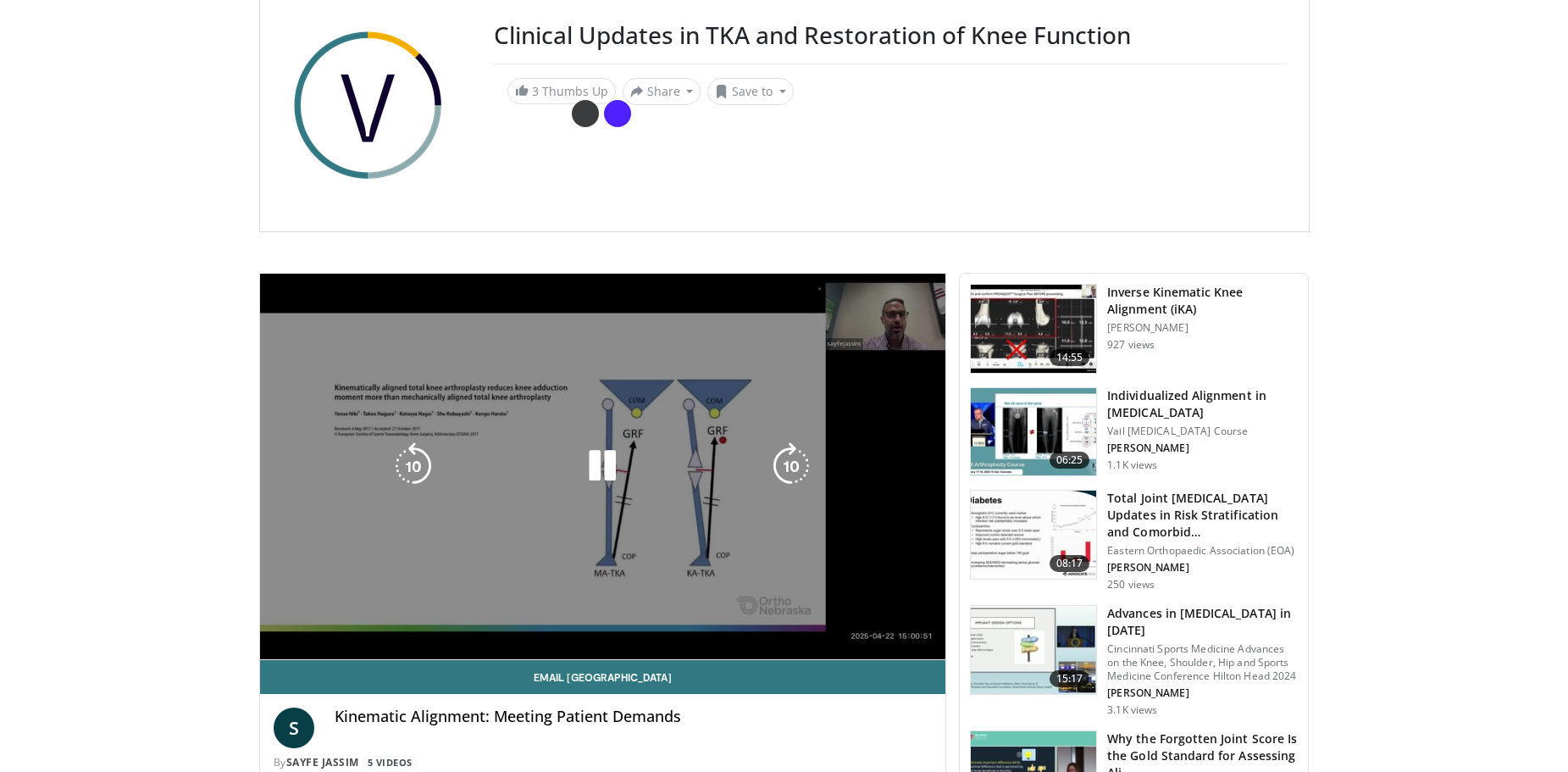
scroll to position [169, 0]
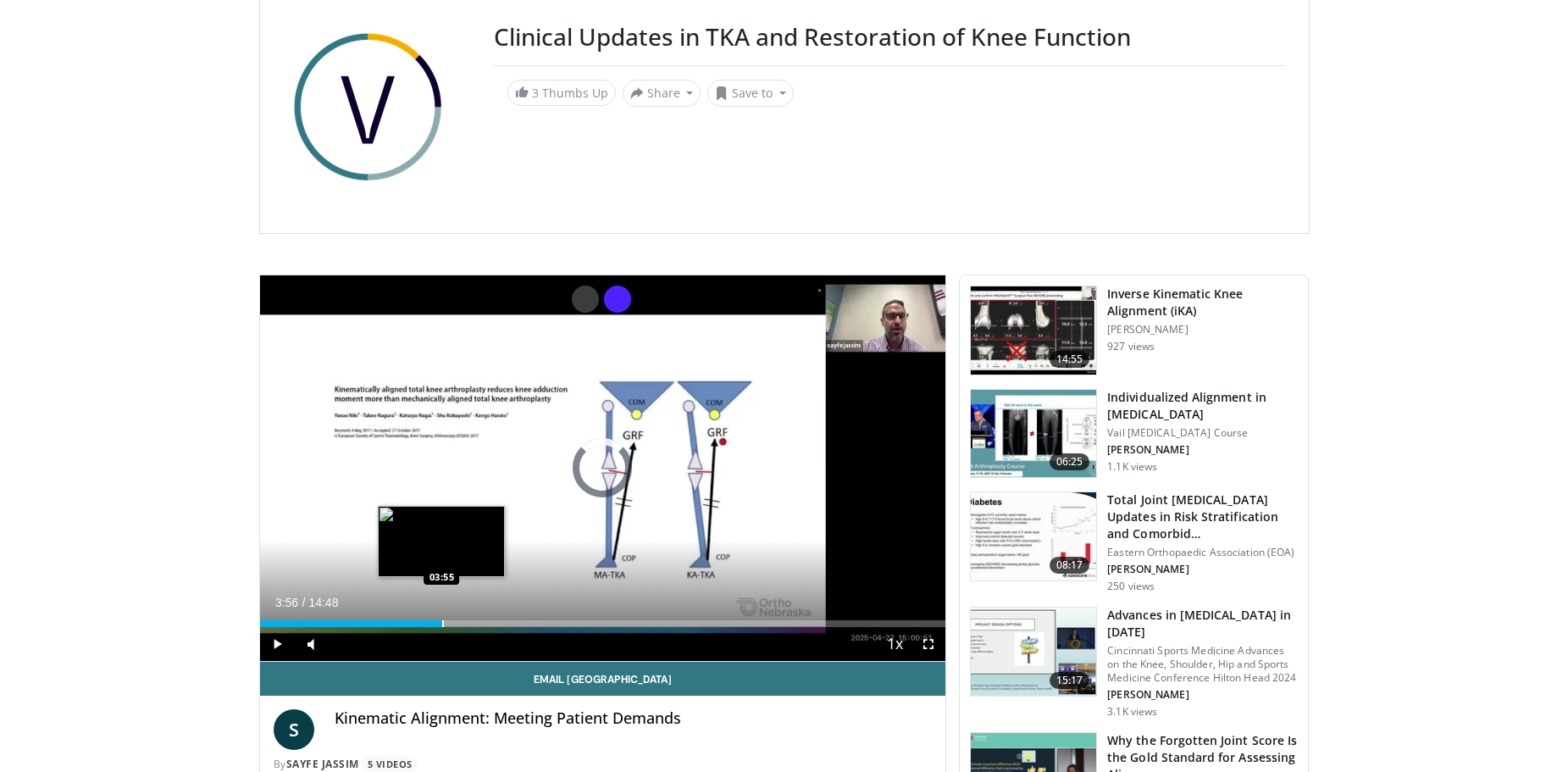
click at [442, 625] on div "Progress Bar" at bounding box center [443, 623] width 2 height 7
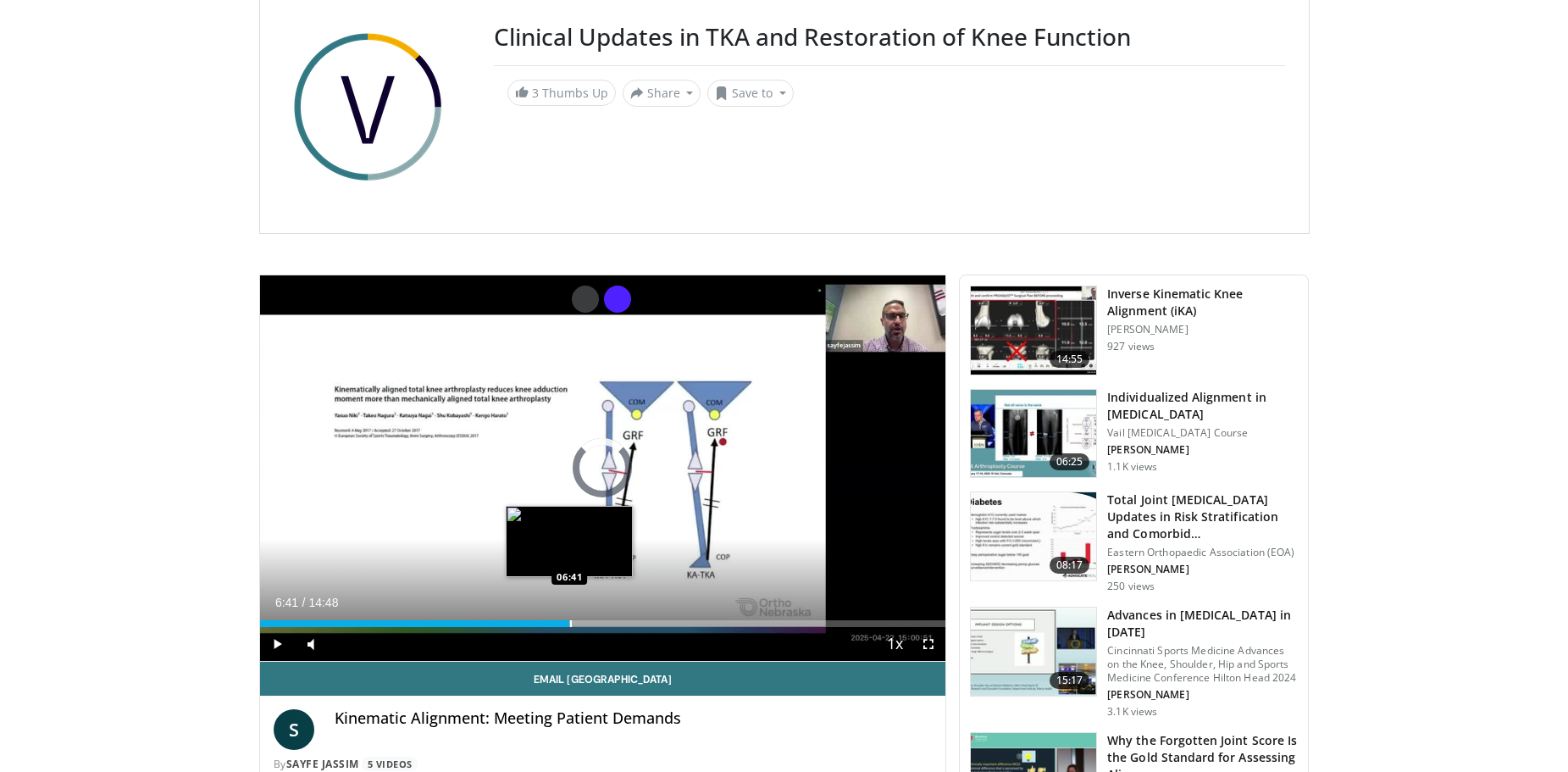
click at [569, 618] on div "Loaded : 33.49% 06:41 06:41" at bounding box center [603, 619] width 687 height 16
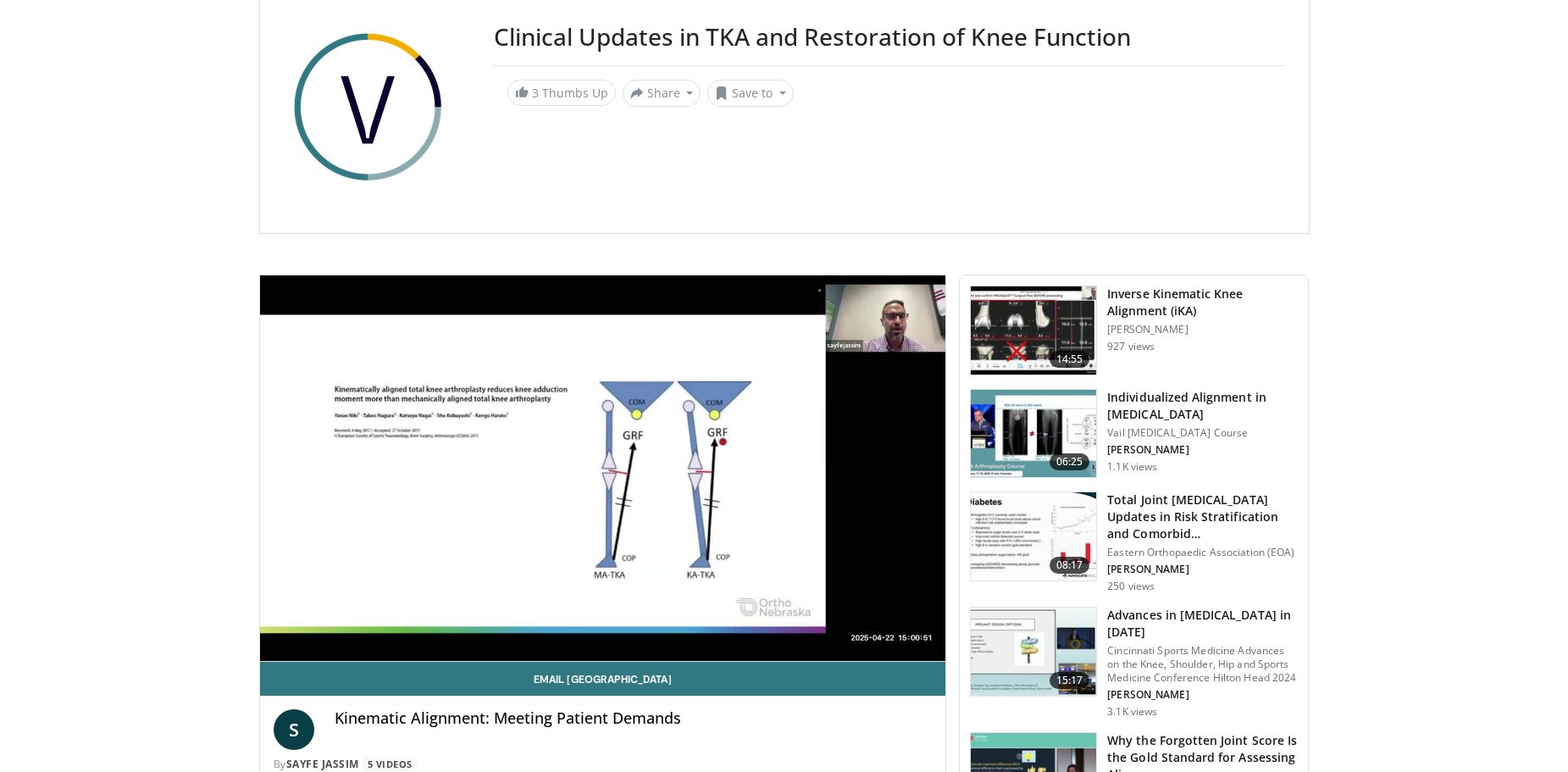
click at [1011, 319] on img at bounding box center [1033, 331] width 125 height 88
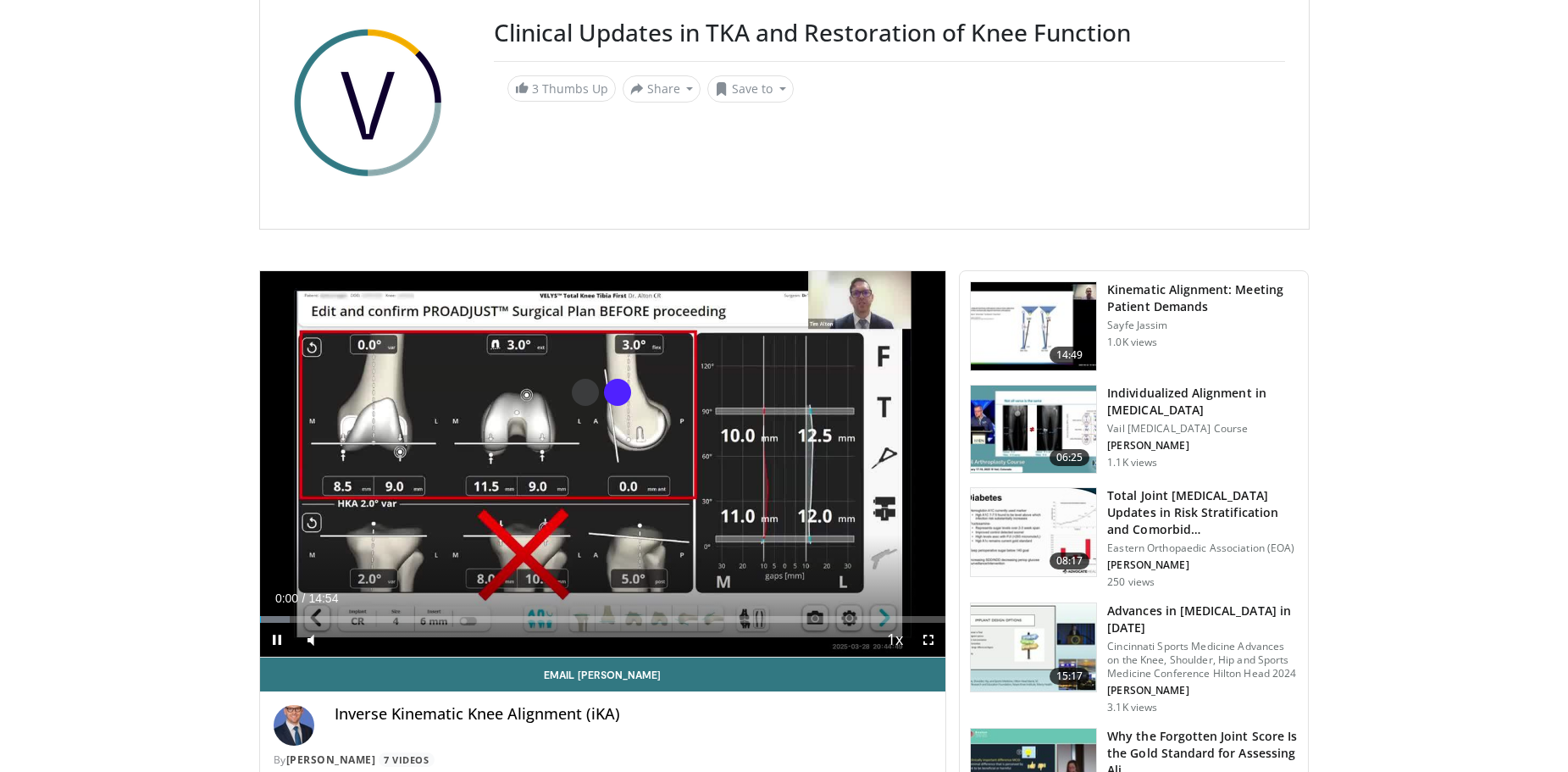
scroll to position [254, 0]
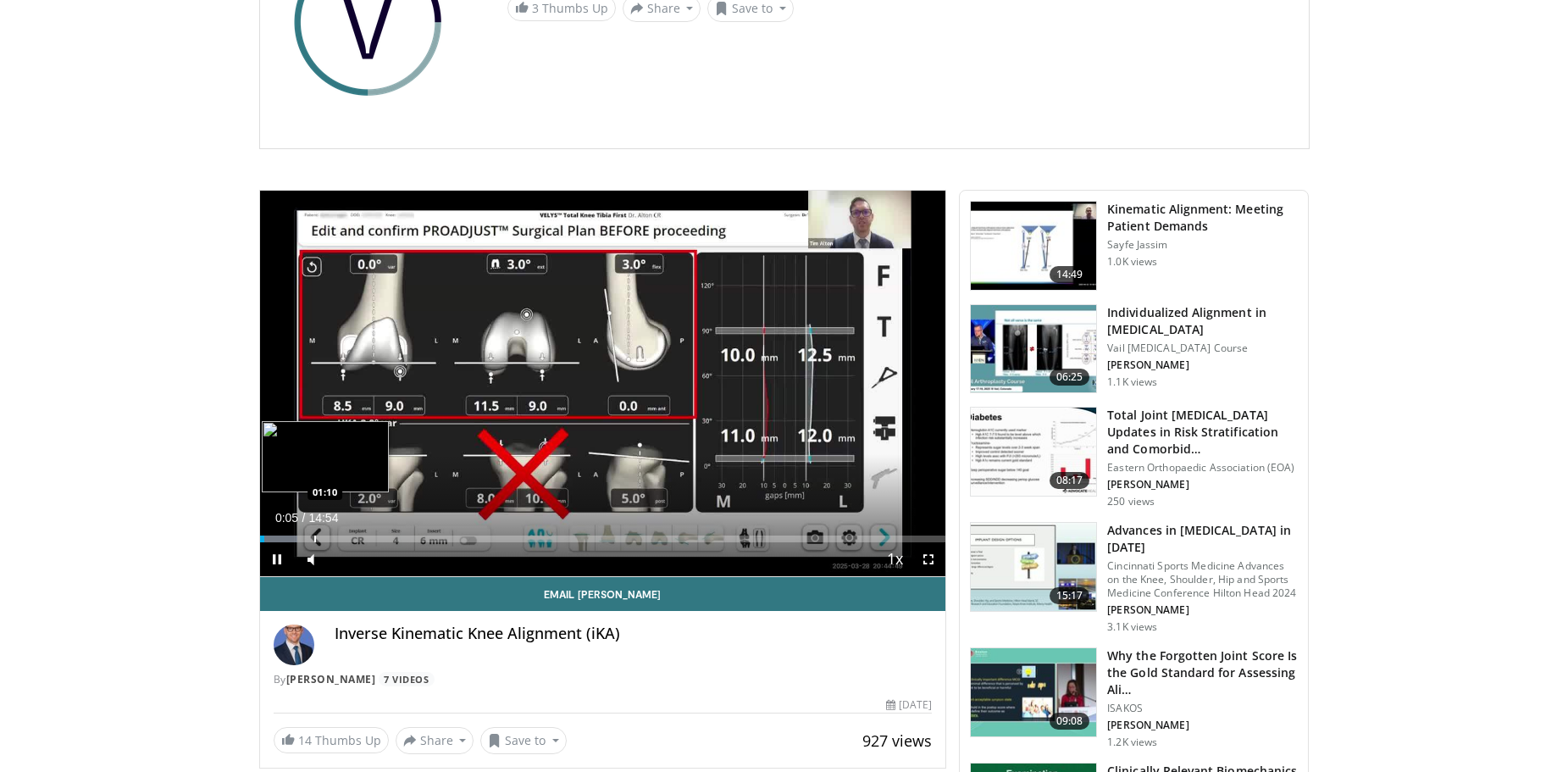
click at [314, 537] on div "Progress Bar" at bounding box center [315, 539] width 2 height 7
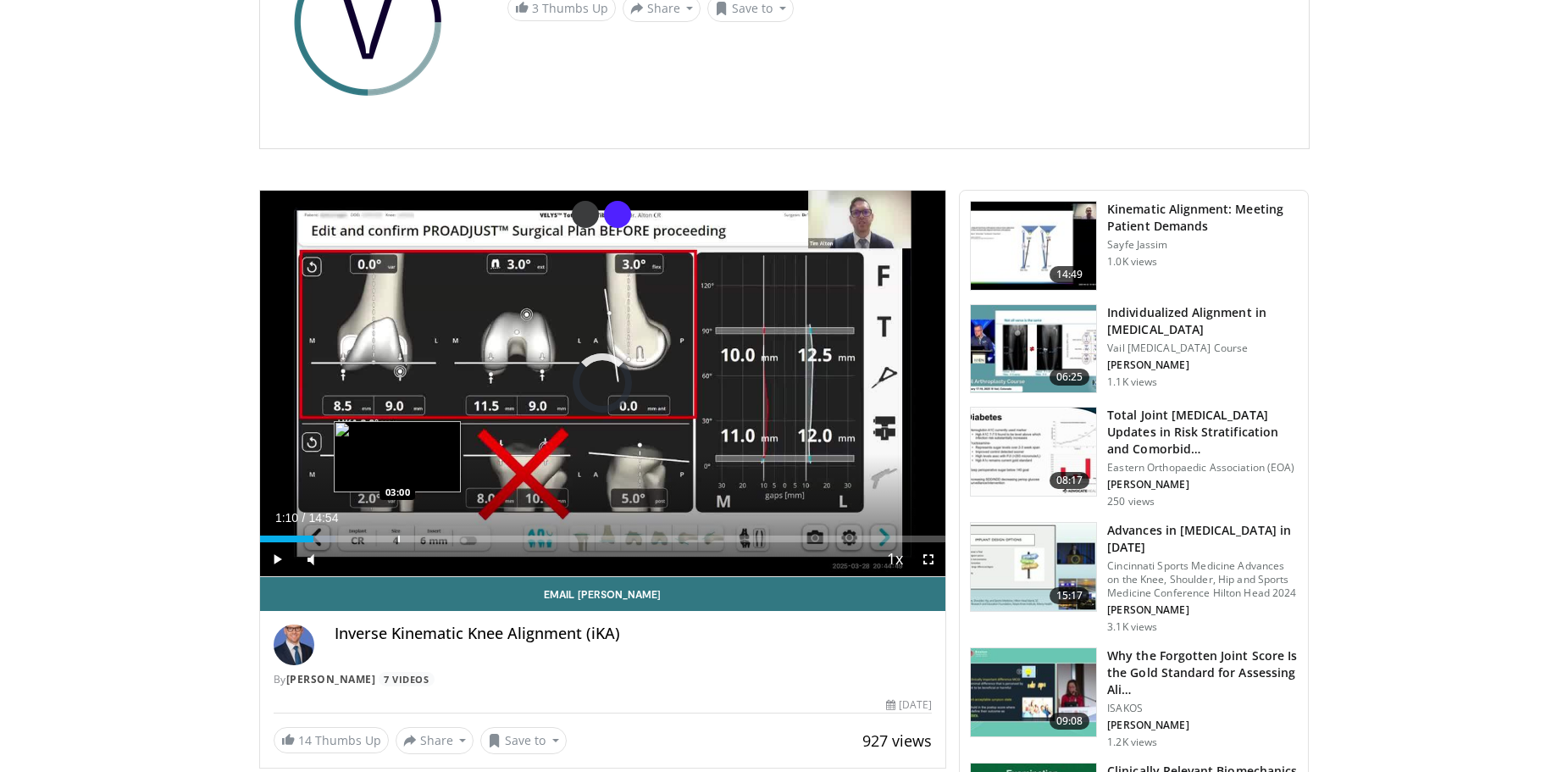
click at [398, 539] on div "Progress Bar" at bounding box center [399, 539] width 2 height 7
click at [432, 533] on div "Loaded : 27.71% 03:45 03:45" at bounding box center [603, 534] width 687 height 16
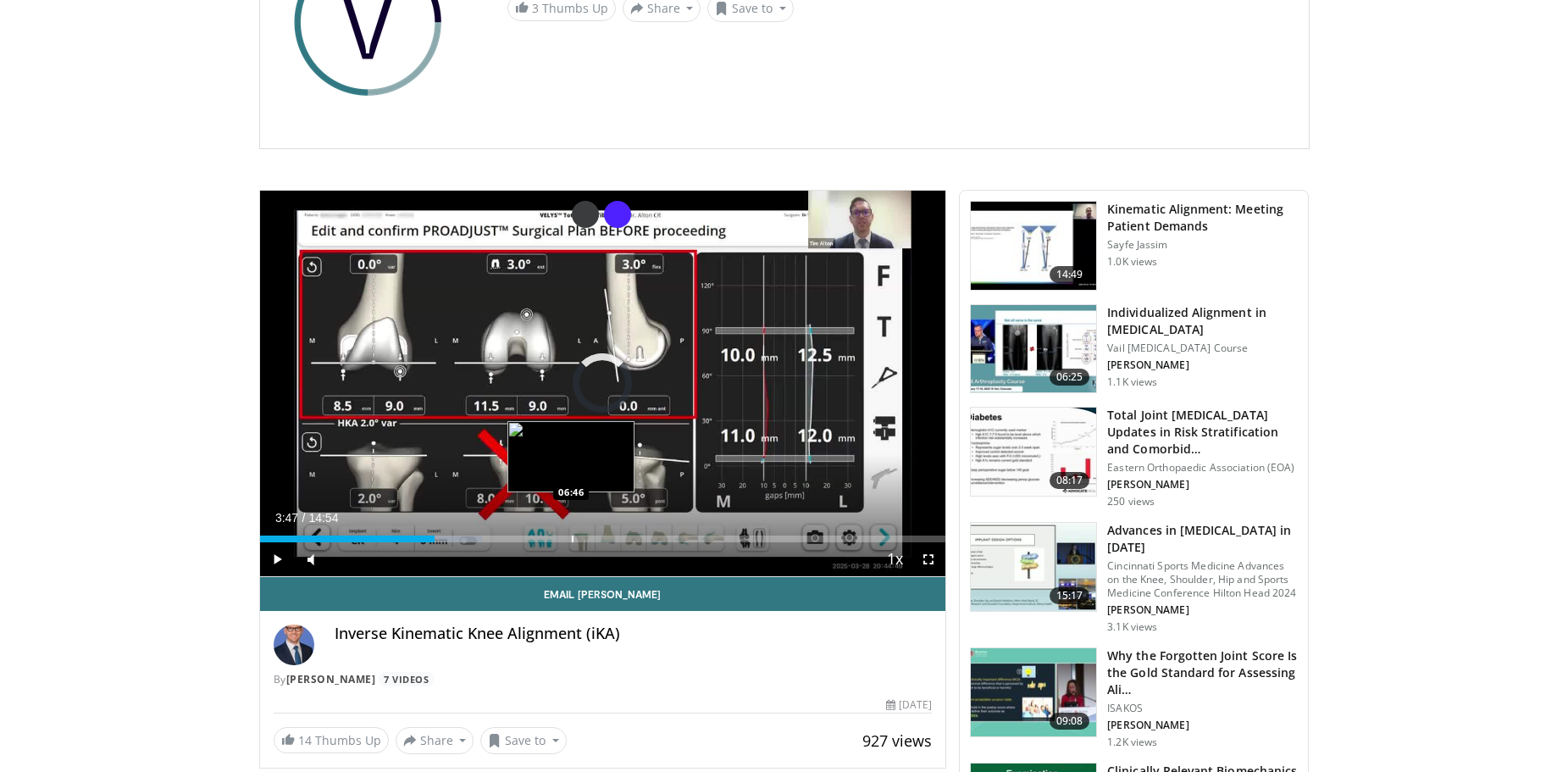
click at [572, 537] on div "Progress Bar" at bounding box center [573, 539] width 2 height 7
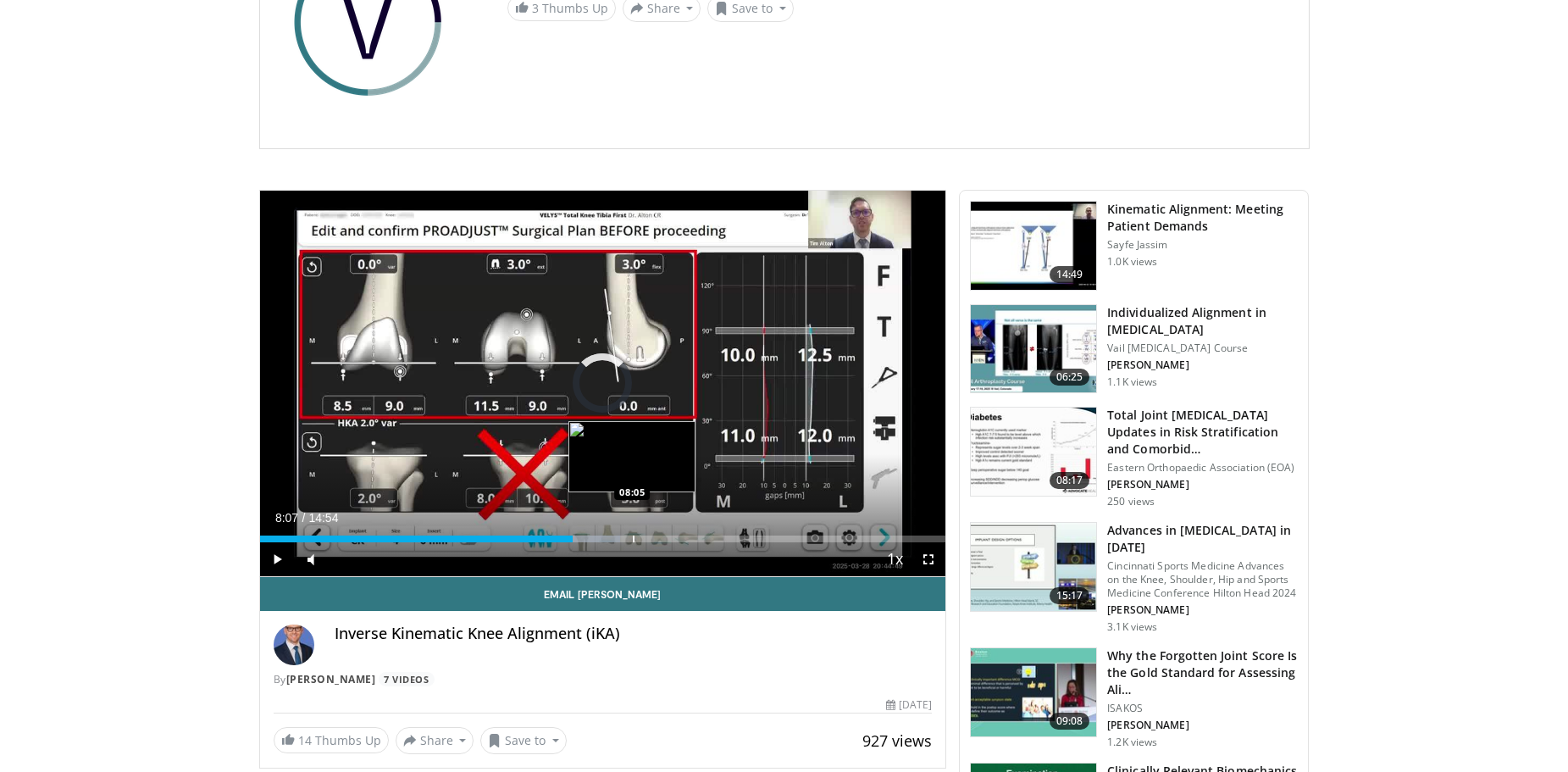
click at [633, 536] on div "Progress Bar" at bounding box center [634, 539] width 2 height 7
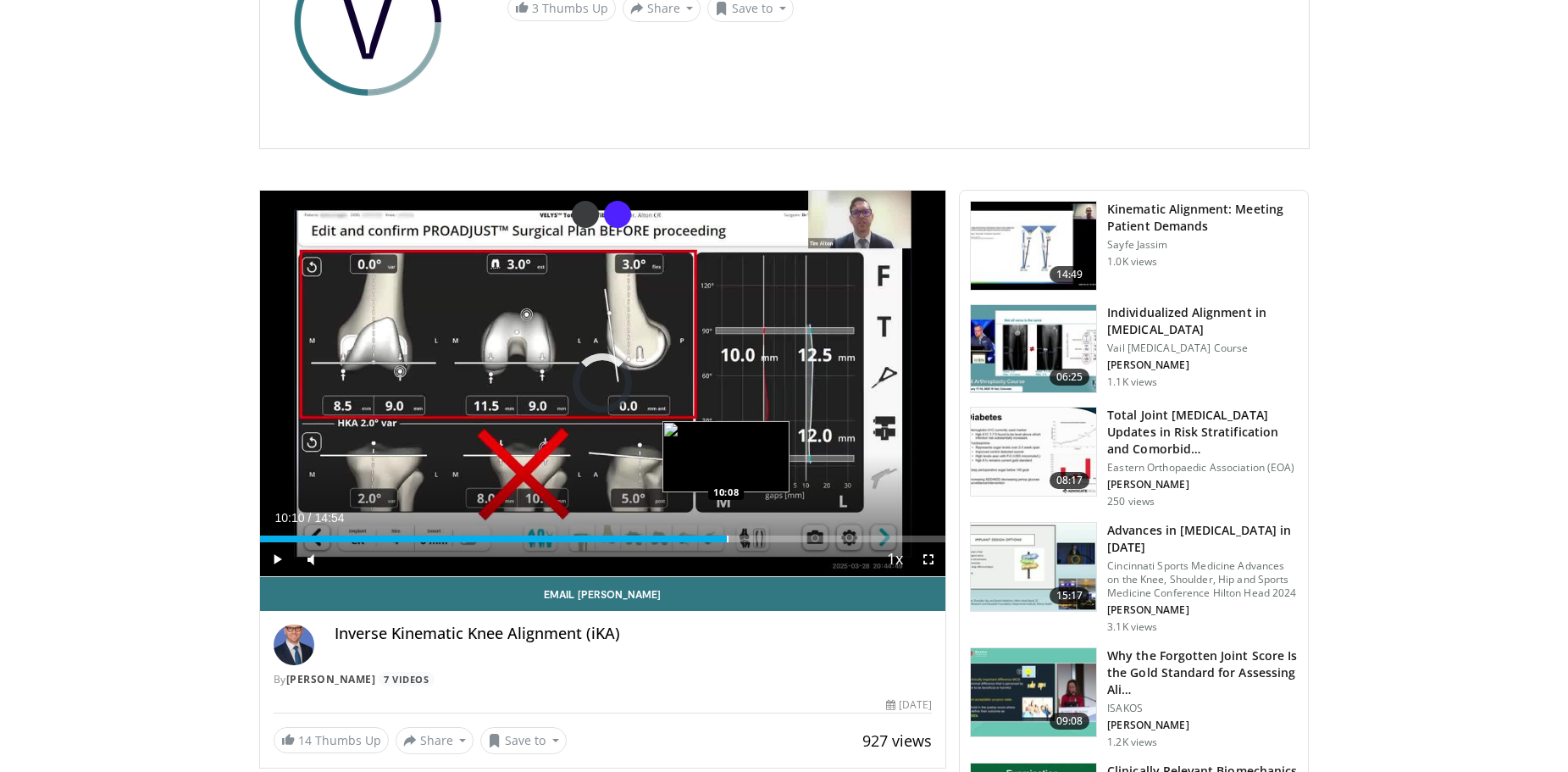
click at [728, 534] on div "Loaded : 61.48% 08:09 10:08" at bounding box center [603, 534] width 687 height 16
click at [791, 534] on div "Loaded : 75.39% 10:12 11:33" at bounding box center [603, 534] width 687 height 16
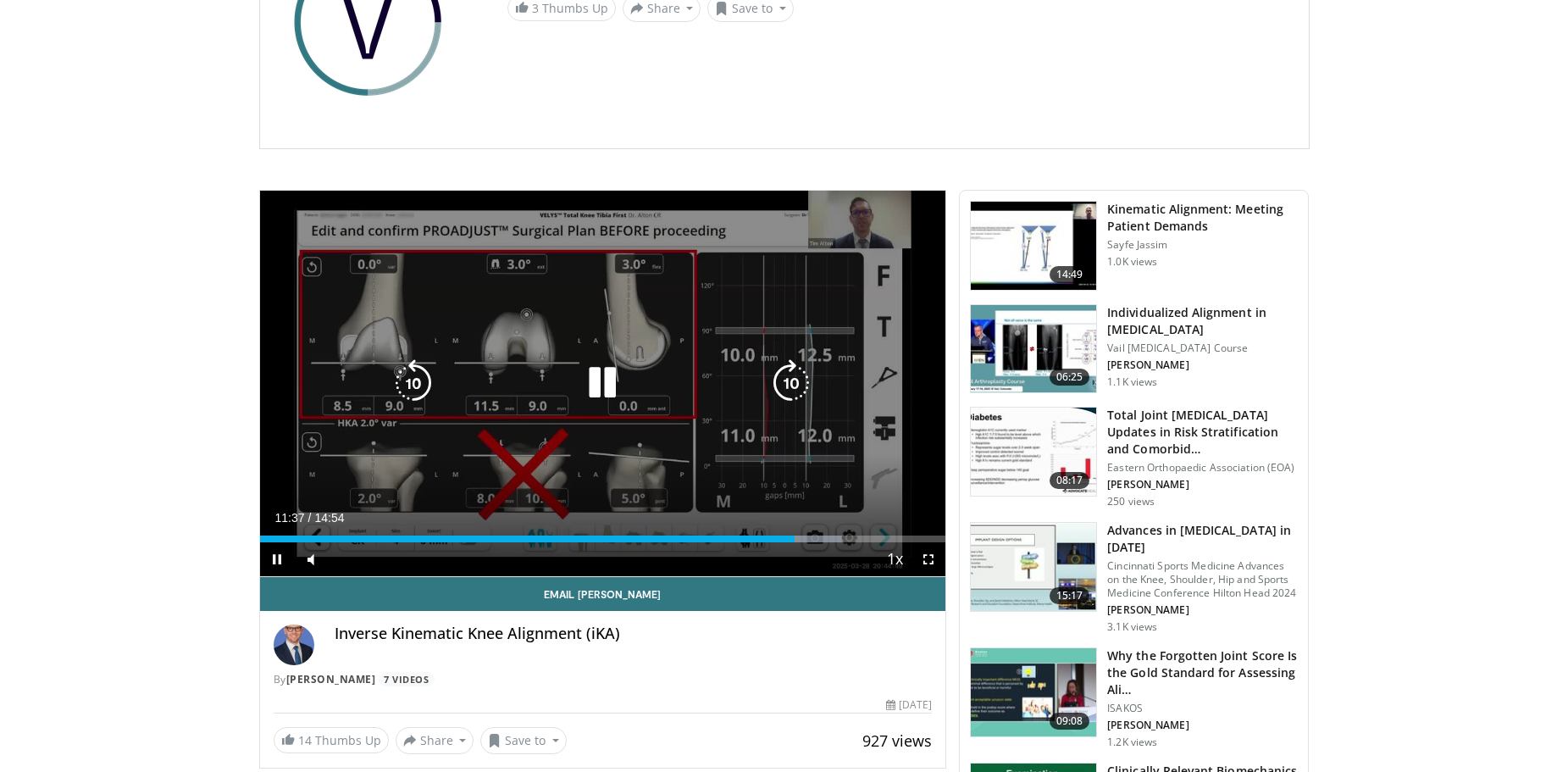
click at [809, 383] on icon "Video Player" at bounding box center [792, 383] width 48 height 48
click at [604, 384] on icon "Video Player" at bounding box center [603, 383] width 48 height 48
click at [587, 390] on icon "Video Player" at bounding box center [603, 383] width 48 height 48
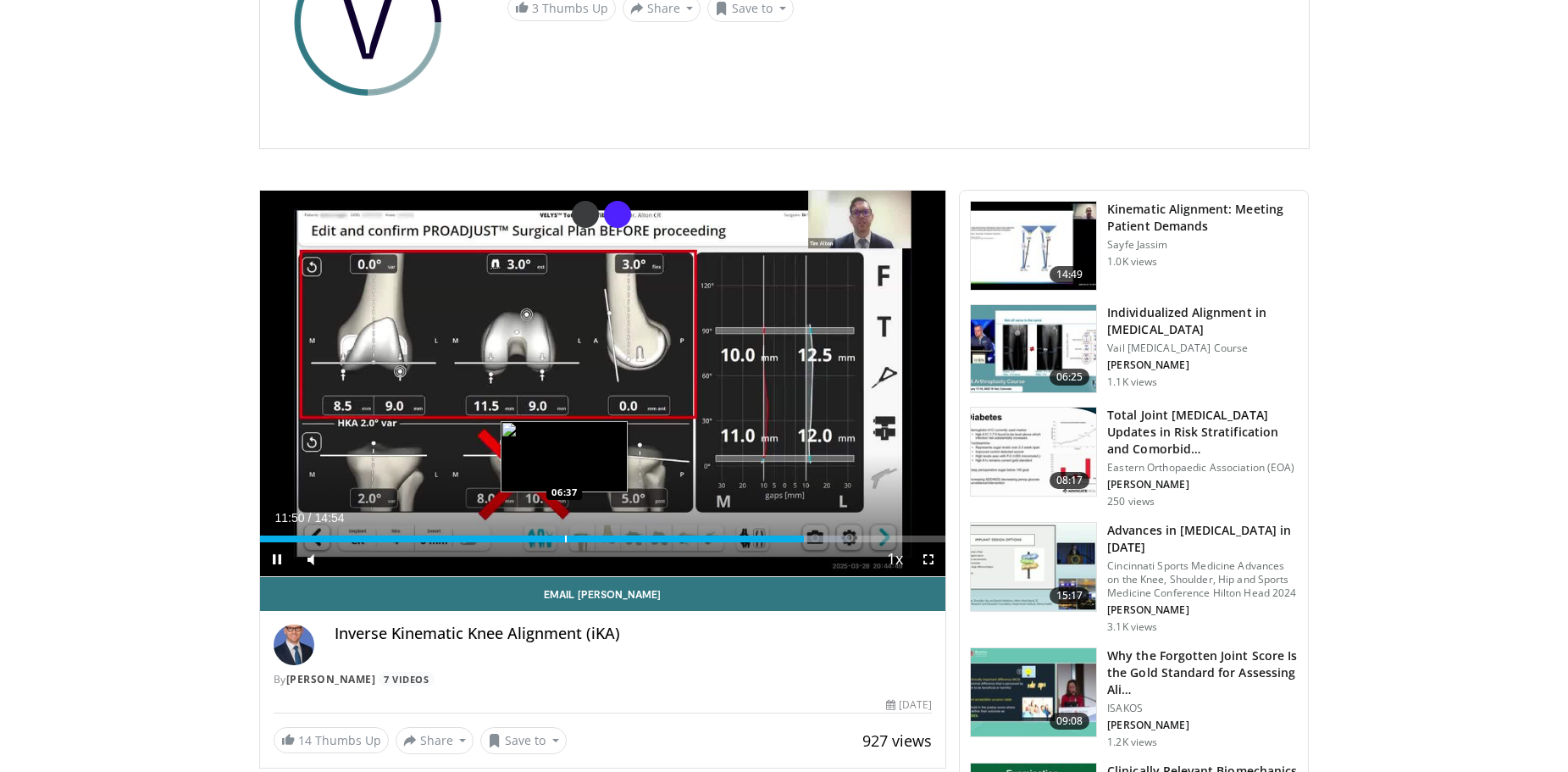
click at [563, 532] on div "Loaded : 86.07% 11:50 06:37" at bounding box center [603, 534] width 687 height 16
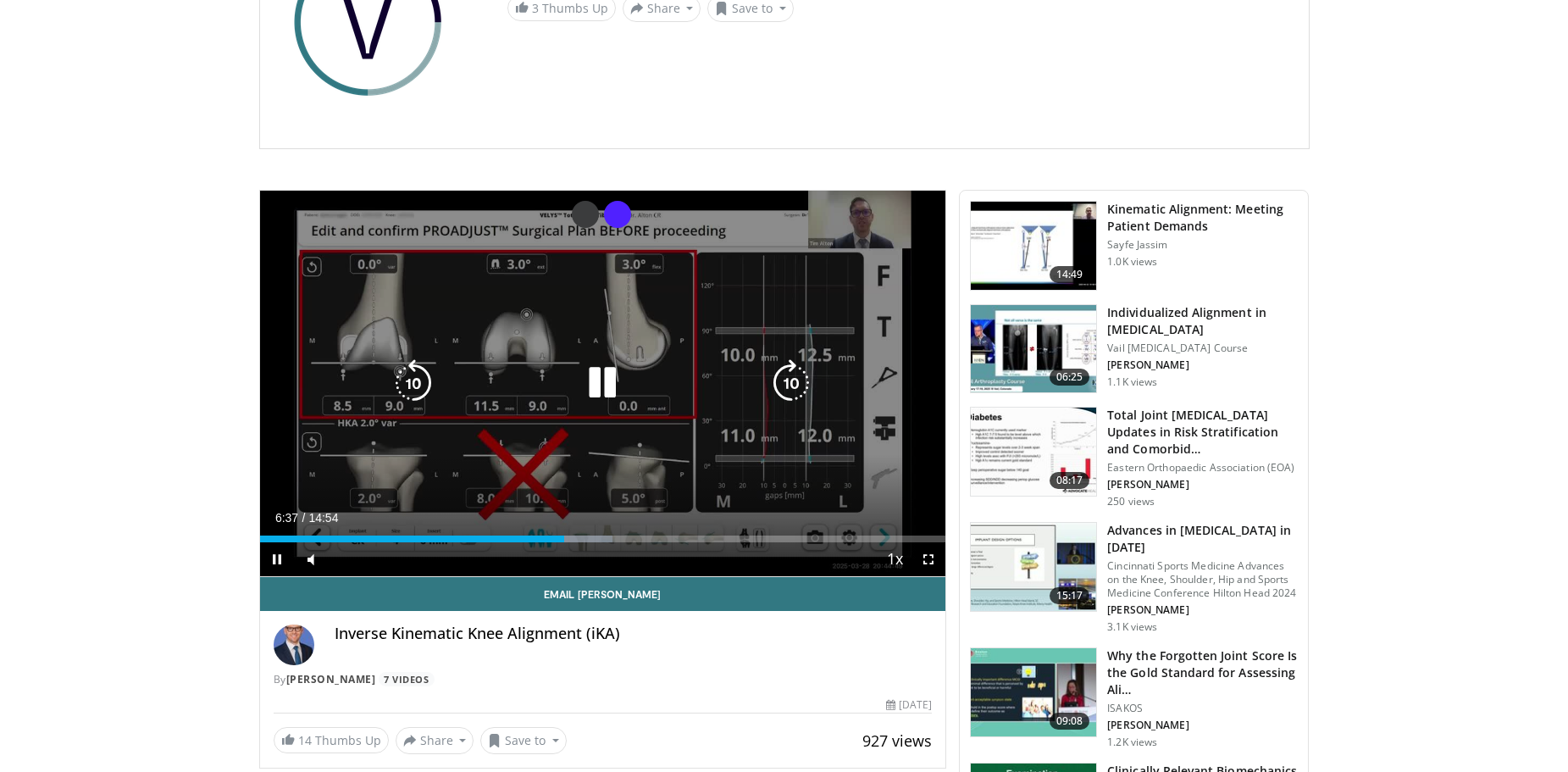
click at [655, 378] on div "Video Player" at bounding box center [602, 382] width 412 height 33
click at [604, 382] on icon "Video Player" at bounding box center [603, 383] width 48 height 48
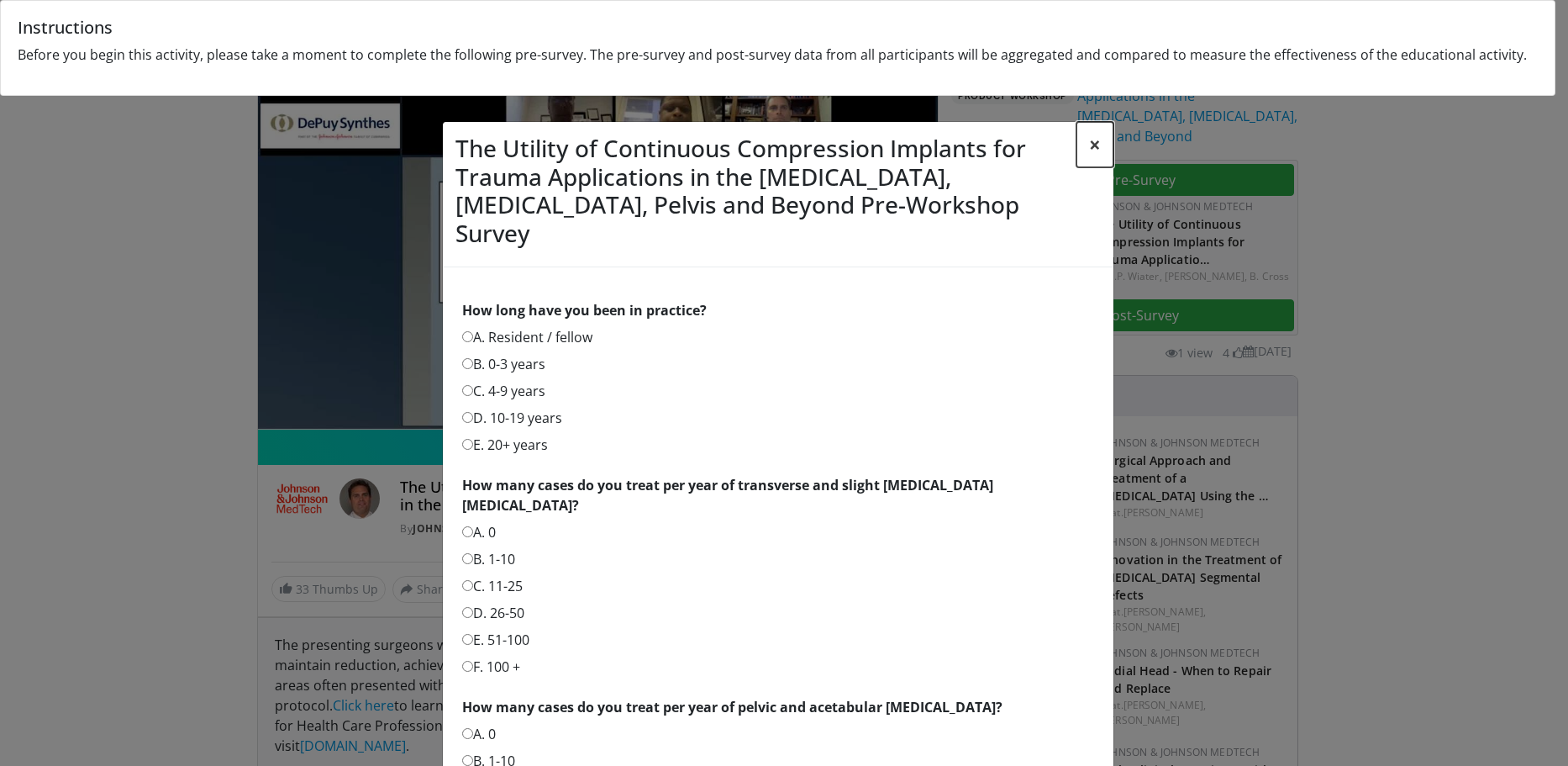
click at [1092, 141] on button "×" at bounding box center [1094, 145] width 37 height 46
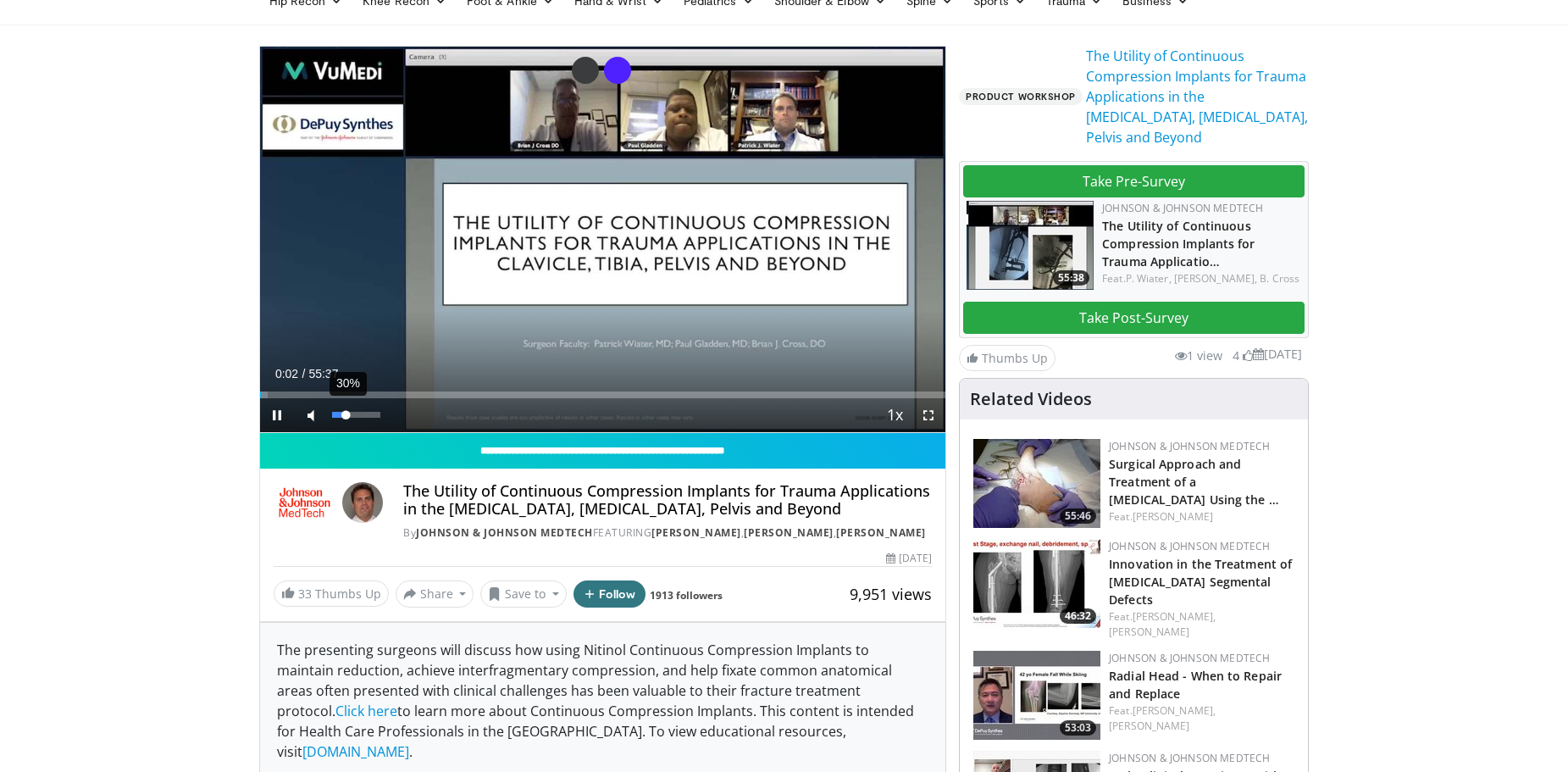
click at [347, 412] on div "30%" at bounding box center [356, 415] width 49 height 6
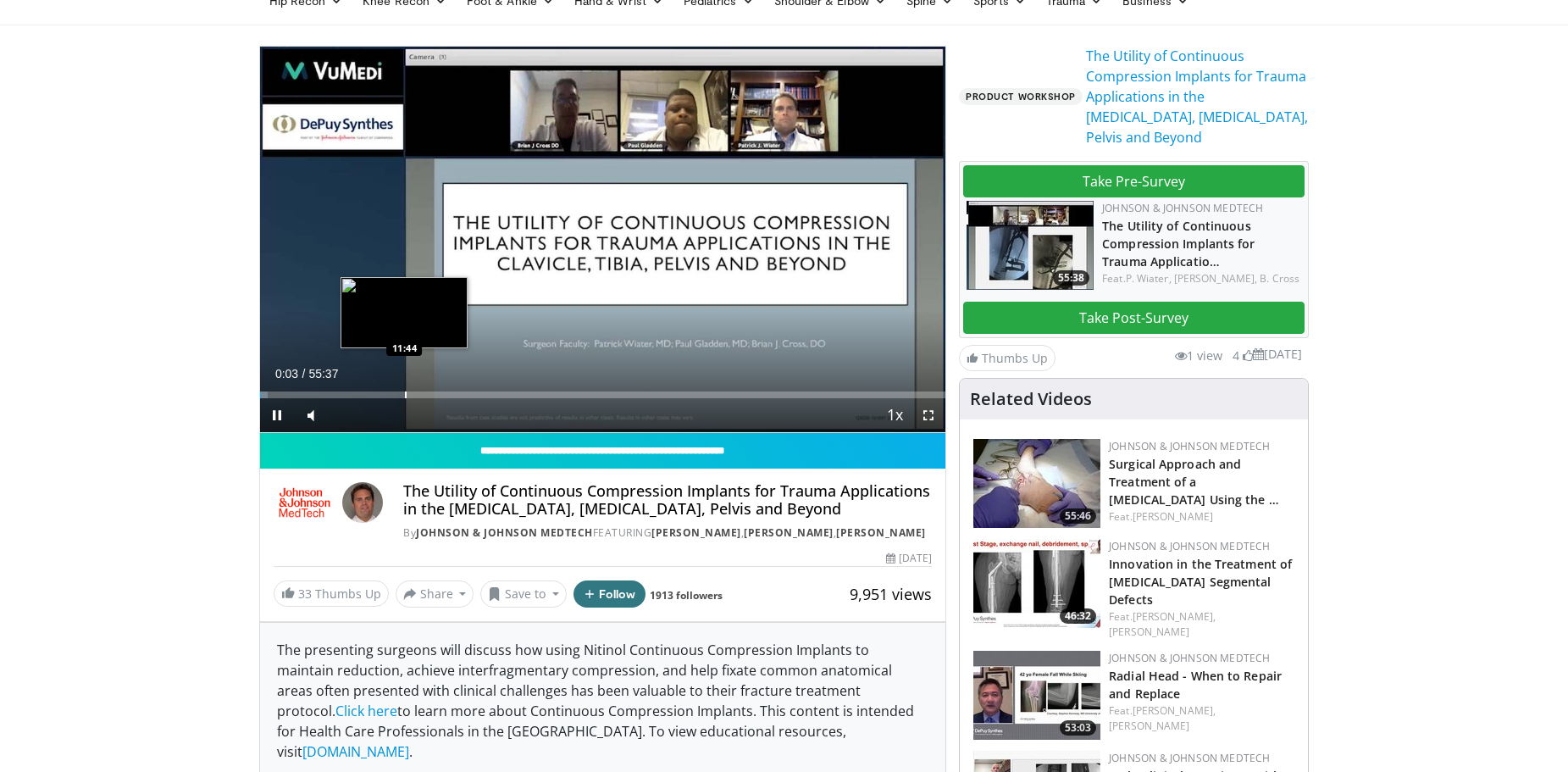
click at [405, 395] on div "Progress Bar" at bounding box center [406, 395] width 2 height 7
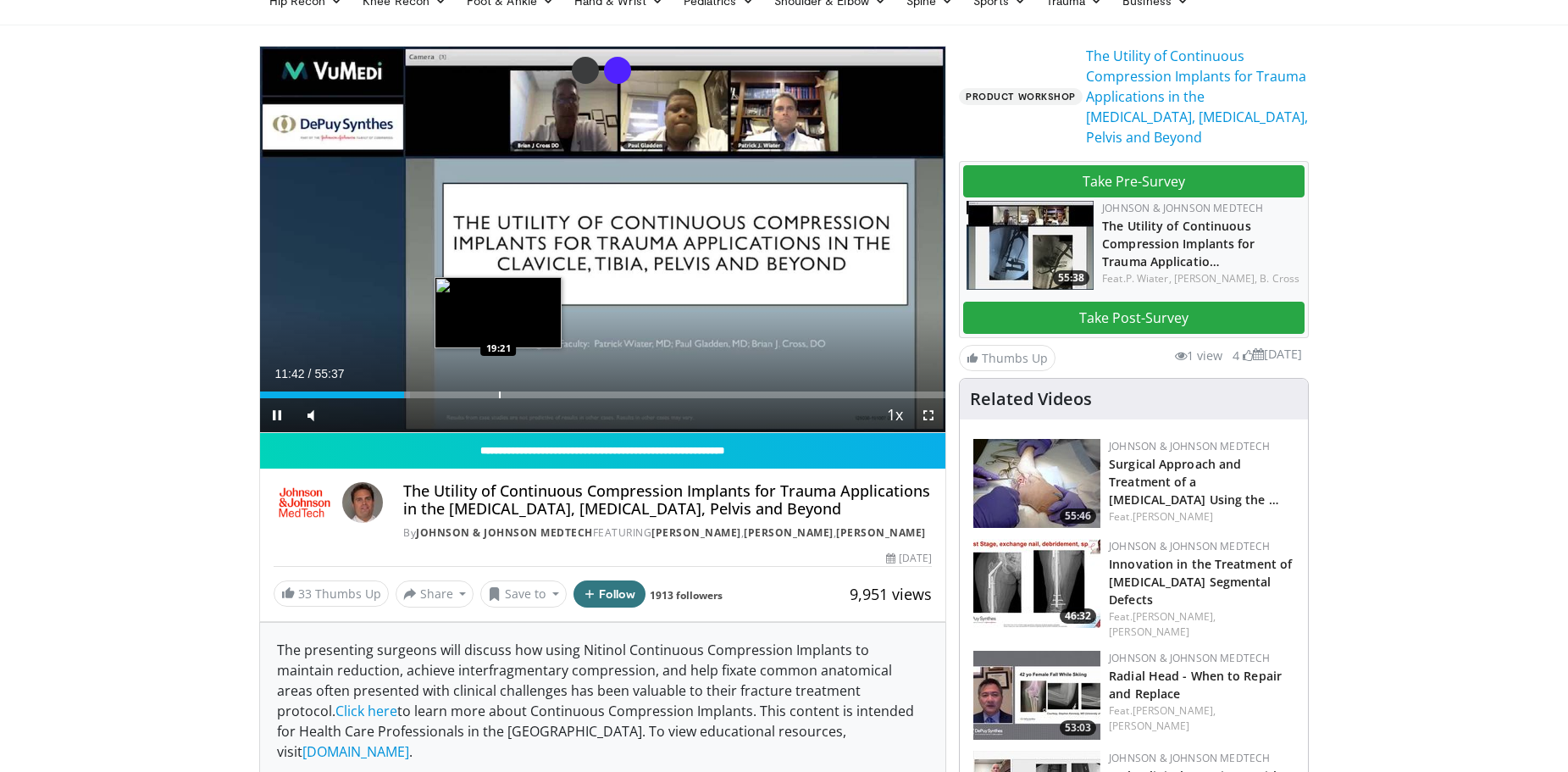
click at [498, 397] on div "Progress Bar" at bounding box center [499, 395] width 2 height 7
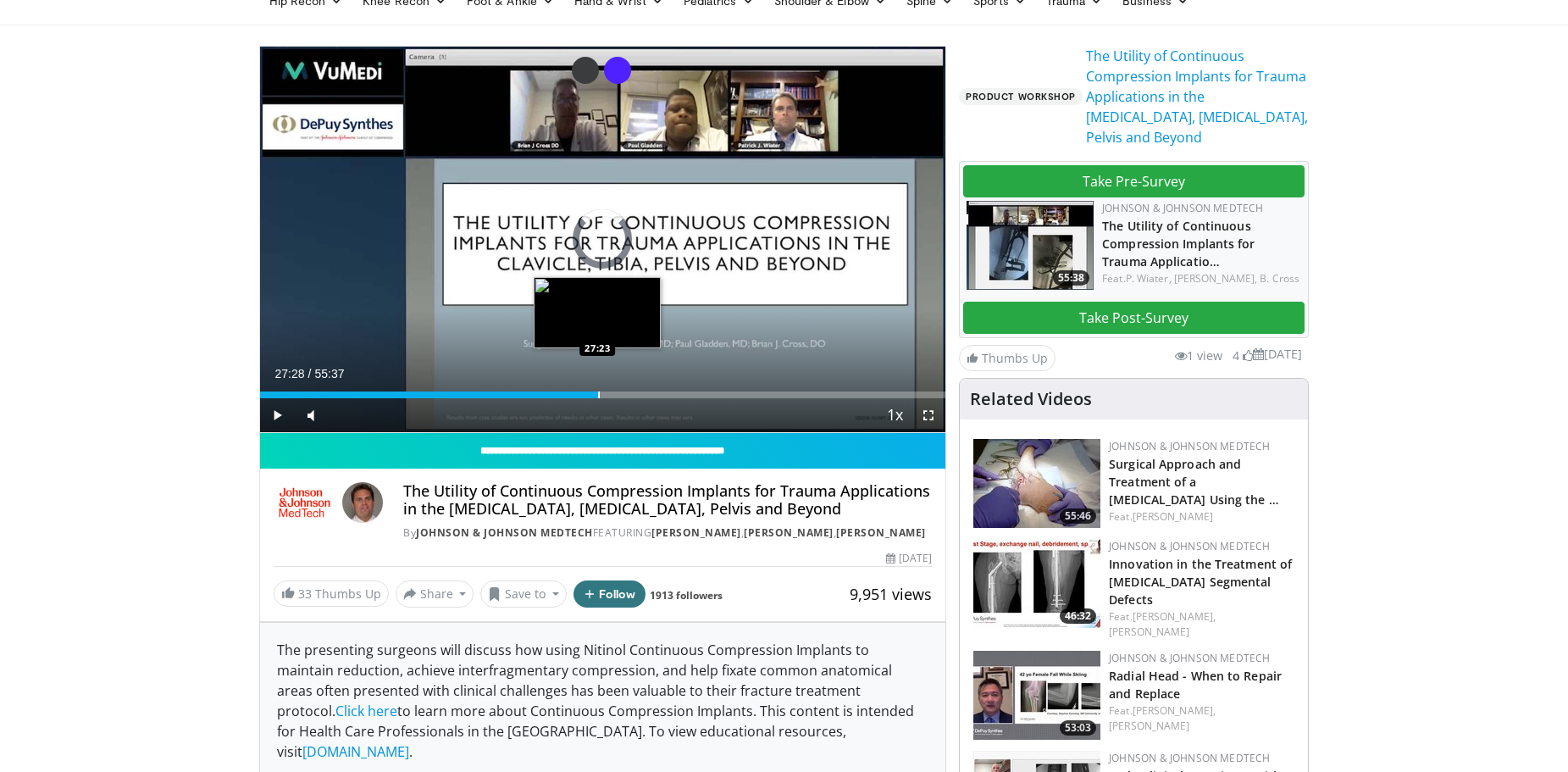
click at [598, 393] on div "Progress Bar" at bounding box center [599, 395] width 2 height 7
click at [626, 392] on div "Progress Bar" at bounding box center [627, 395] width 2 height 7
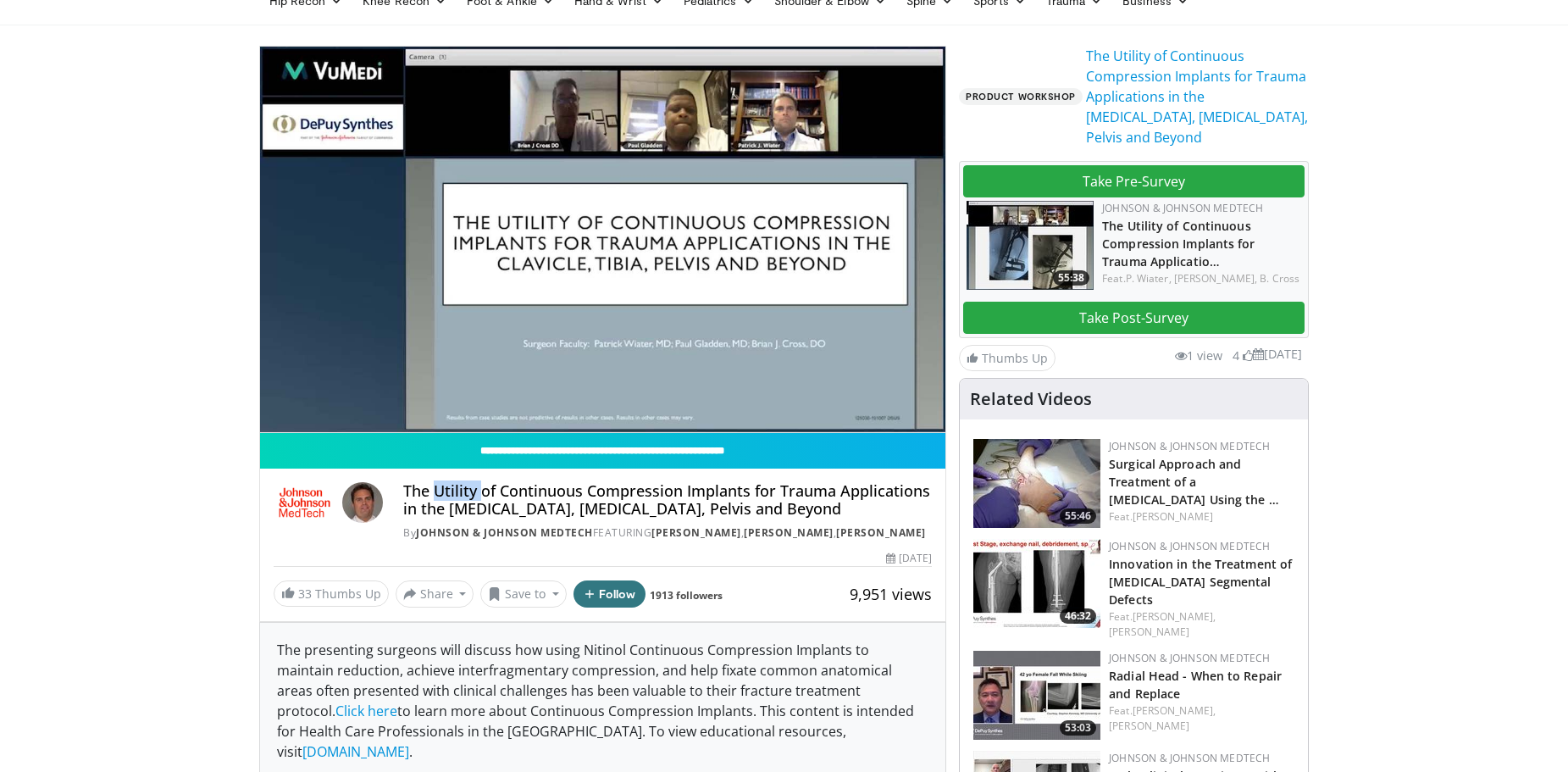
drag, startPoint x: 435, startPoint y: 491, endPoint x: 482, endPoint y: 491, distance: 47.0
click at [482, 491] on h4 "The Utility of Continuous Compression Implants for Trauma Applications in the […" at bounding box center [667, 501] width 529 height 36
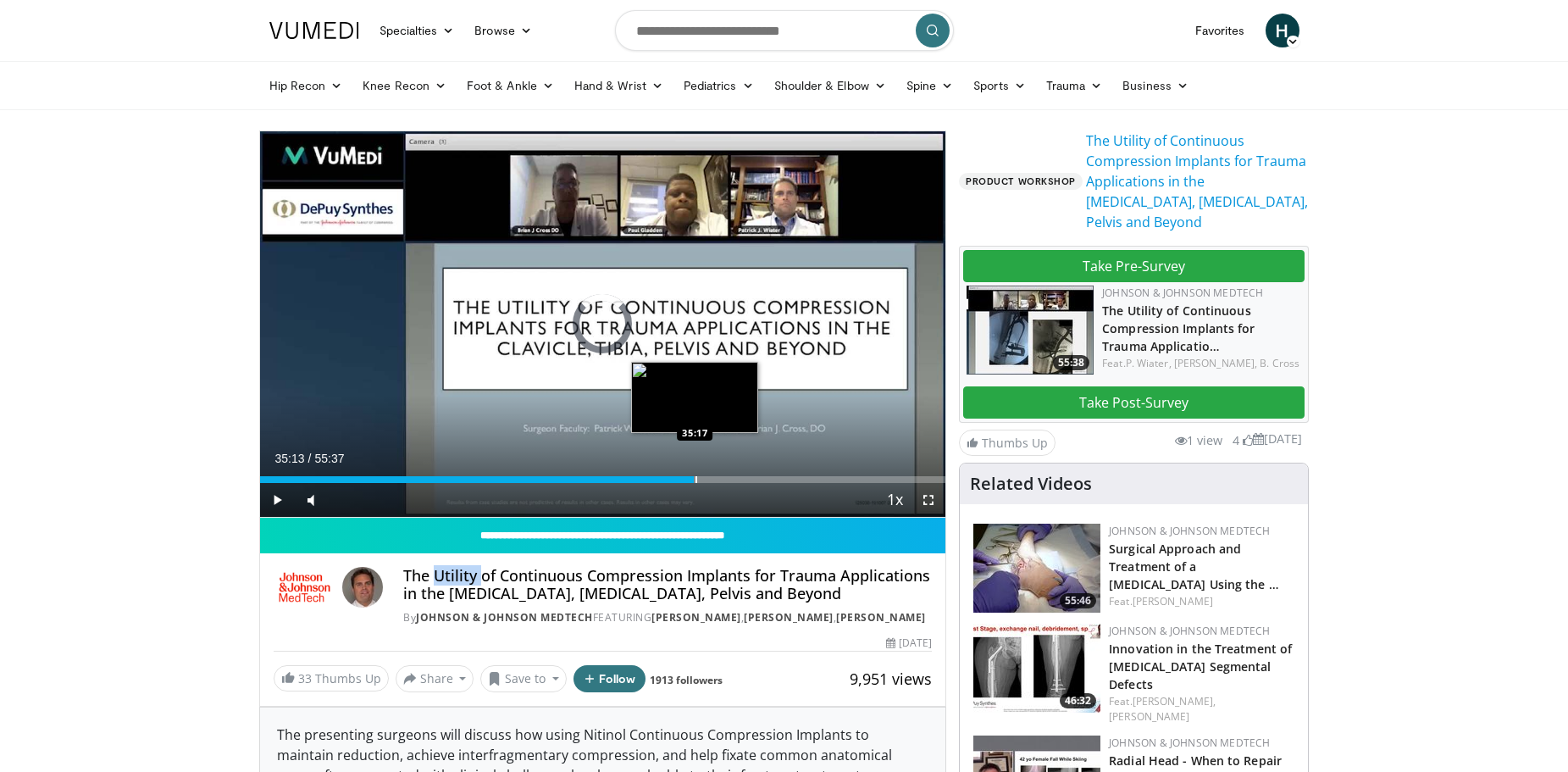
click at [693, 477] on div "Loaded : 56.39% 35:13 35:17" at bounding box center [603, 480] width 687 height 7
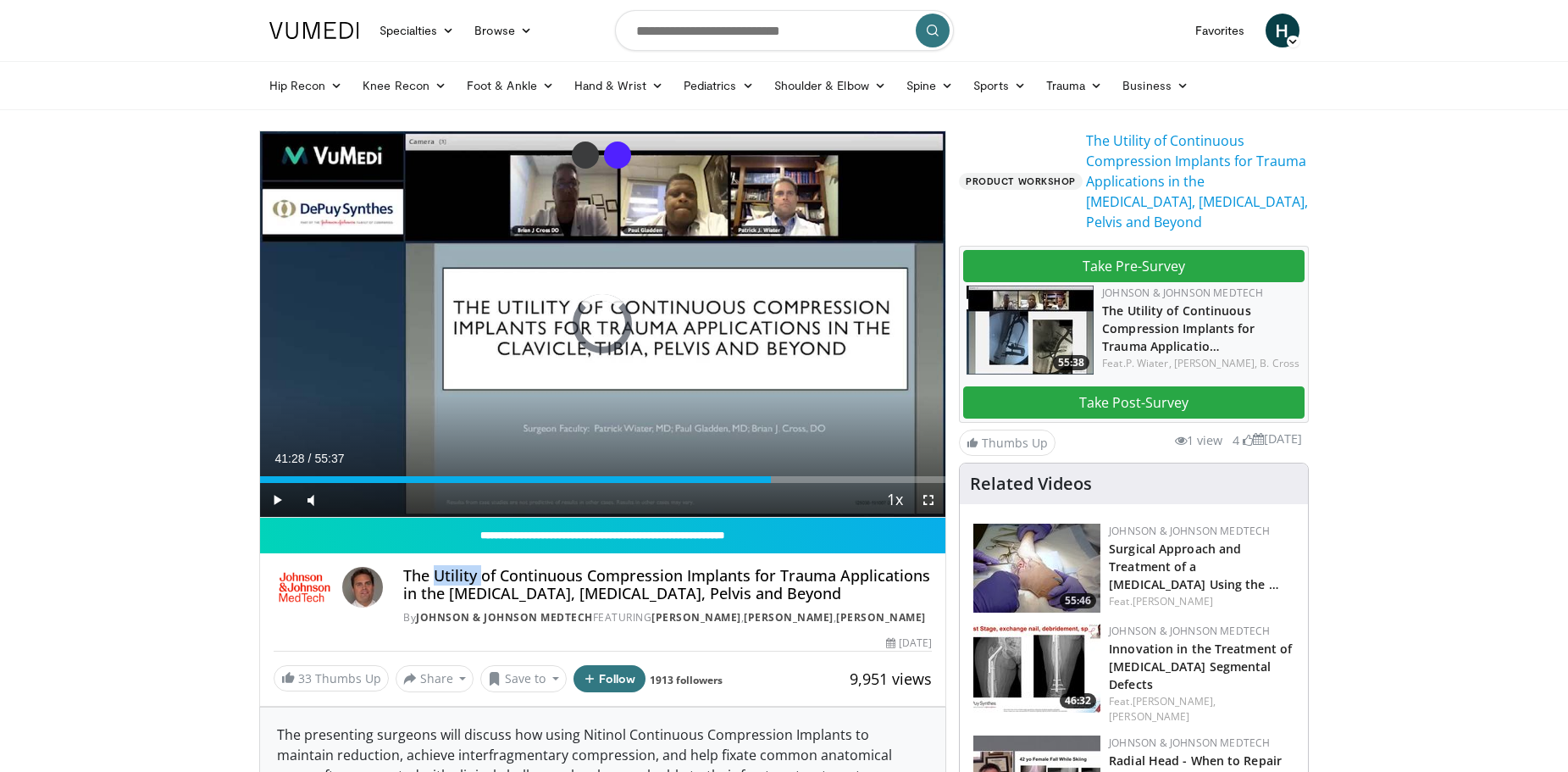
click at [771, 471] on div "Loaded : 0.00% 41:28 41:24" at bounding box center [603, 475] width 687 height 16
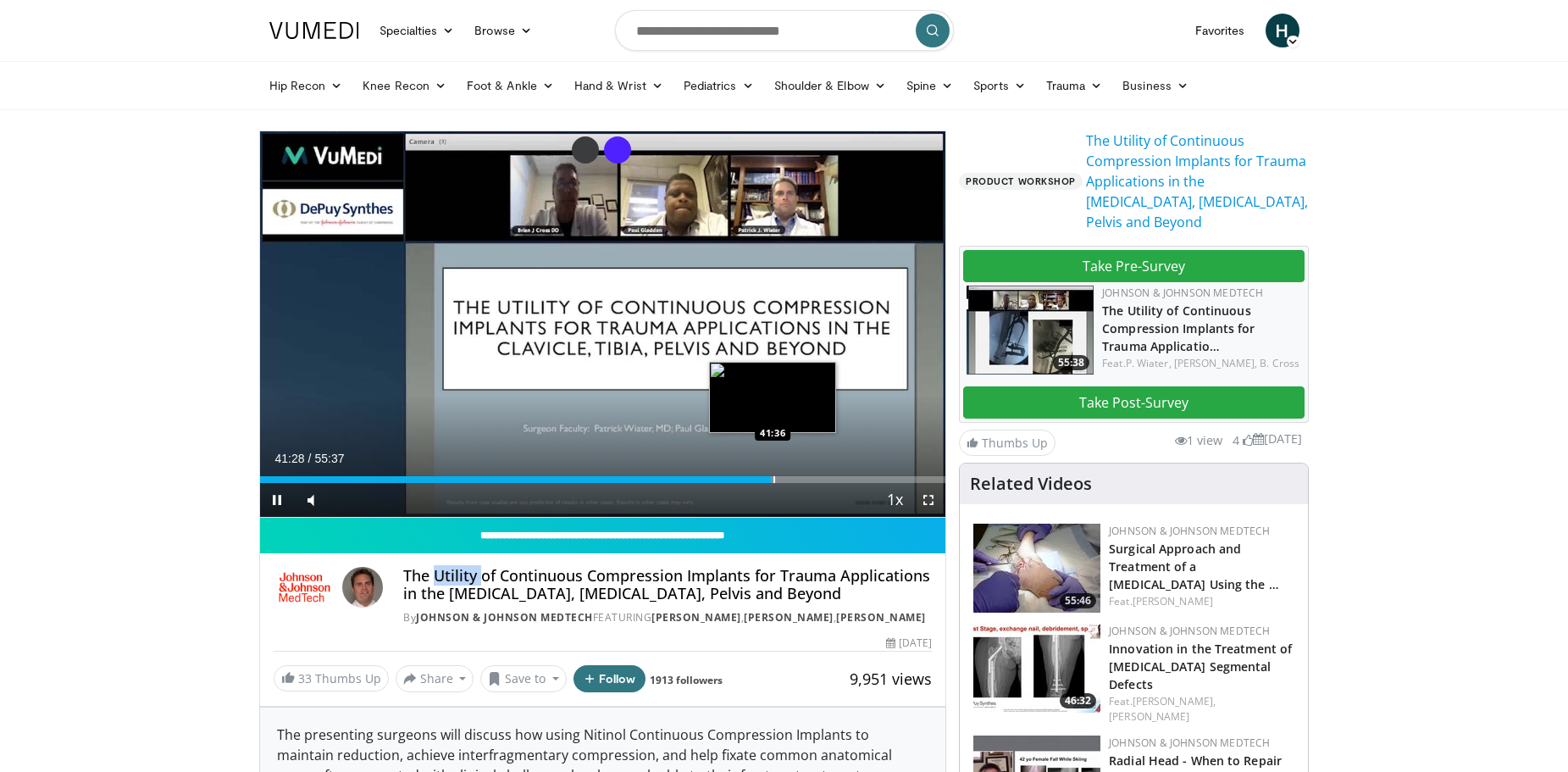
scroll to position [85, 0]
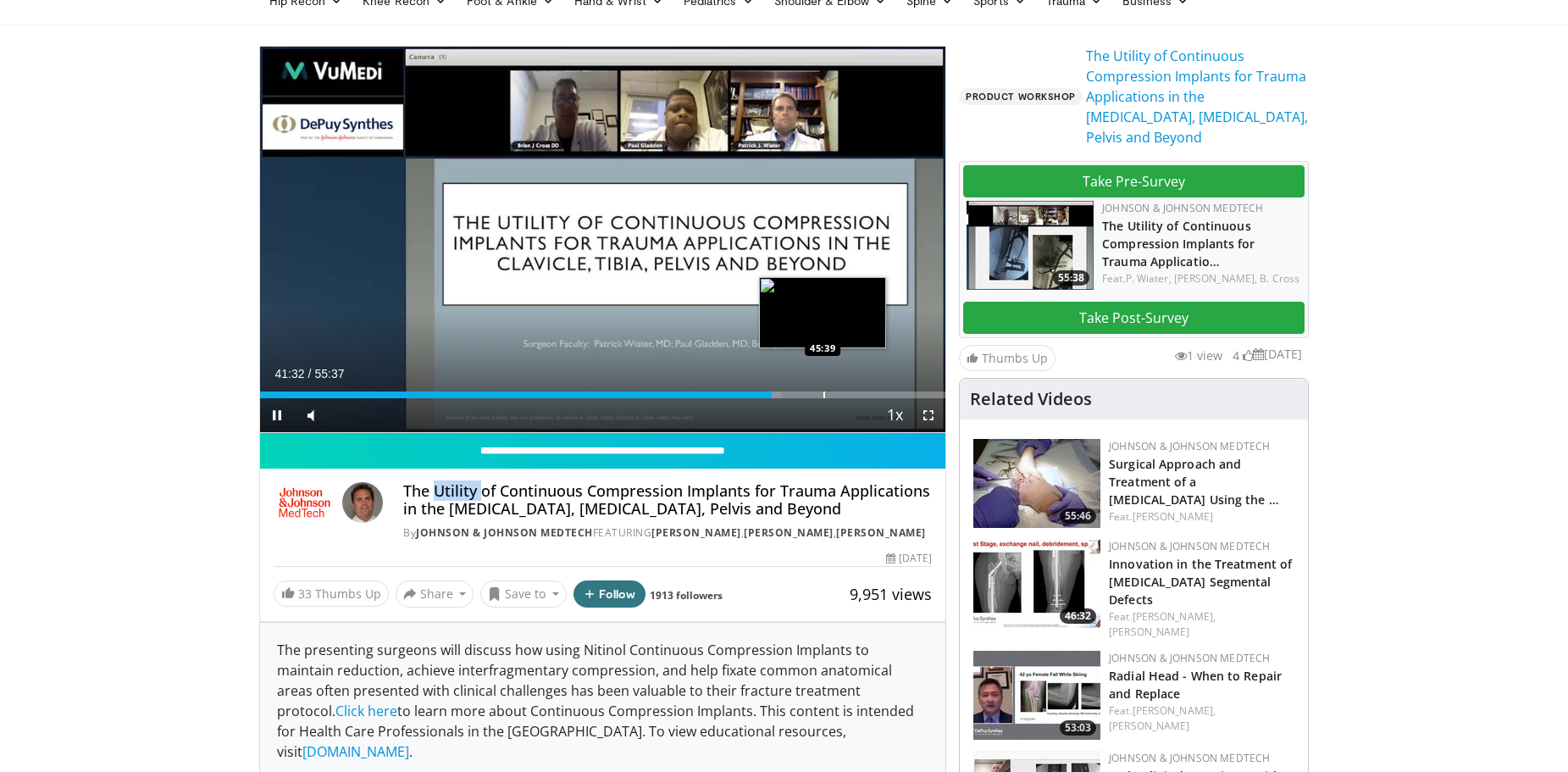
click at [822, 389] on div "Loaded : 76.19% 41:32 45:39" at bounding box center [603, 390] width 687 height 16
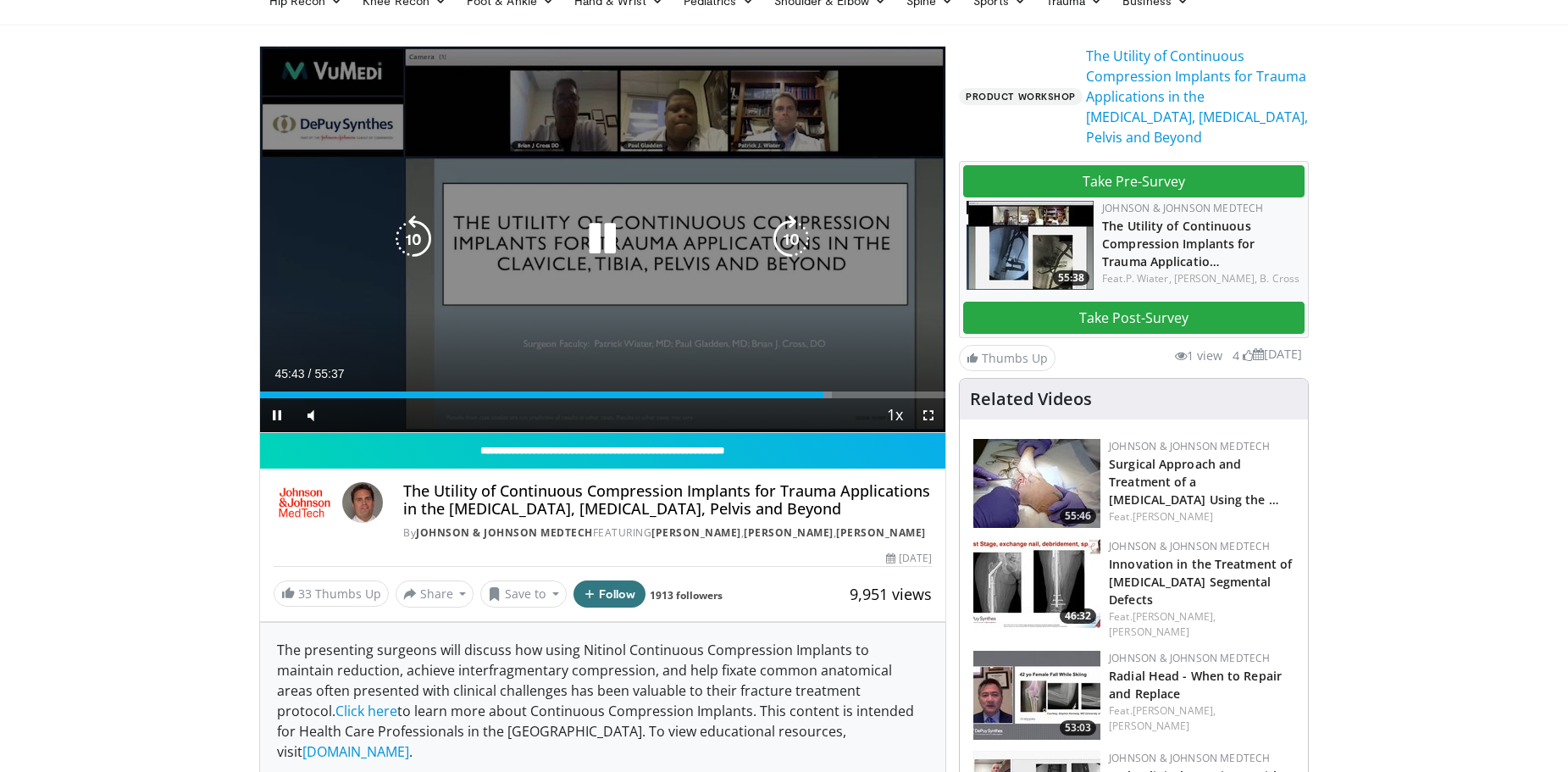
click at [370, 332] on div "10 seconds Tap to unmute" at bounding box center [603, 240] width 687 height 386
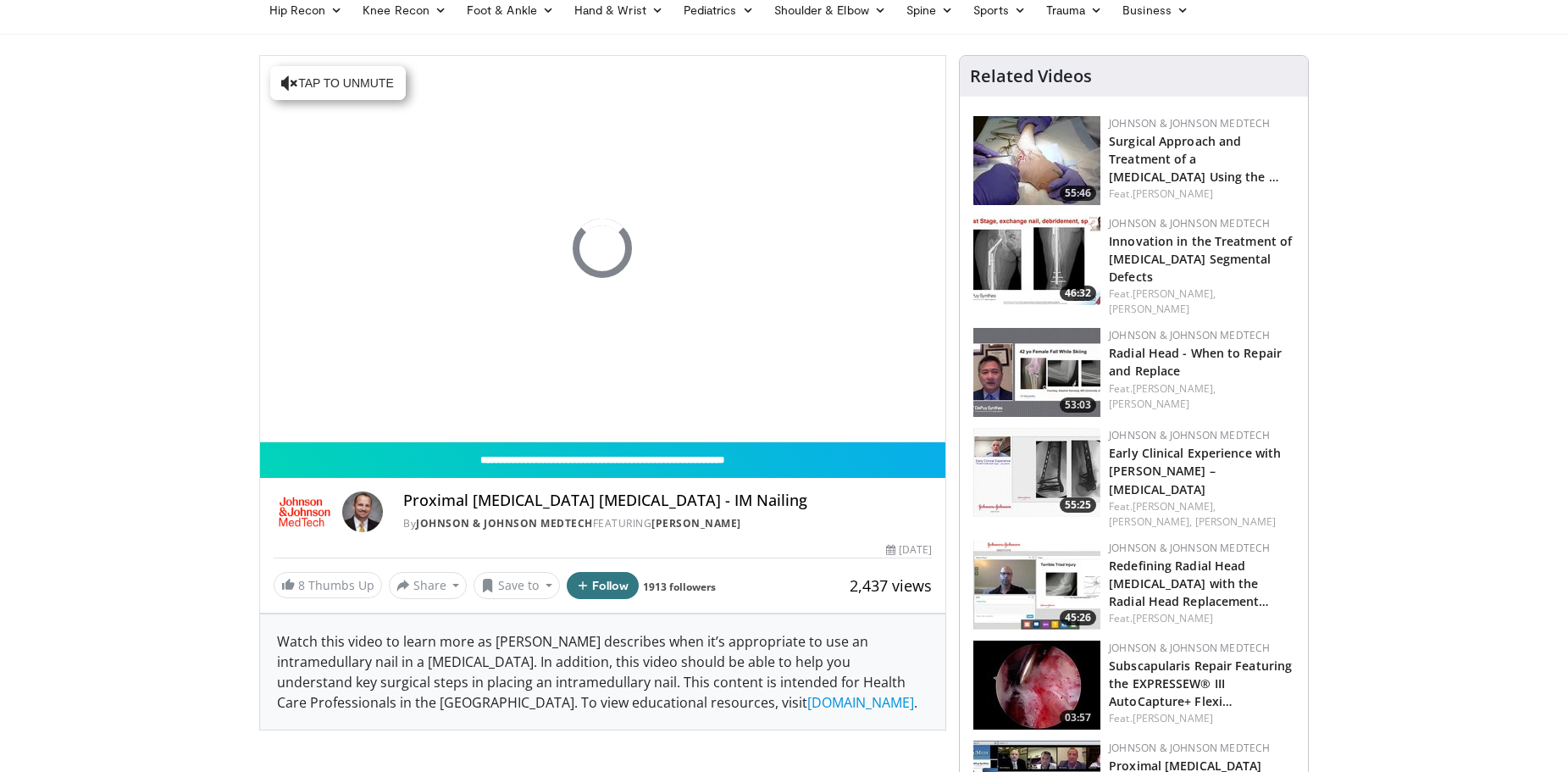
scroll to position [85, 0]
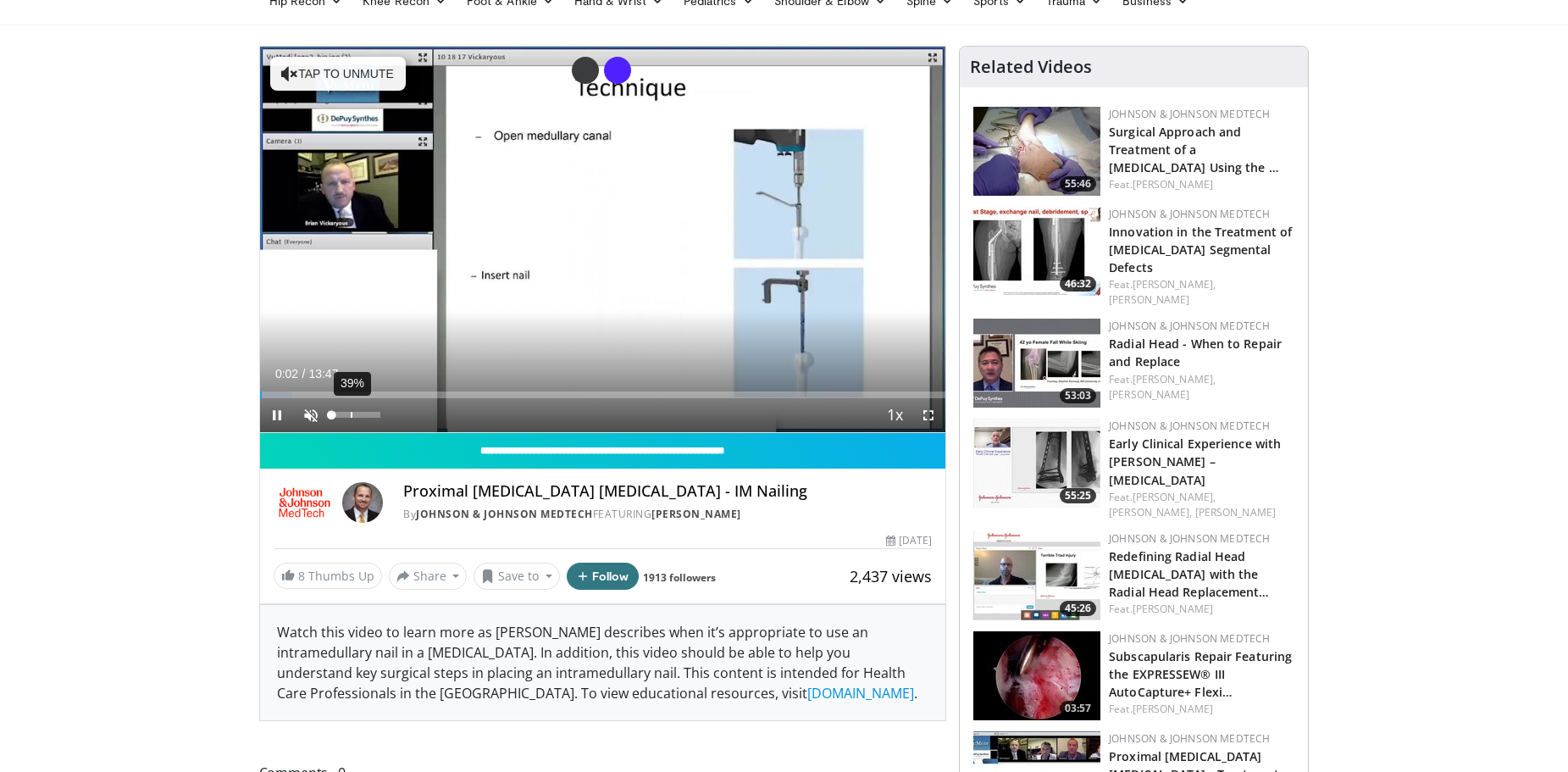
click at [358, 418] on div "39%" at bounding box center [356, 415] width 59 height 33
click at [354, 413] on div "44%" at bounding box center [356, 415] width 49 height 6
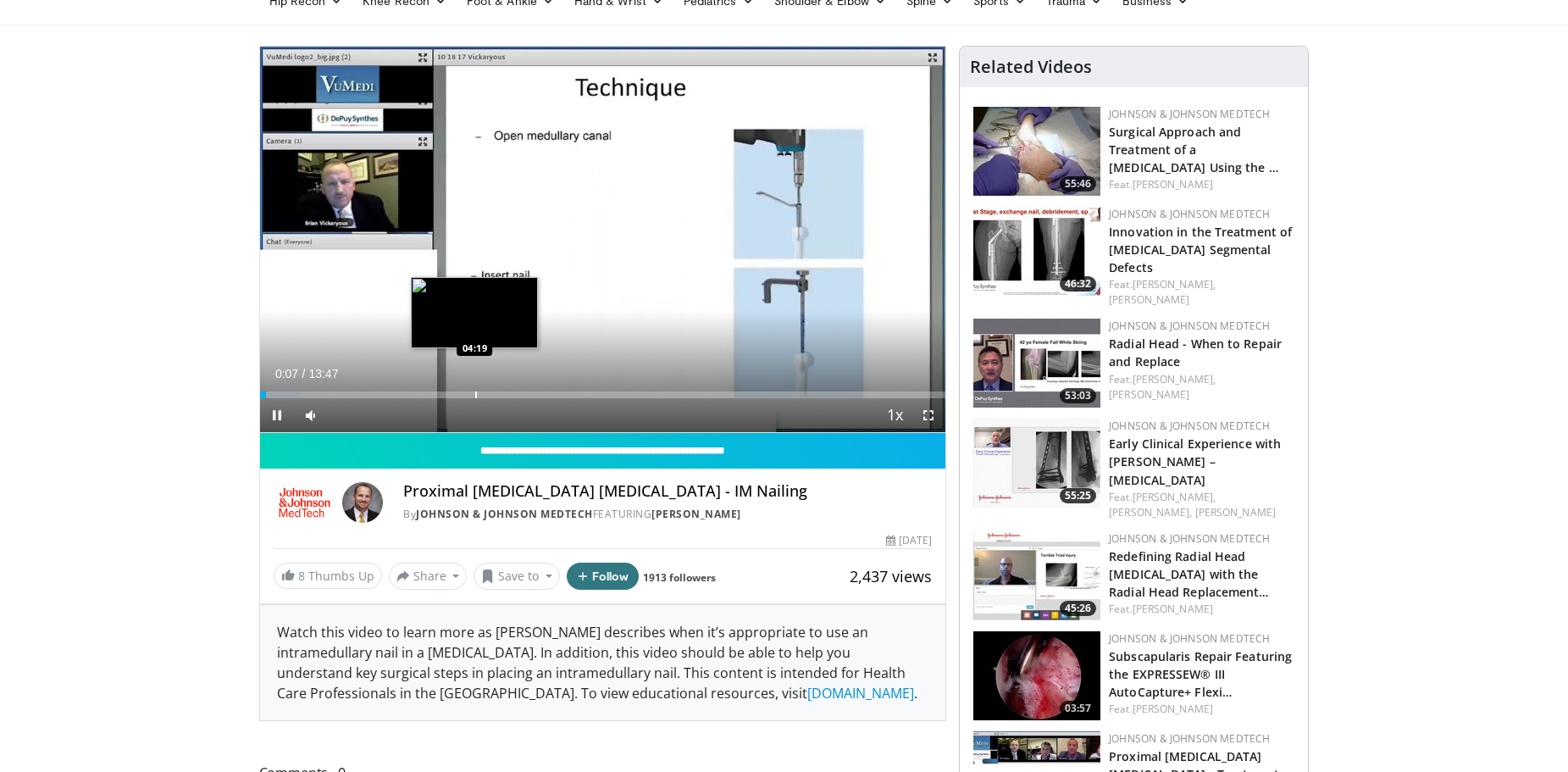
click at [476, 394] on div "Progress Bar" at bounding box center [477, 395] width 2 height 7
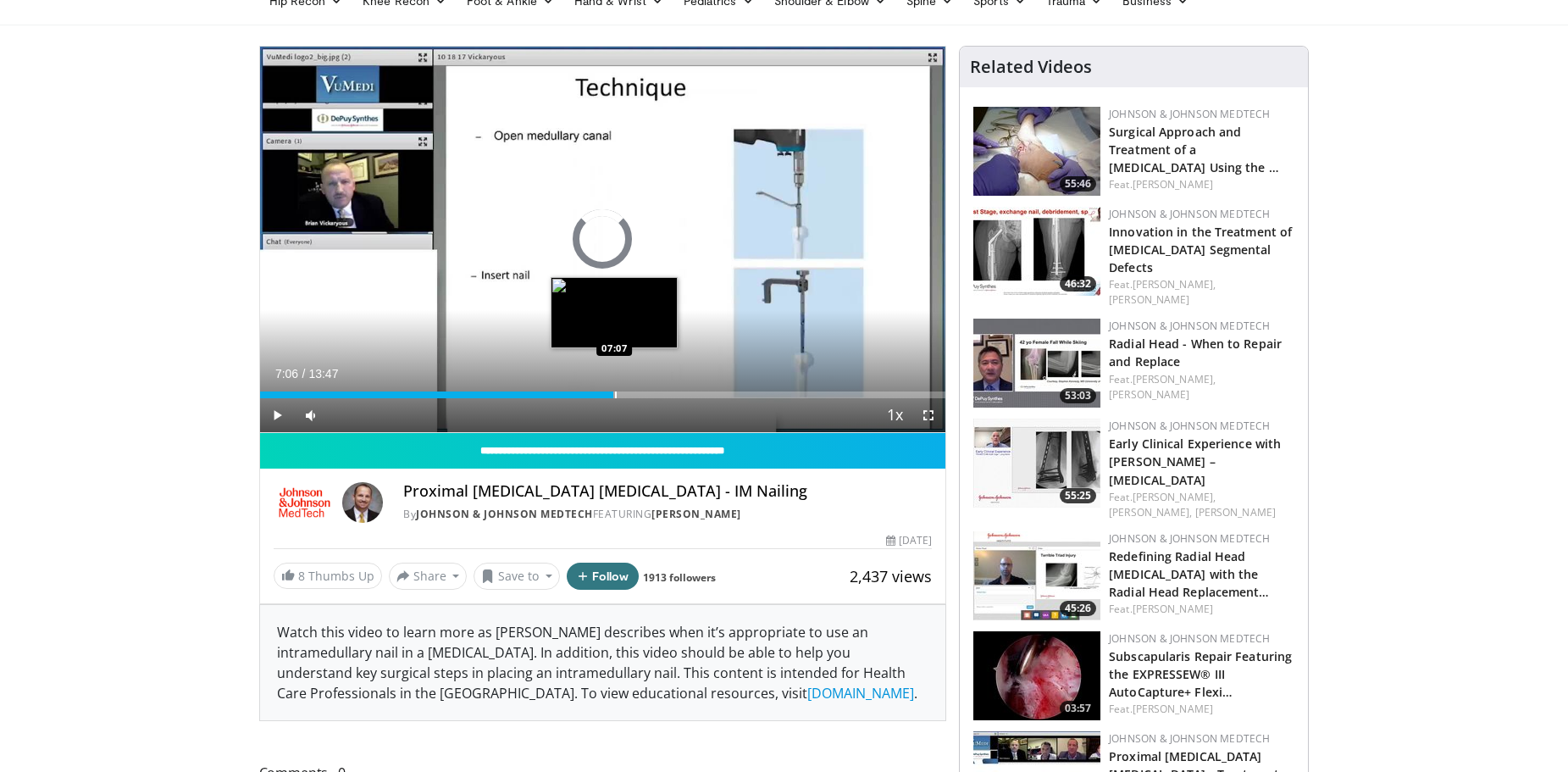
click at [615, 393] on div "Progress Bar" at bounding box center [616, 395] width 2 height 7
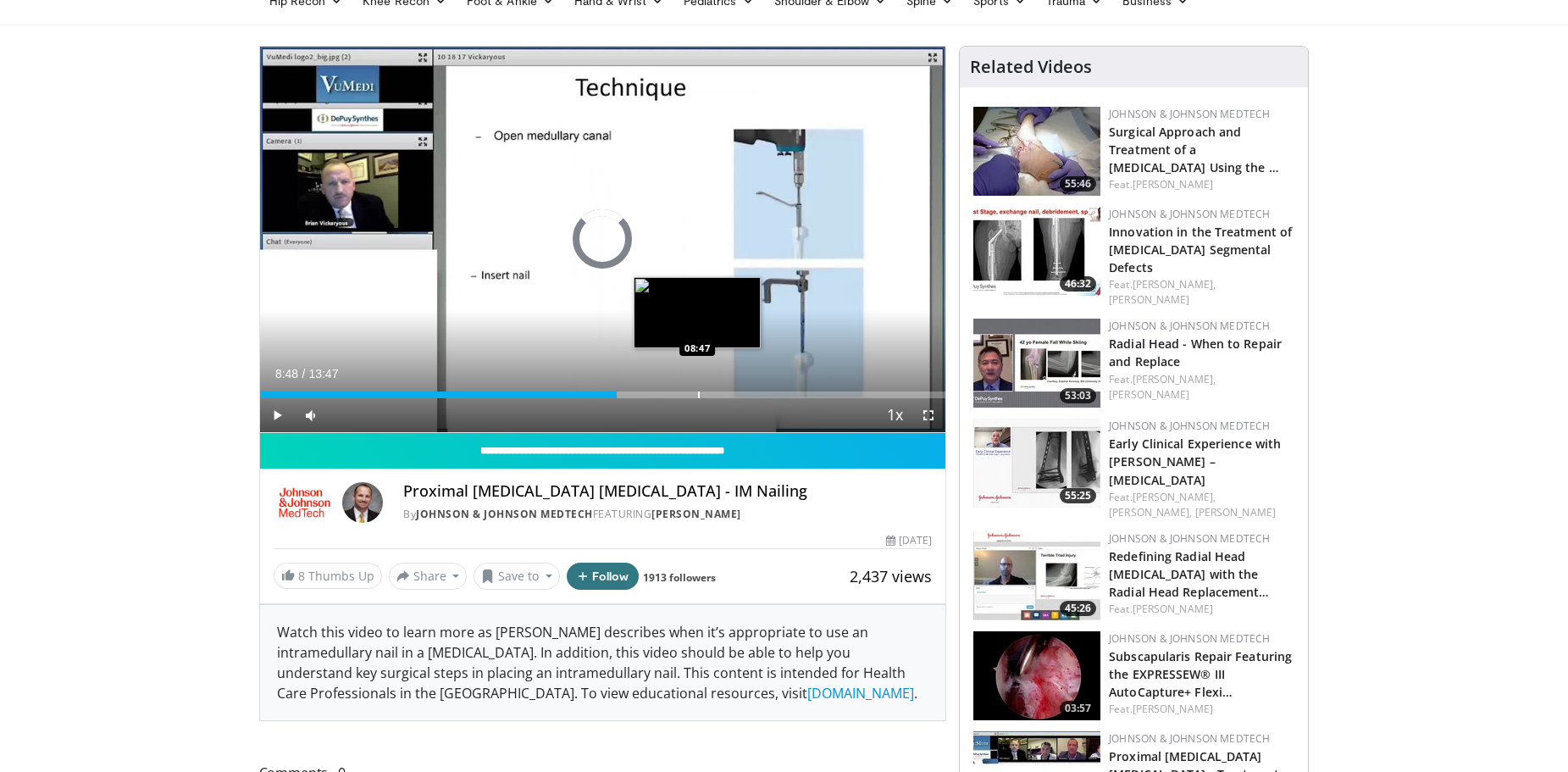
click at [698, 397] on div "Progress Bar" at bounding box center [699, 395] width 2 height 7
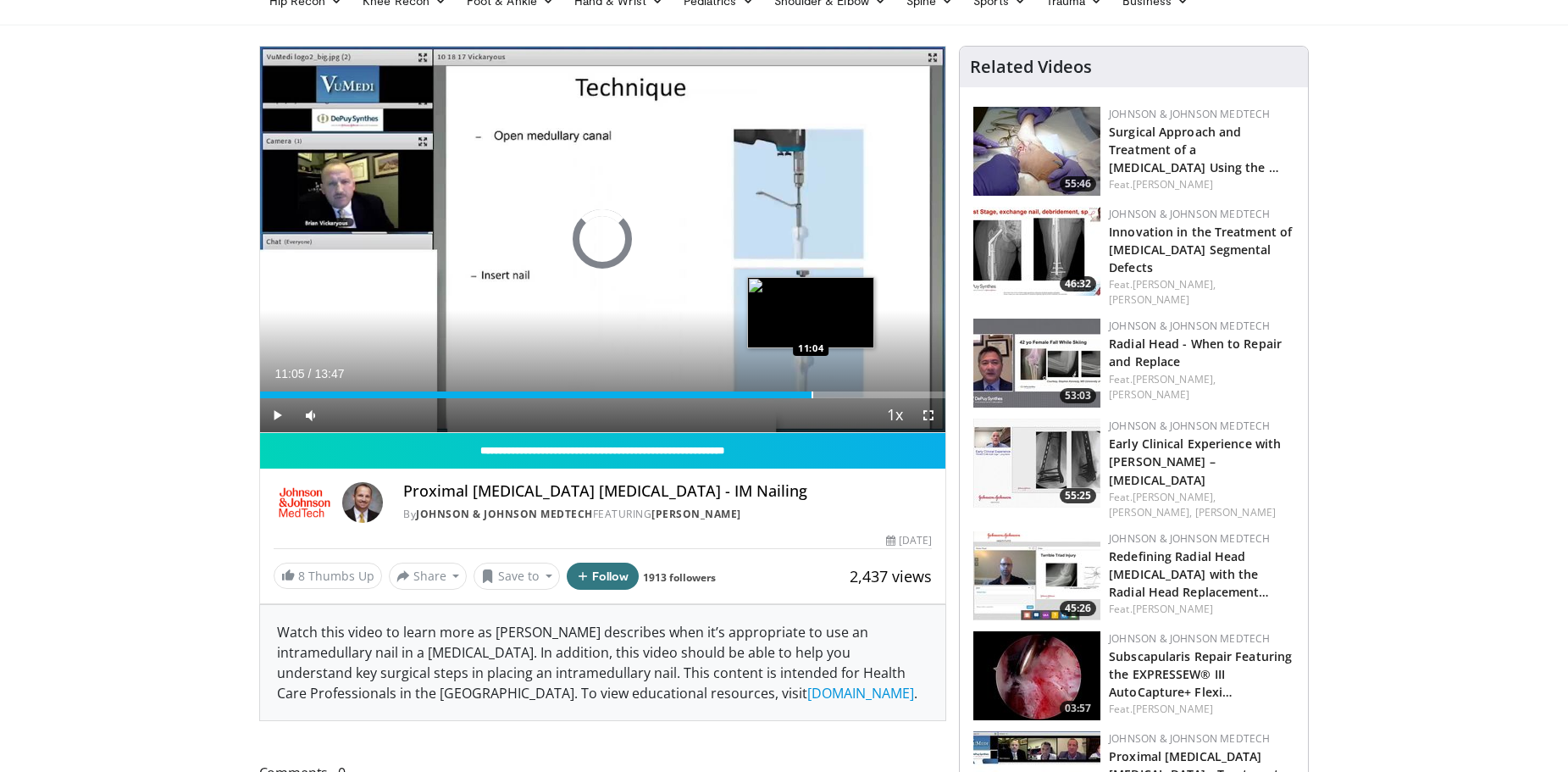
click at [812, 392] on div "Progress Bar" at bounding box center [813, 395] width 2 height 7
